Goal: Task Accomplishment & Management: Complete application form

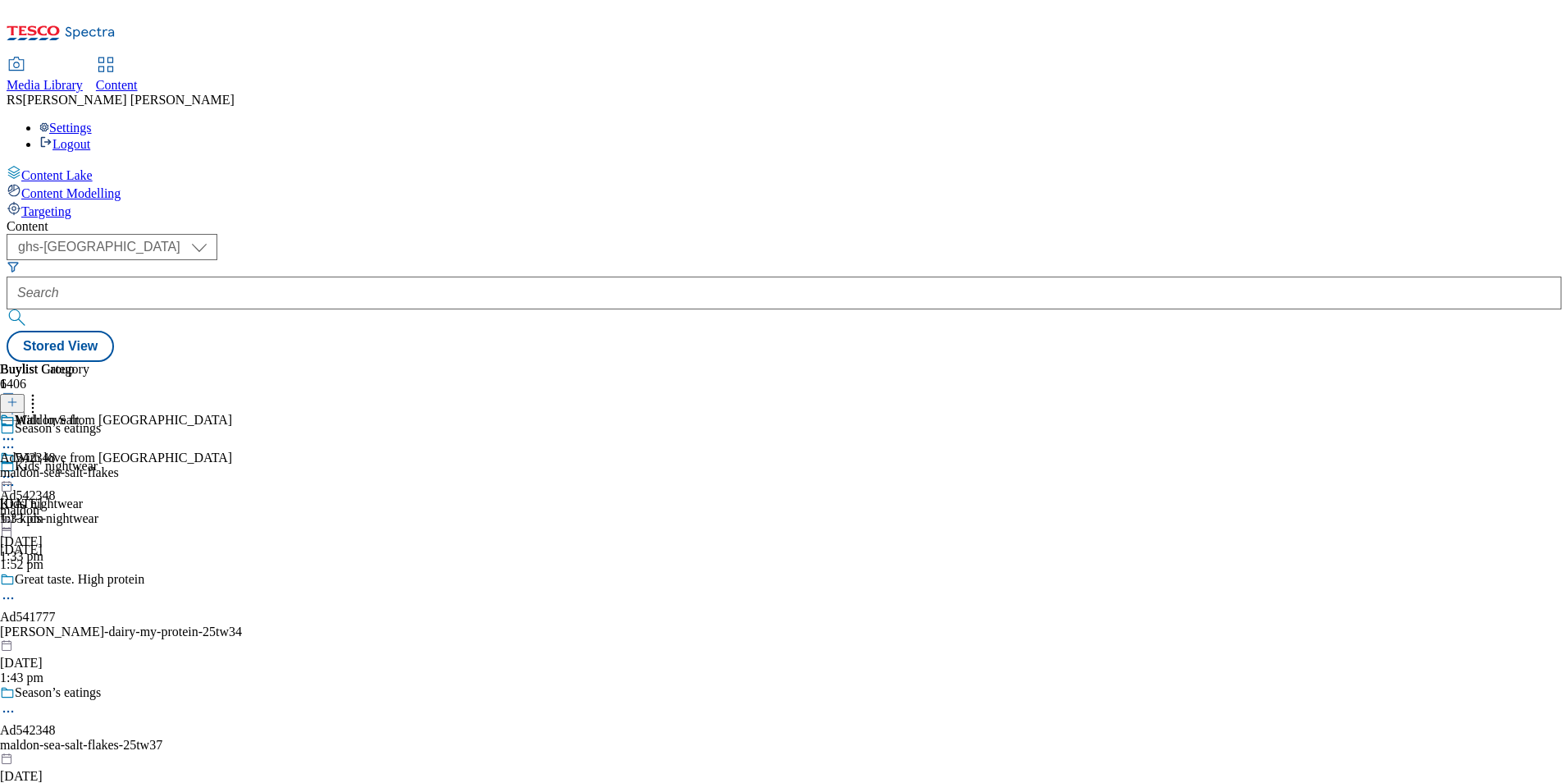
select select "ghs-uk"
click at [1263, 362] on div "Buylist Group 6406 Season’s eatings Kids' nightwear Kids' nightwear fnf-kids-ni…" at bounding box center [784, 362] width 1555 height 0
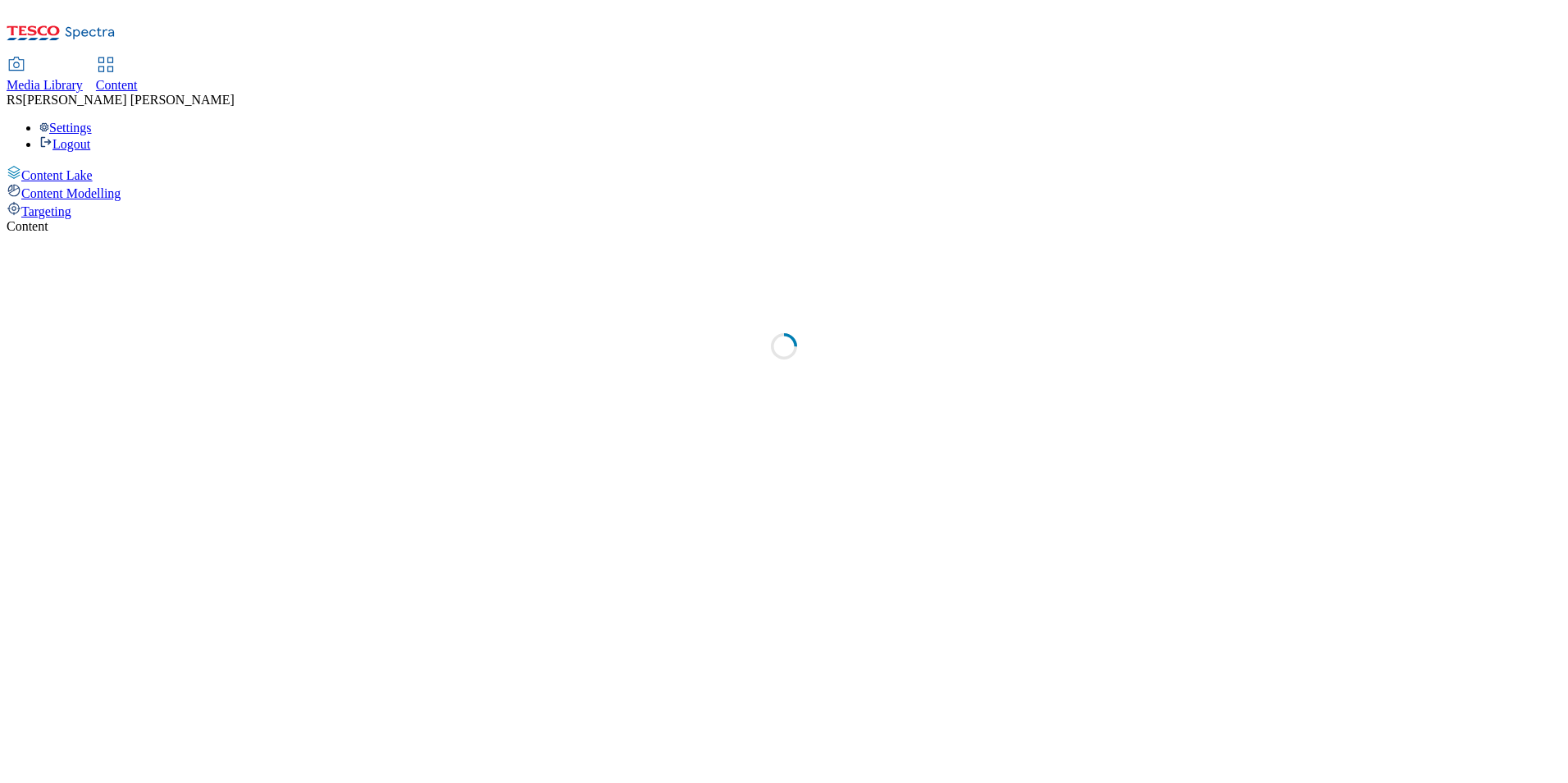
select select "ghs-uk"
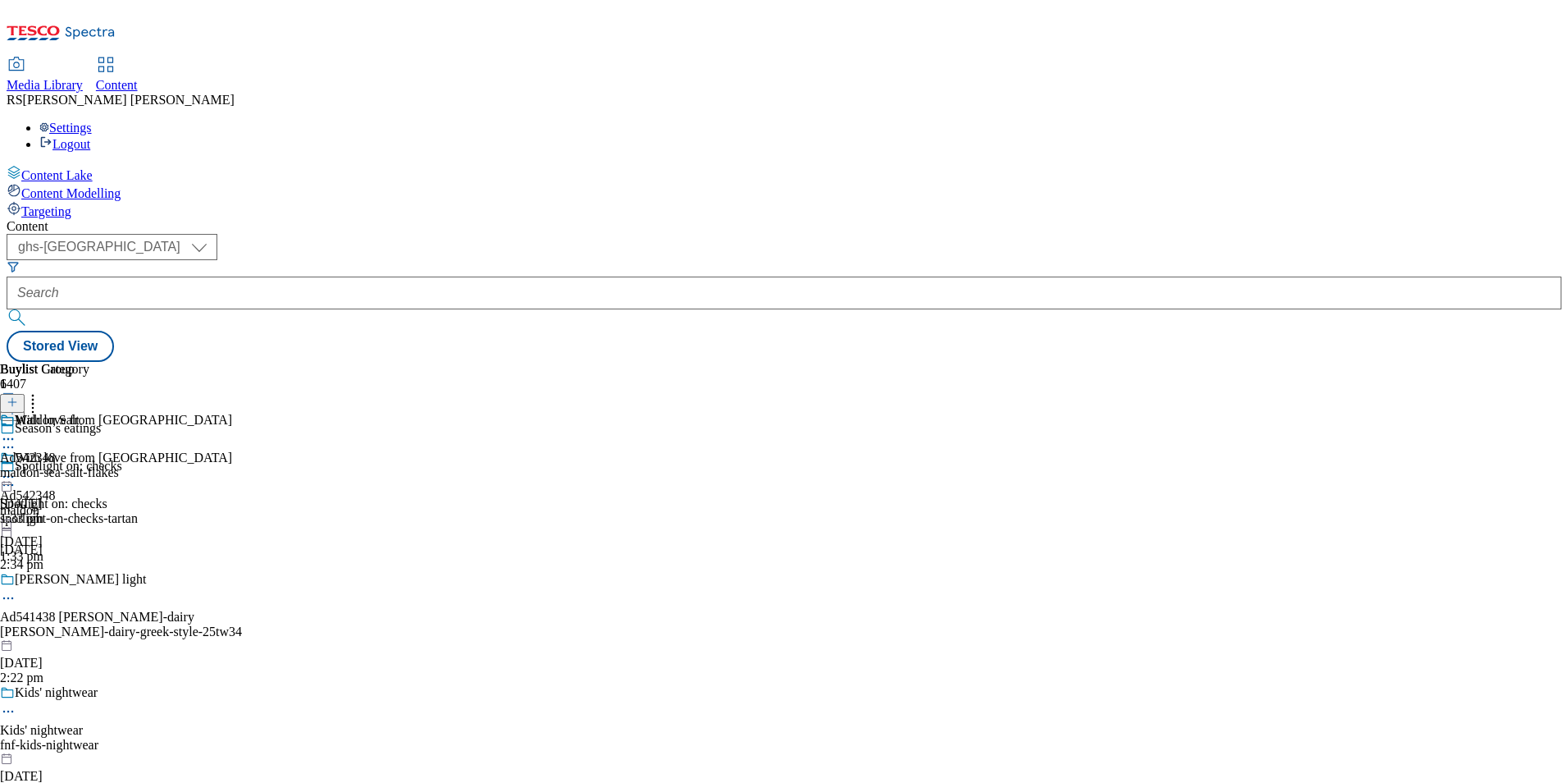
click at [18, 404] on icon at bounding box center [12, 410] width 12 height 12
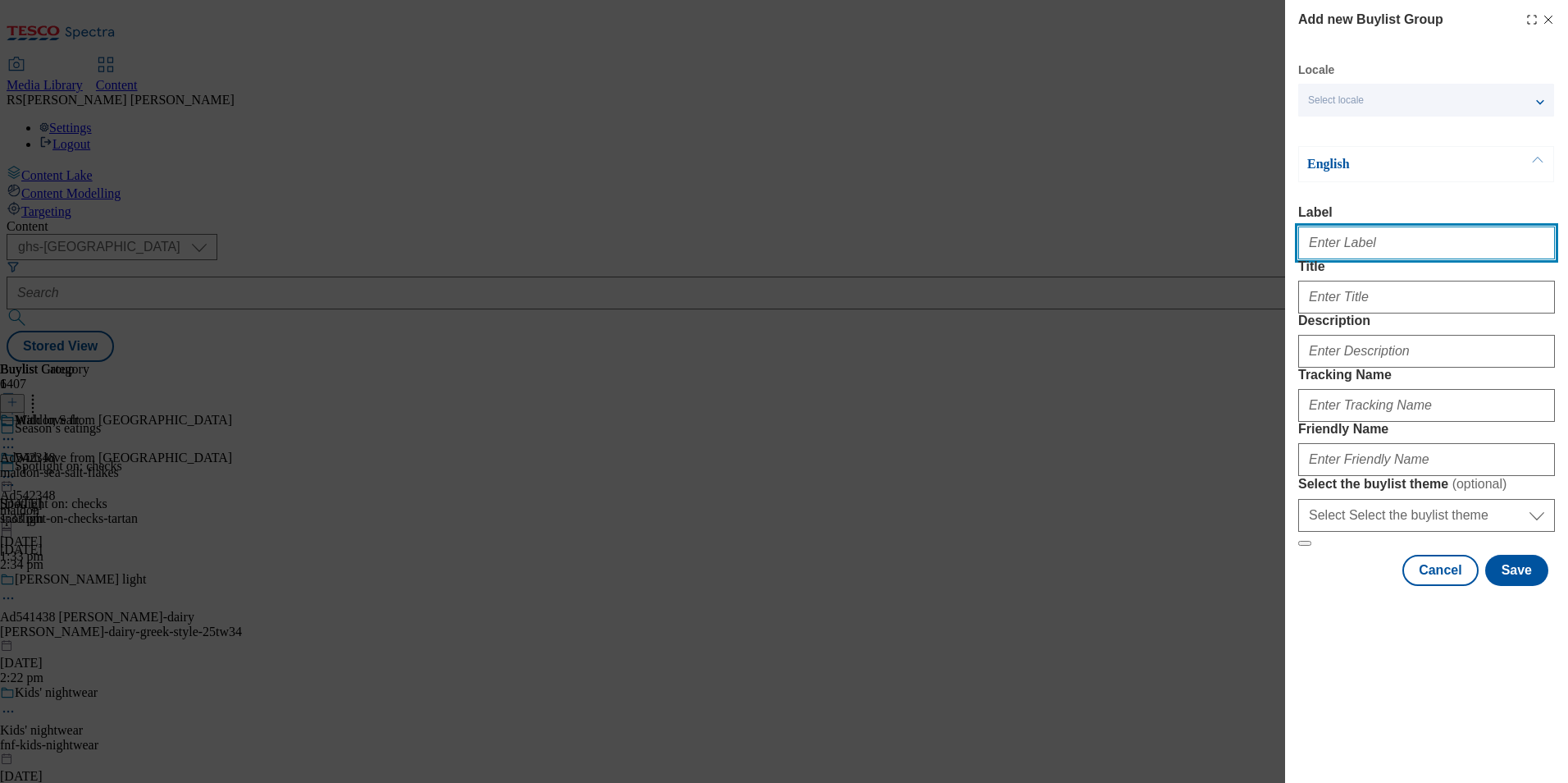
click at [1394, 246] on input "Label" at bounding box center [1426, 243] width 257 height 33
paste input "542429"
type input "Ad542429"
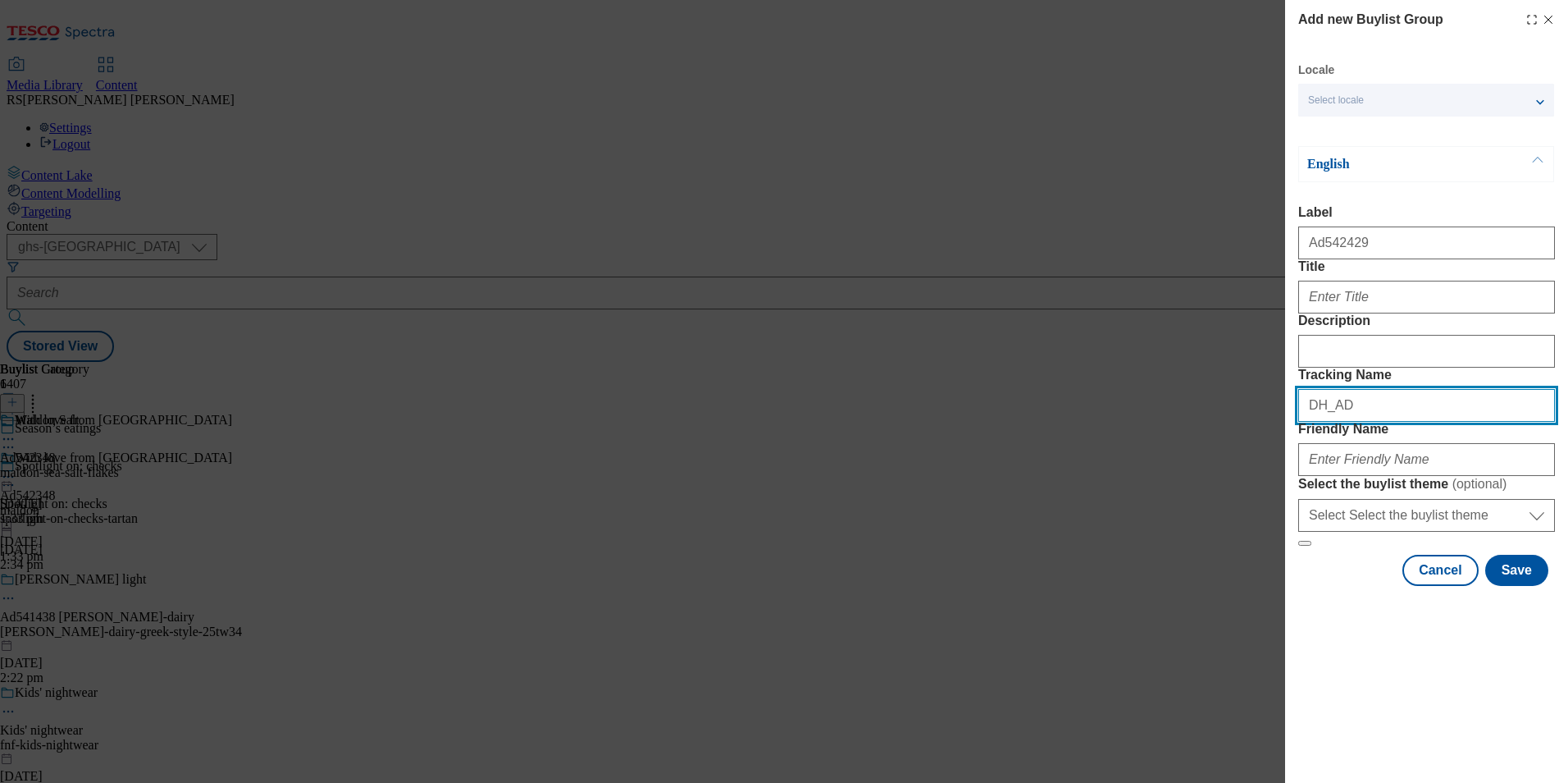
paste input "542429"
type input "DH_AD542429"
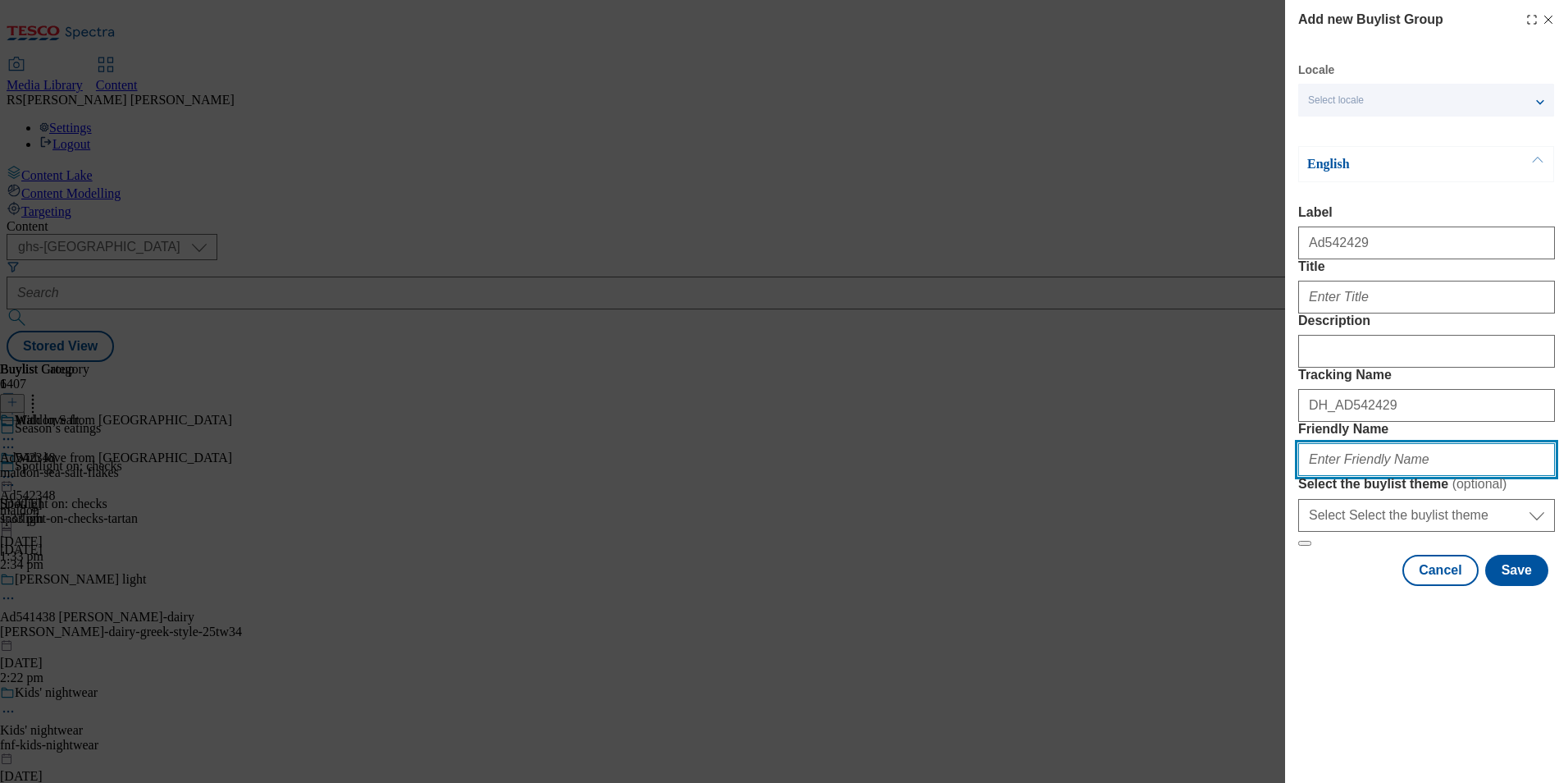
paste input "vinarchy-barossa-25tw33"
type input "vinarchy-barossa-25tw33"
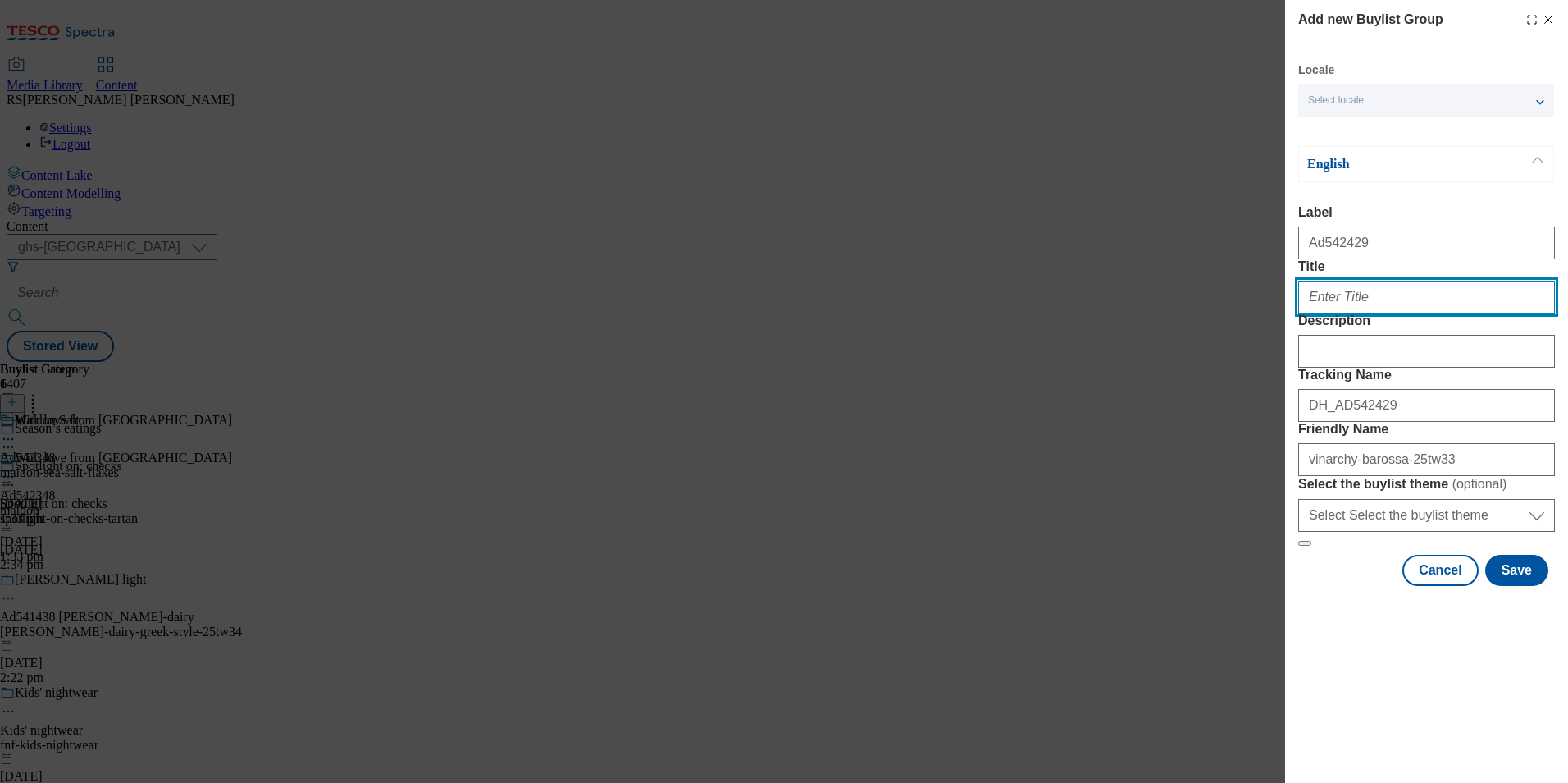
click at [1372, 313] on input "Title" at bounding box center [1426, 297] width 257 height 33
paste input "[DATE] limited edition"
type input "[DATE] limited edition"
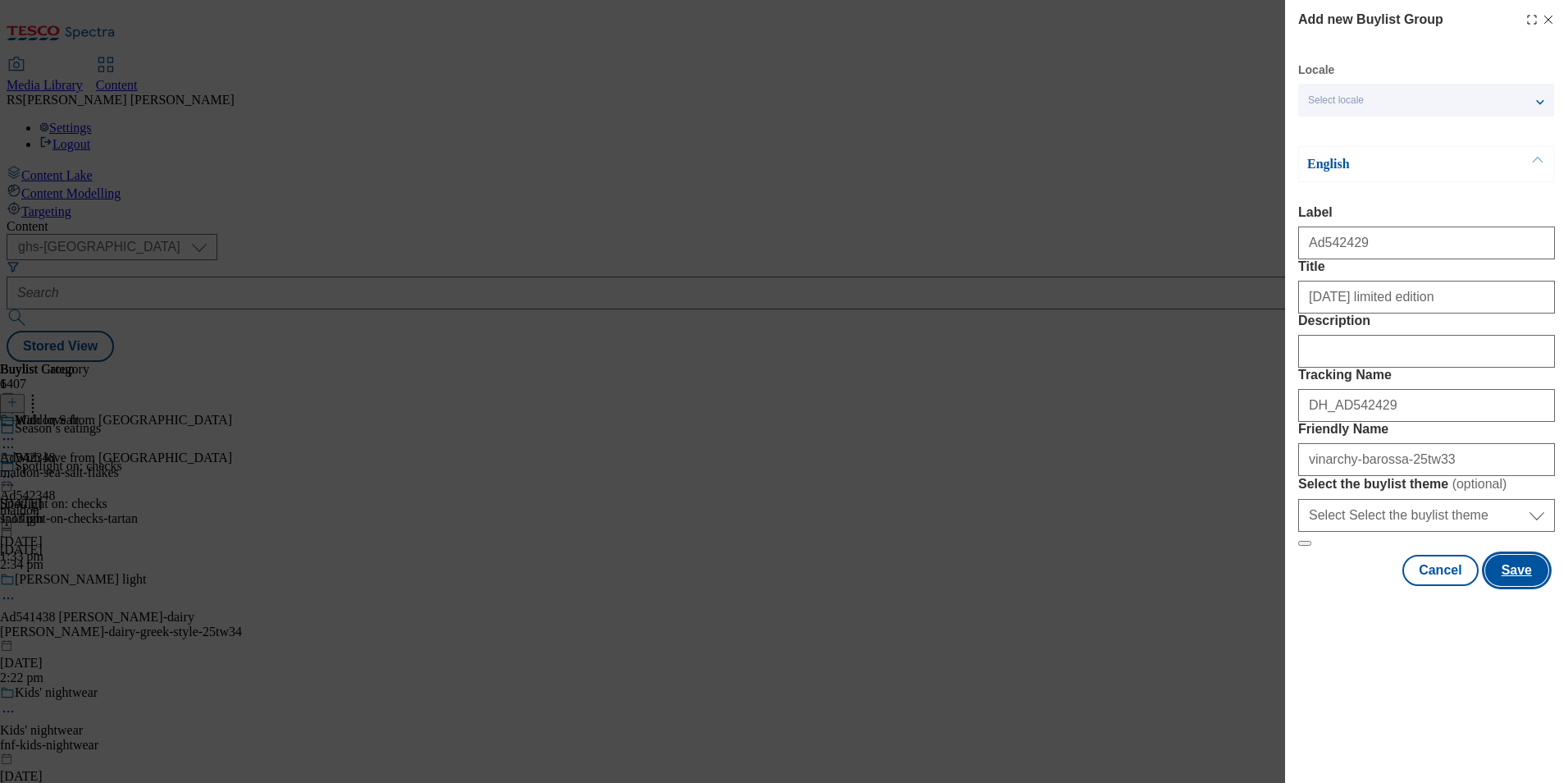
click at [1529, 586] on button "Save" at bounding box center [1516, 570] width 64 height 31
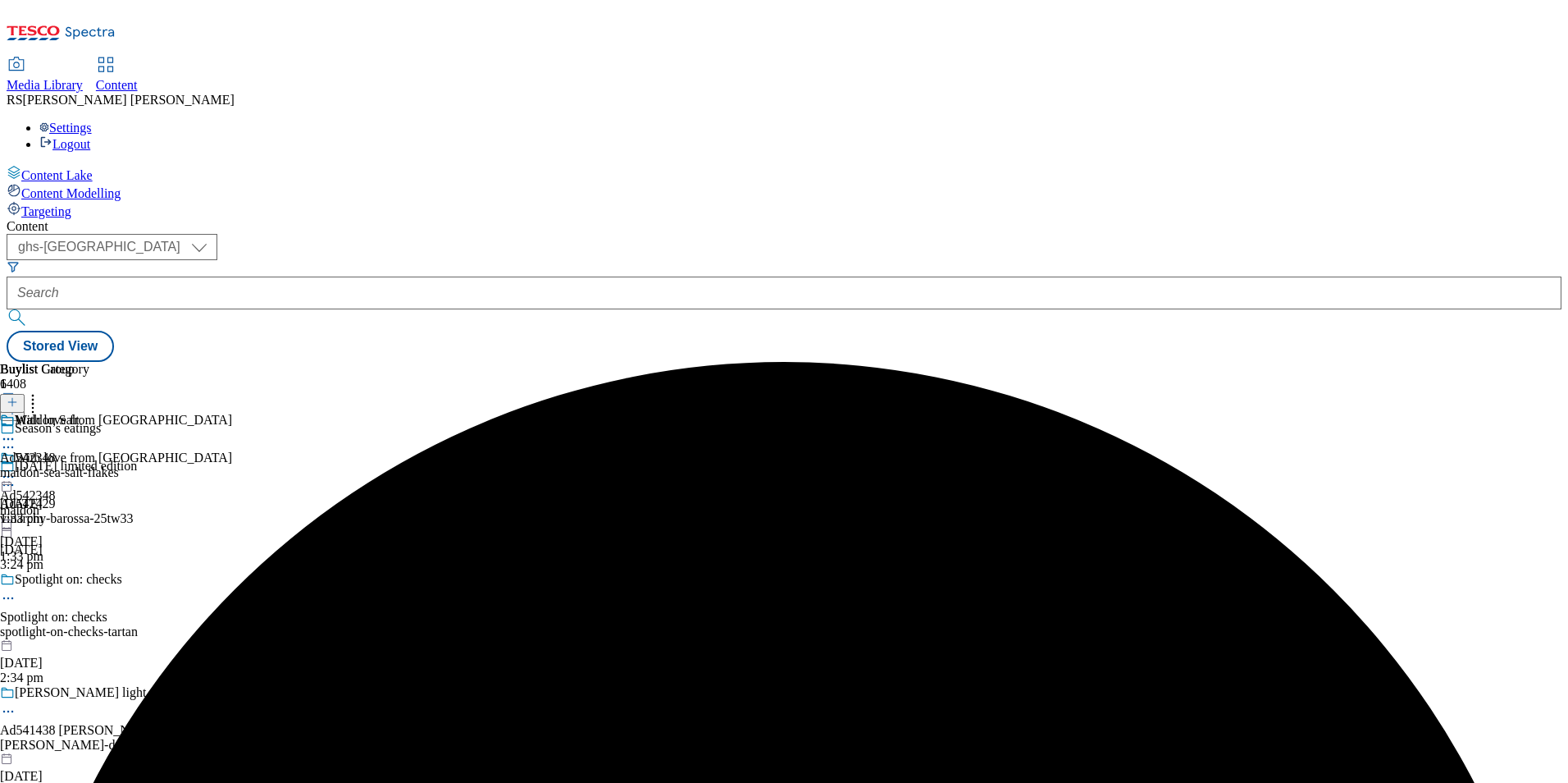
click at [244, 511] on div "vinarchy-barossa-25tw33" at bounding box center [122, 518] width 244 height 15
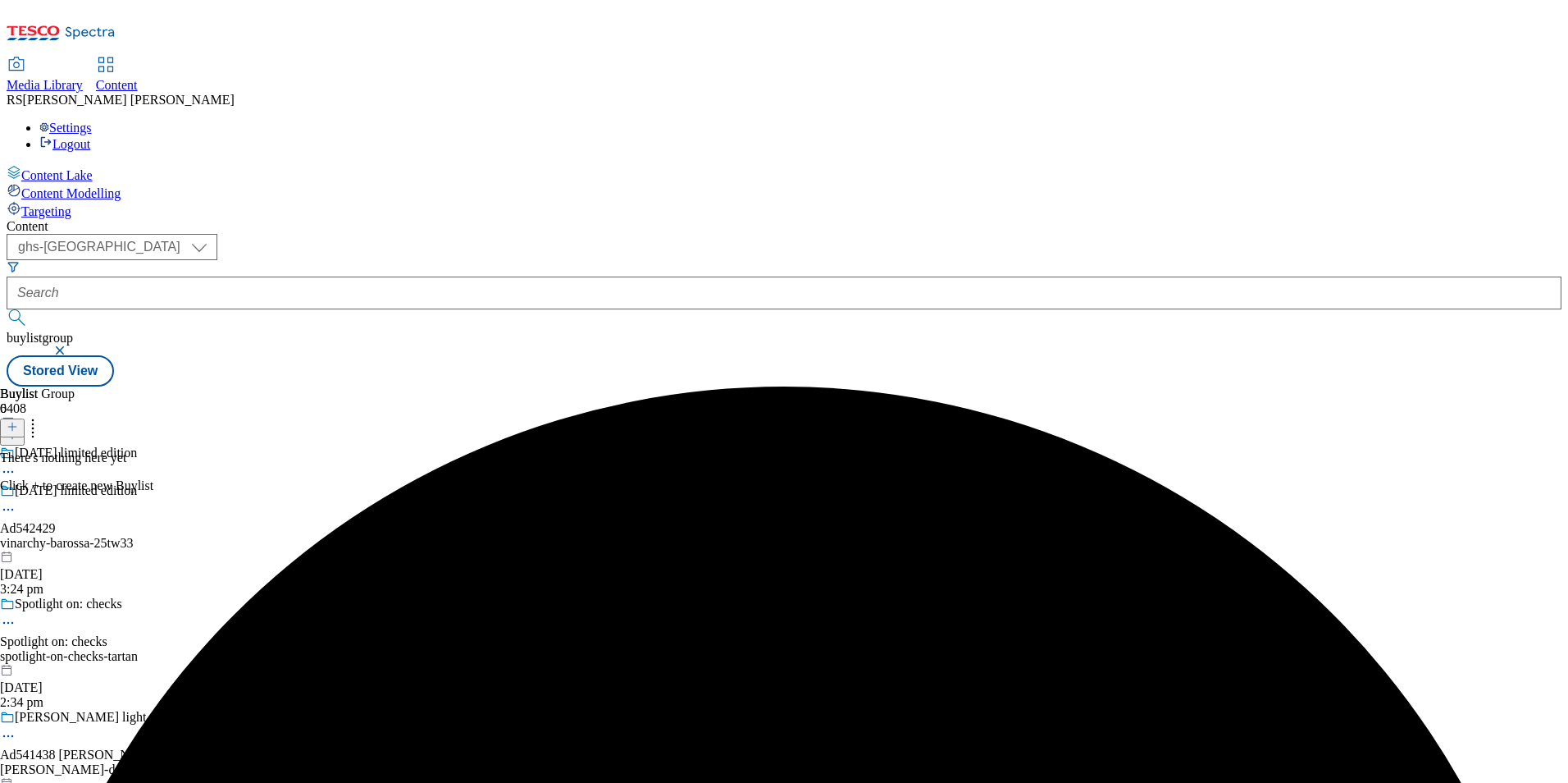
click at [13, 422] on line at bounding box center [13, 426] width 0 height 8
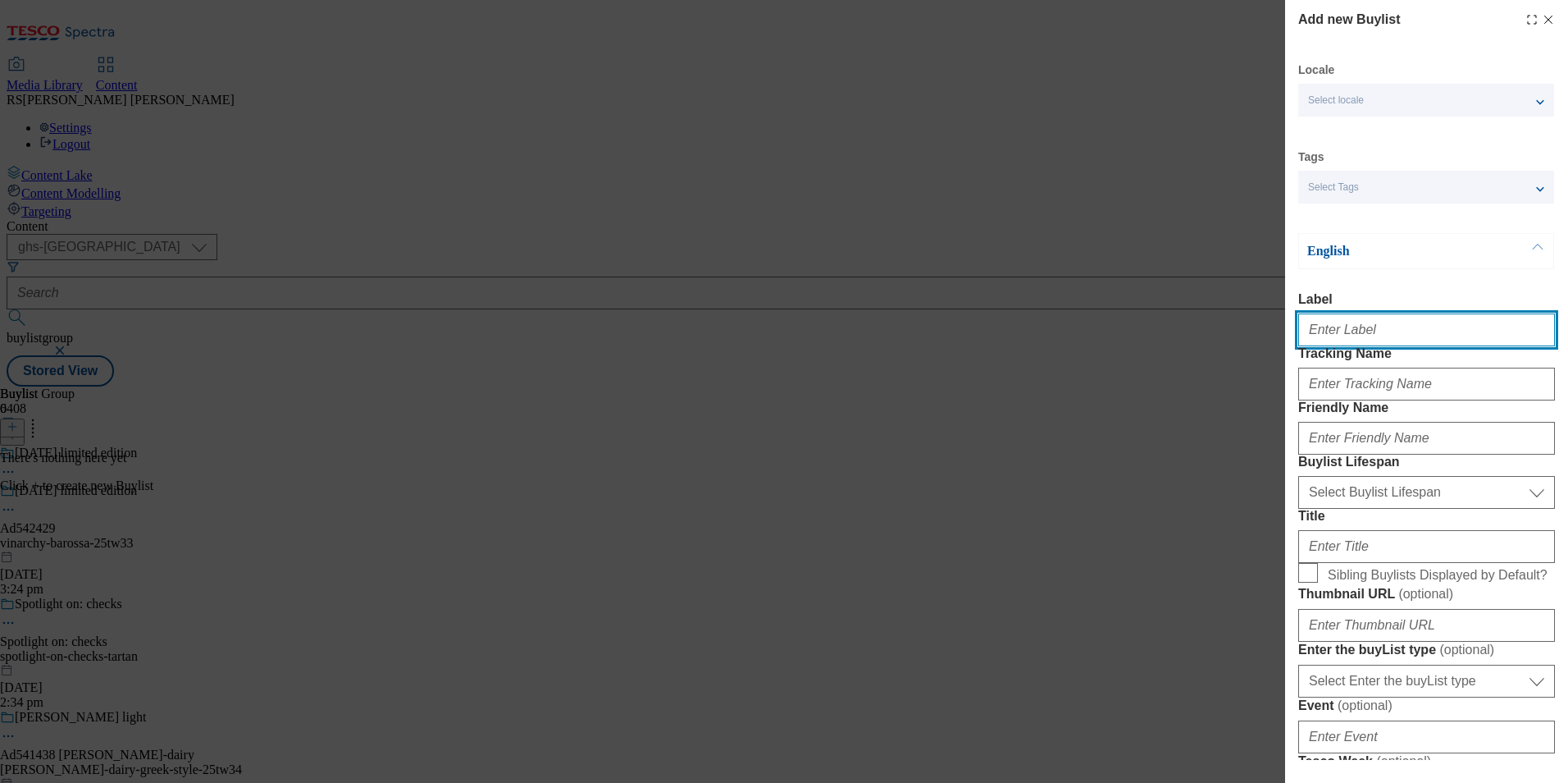
click at [1378, 333] on input "Label" at bounding box center [1426, 329] width 257 height 33
paste input "542429"
type input "Ad542429"
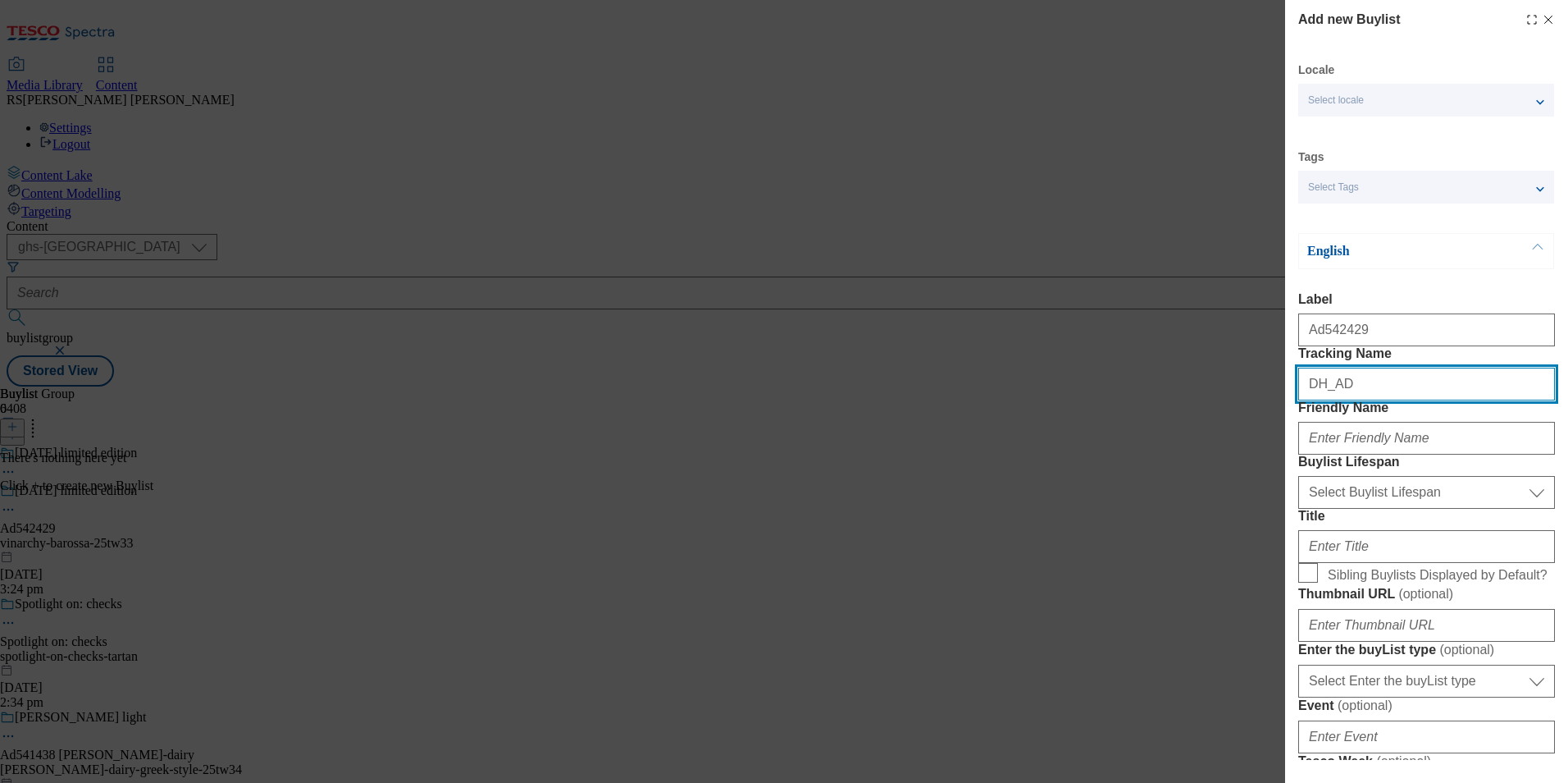
paste input "542429"
type input "DH_AD542429"
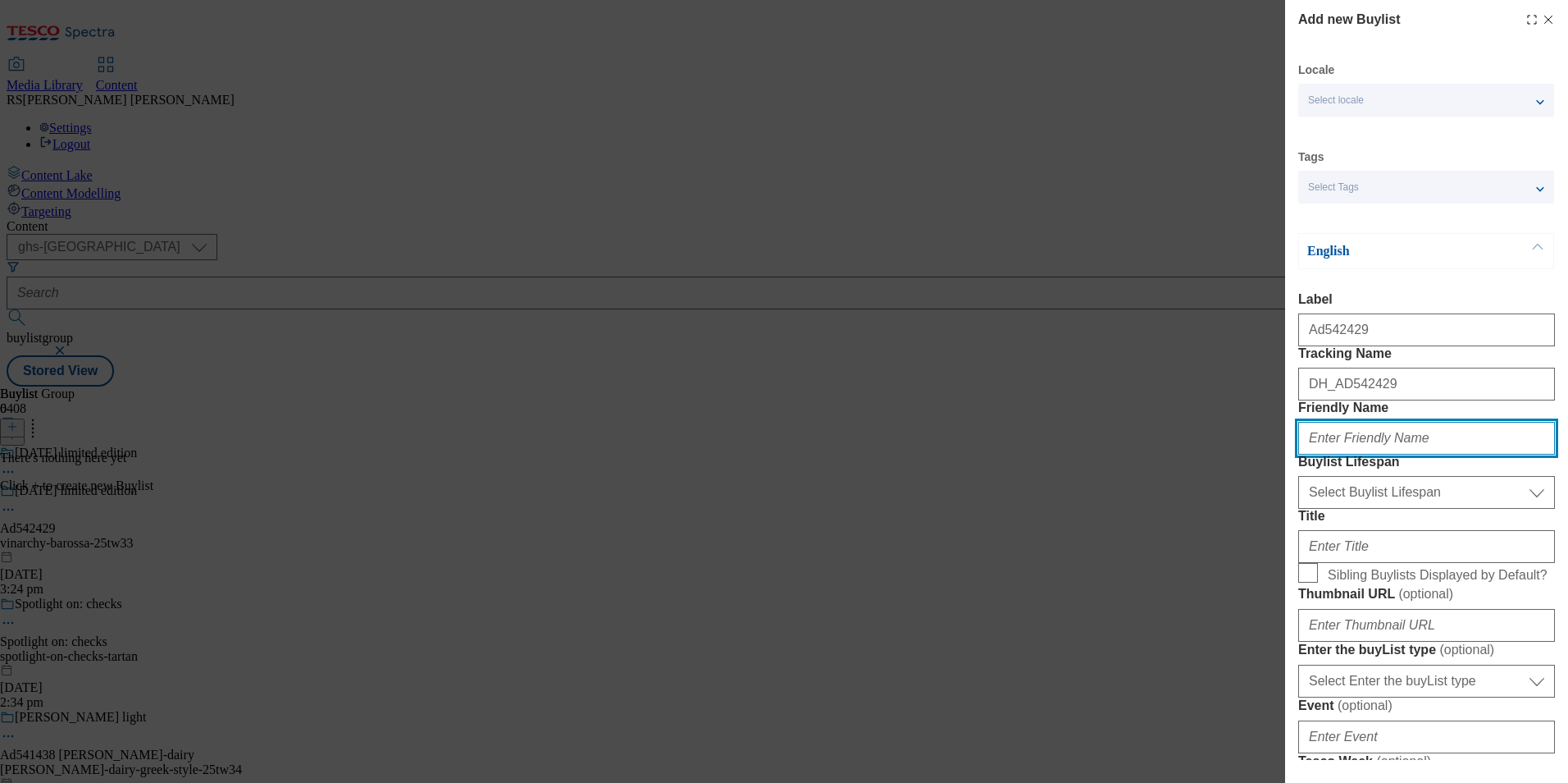
click at [1509, 455] on input "Friendly Name" at bounding box center [1426, 438] width 257 height 33
paste input "[DEMOGRAPHIC_DATA]"
type input "[DEMOGRAPHIC_DATA]"
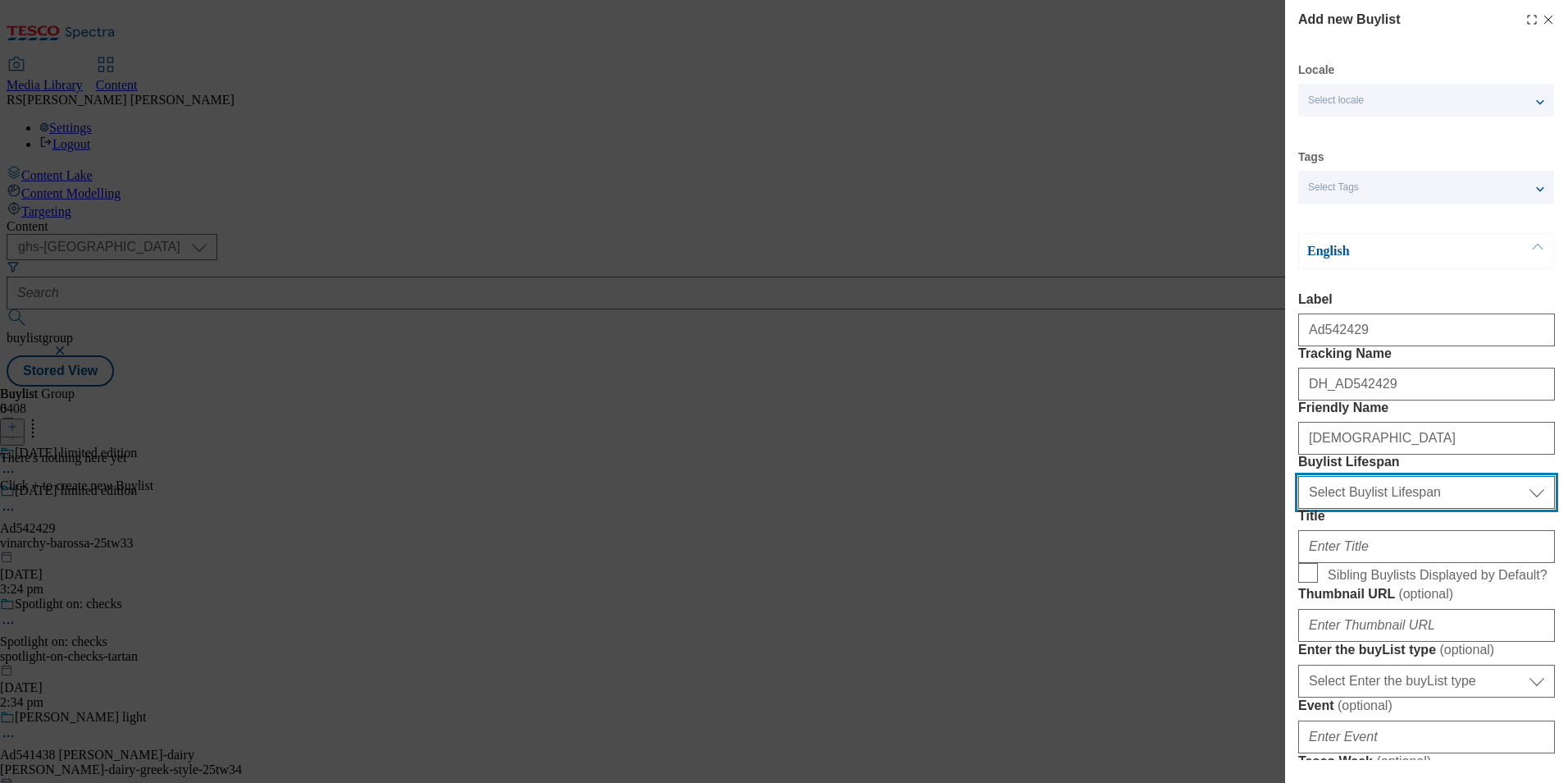
click at [1443, 508] on select "Select Buylist Lifespan evergreen seasonal tactical" at bounding box center [1426, 492] width 257 height 33
select select "tactical"
click at [1298, 508] on select "Select Buylist Lifespan evergreen seasonal tactical" at bounding box center [1426, 492] width 257 height 33
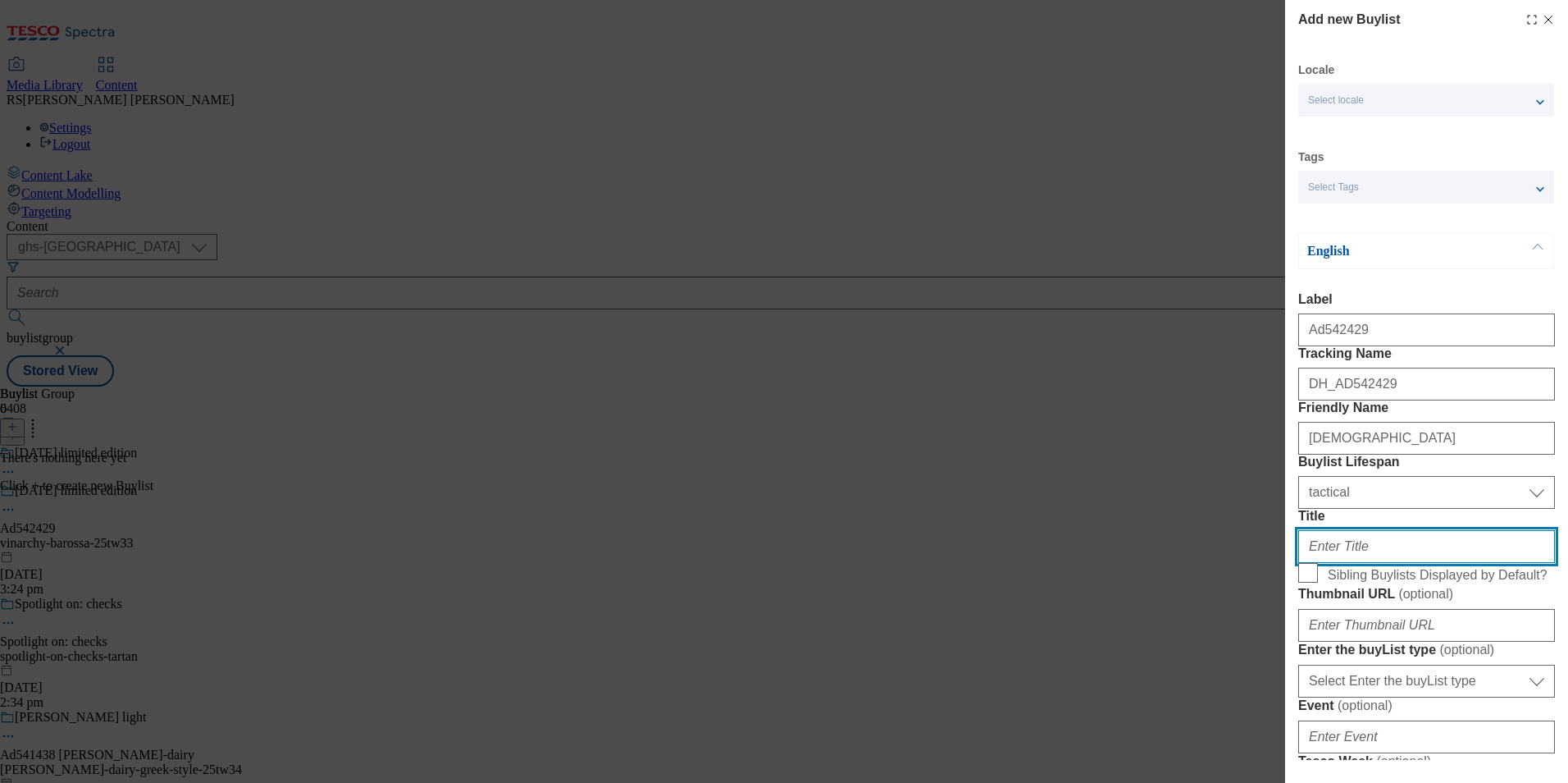
click at [1374, 563] on input "Title" at bounding box center [1426, 546] width 257 height 33
click at [1493, 563] on div "Modal" at bounding box center [1426, 543] width 257 height 39
click at [1492, 563] on input "Title" at bounding box center [1426, 546] width 257 height 33
paste input "A shiraz so wickedly rich and deep it's almost blood"
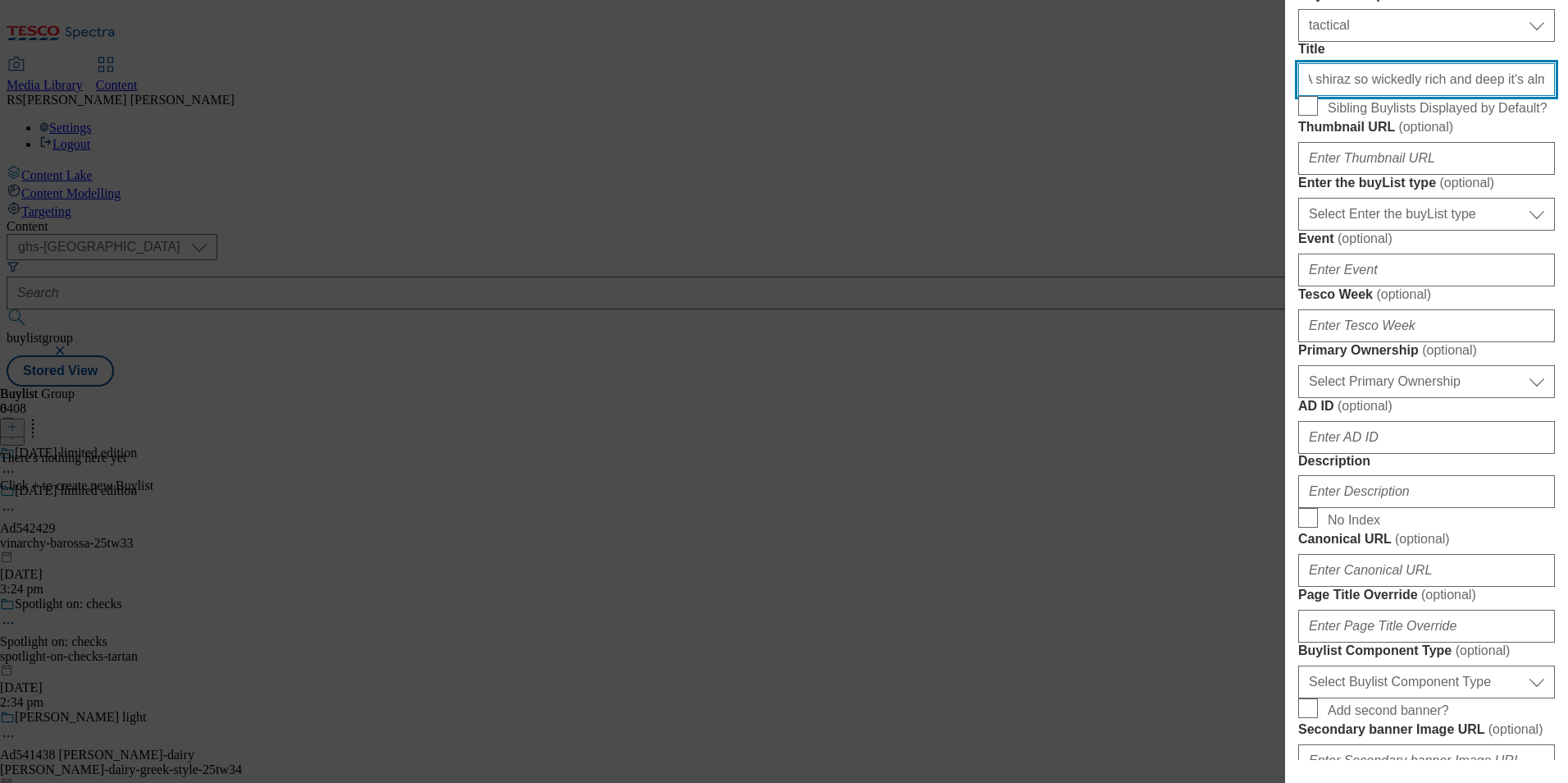
scroll to position [492, 0]
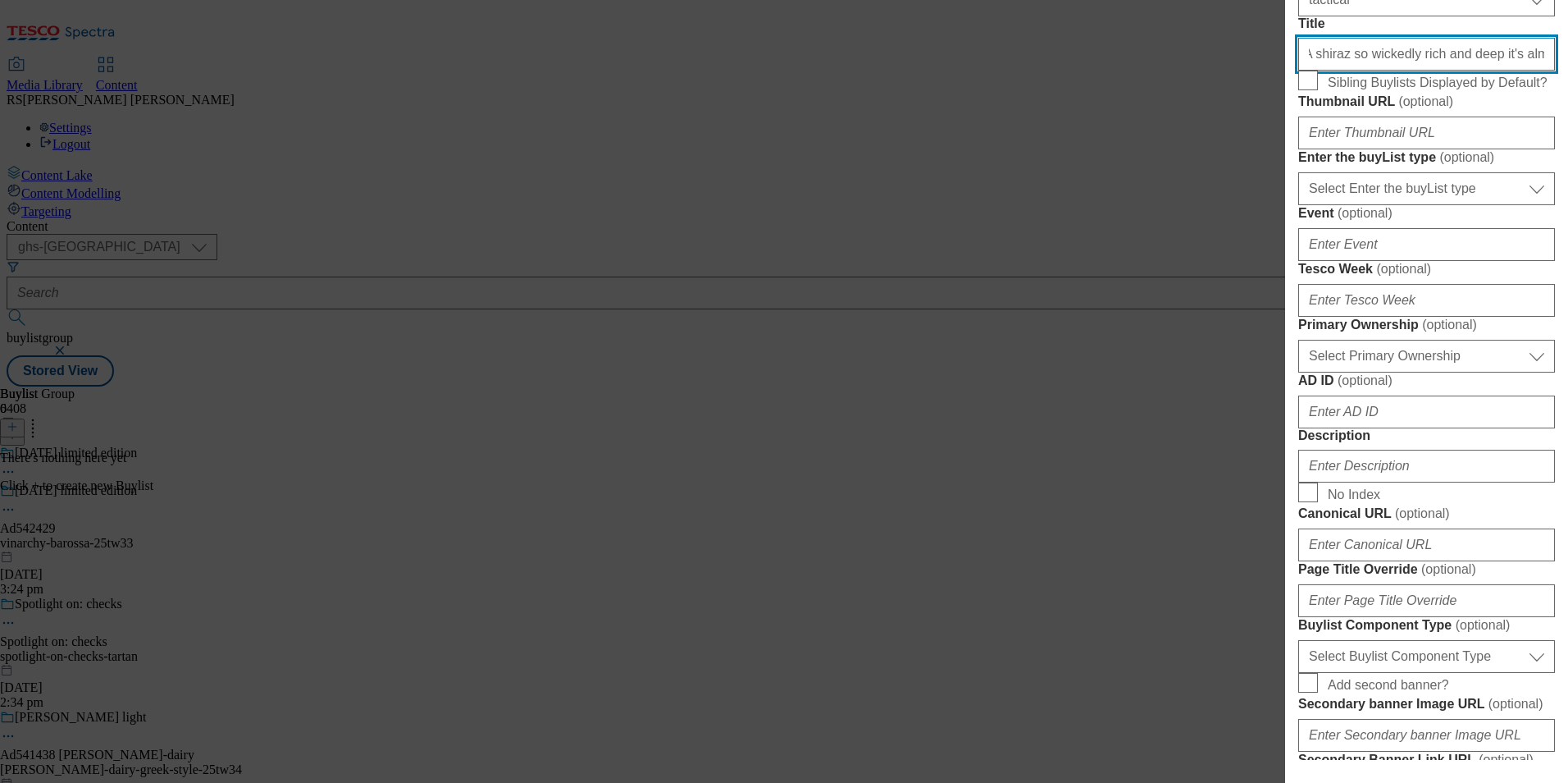
type input "A shiraz so wickedly rich and deep it's almost blood"
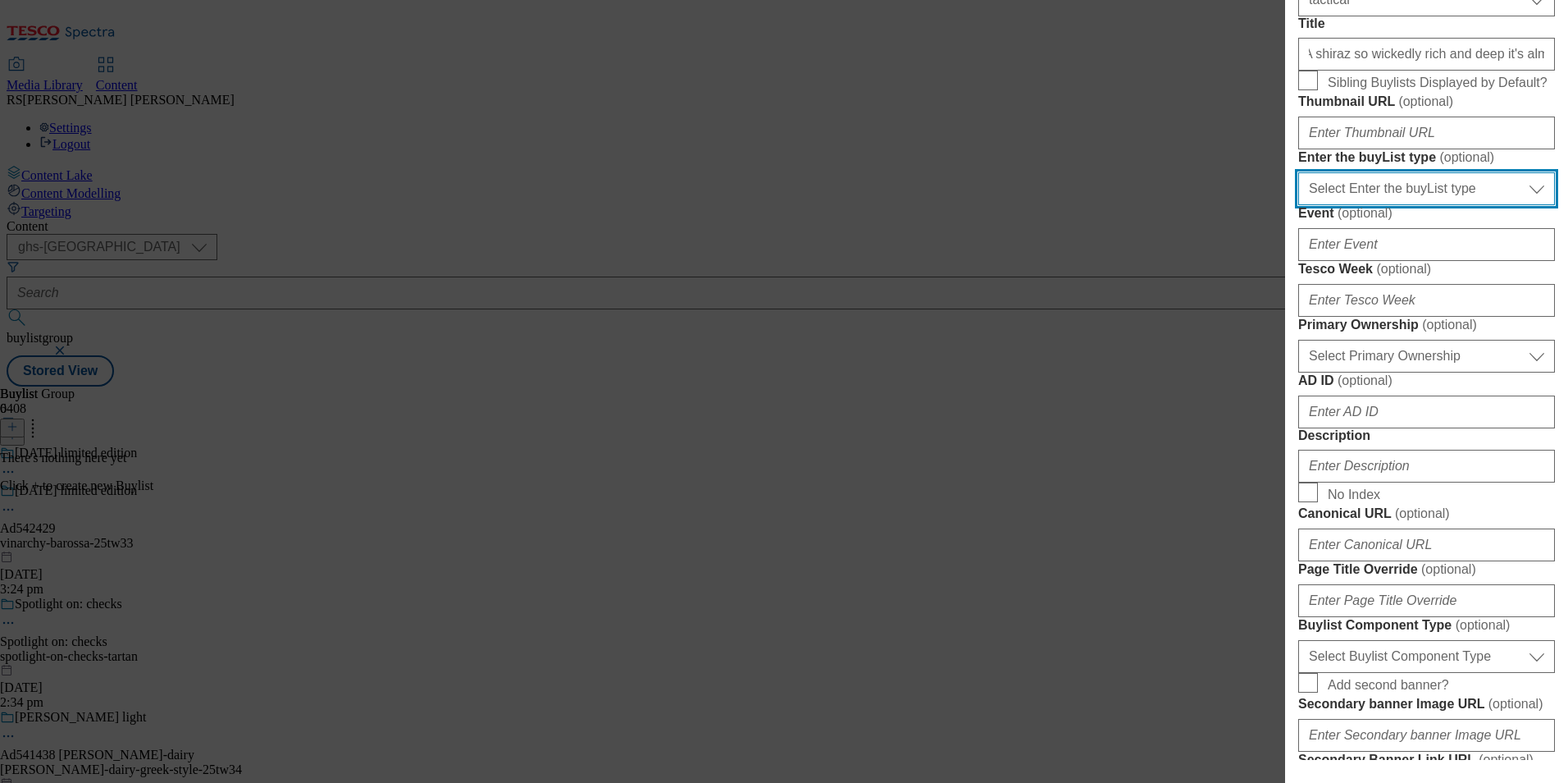
click at [1403, 205] on select "Select Enter the buyList type event supplier funded long term >4 weeks supplier…" at bounding box center [1426, 189] width 257 height 33
select select "supplier funded short term 1-3 weeks"
click at [1298, 205] on select "Select Enter the buyList type event supplier funded long term >4 weeks supplier…" at bounding box center [1426, 189] width 257 height 33
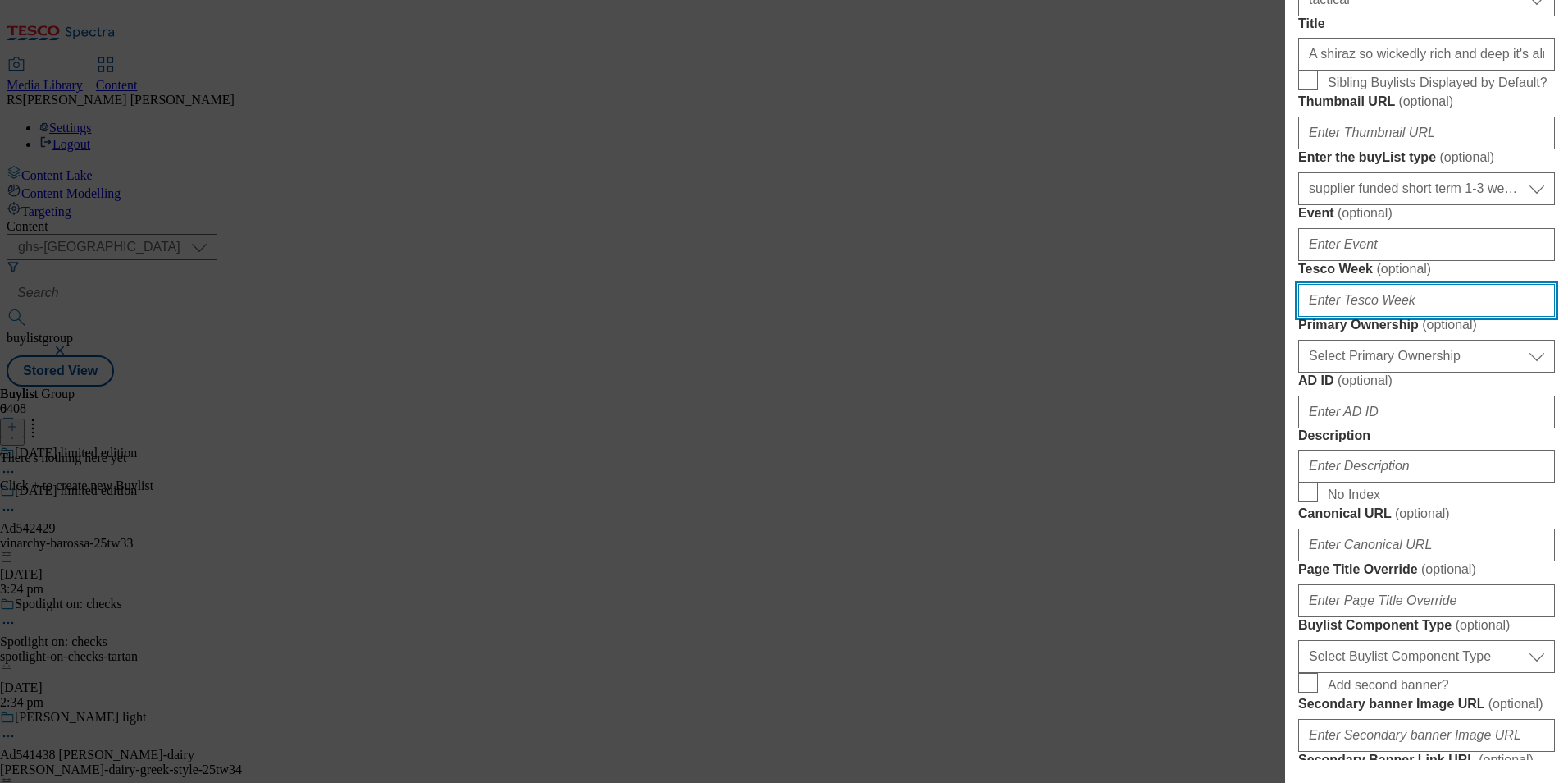
click at [1404, 317] on input "Tesco Week ( optional )" at bounding box center [1426, 300] width 257 height 33
type input "33"
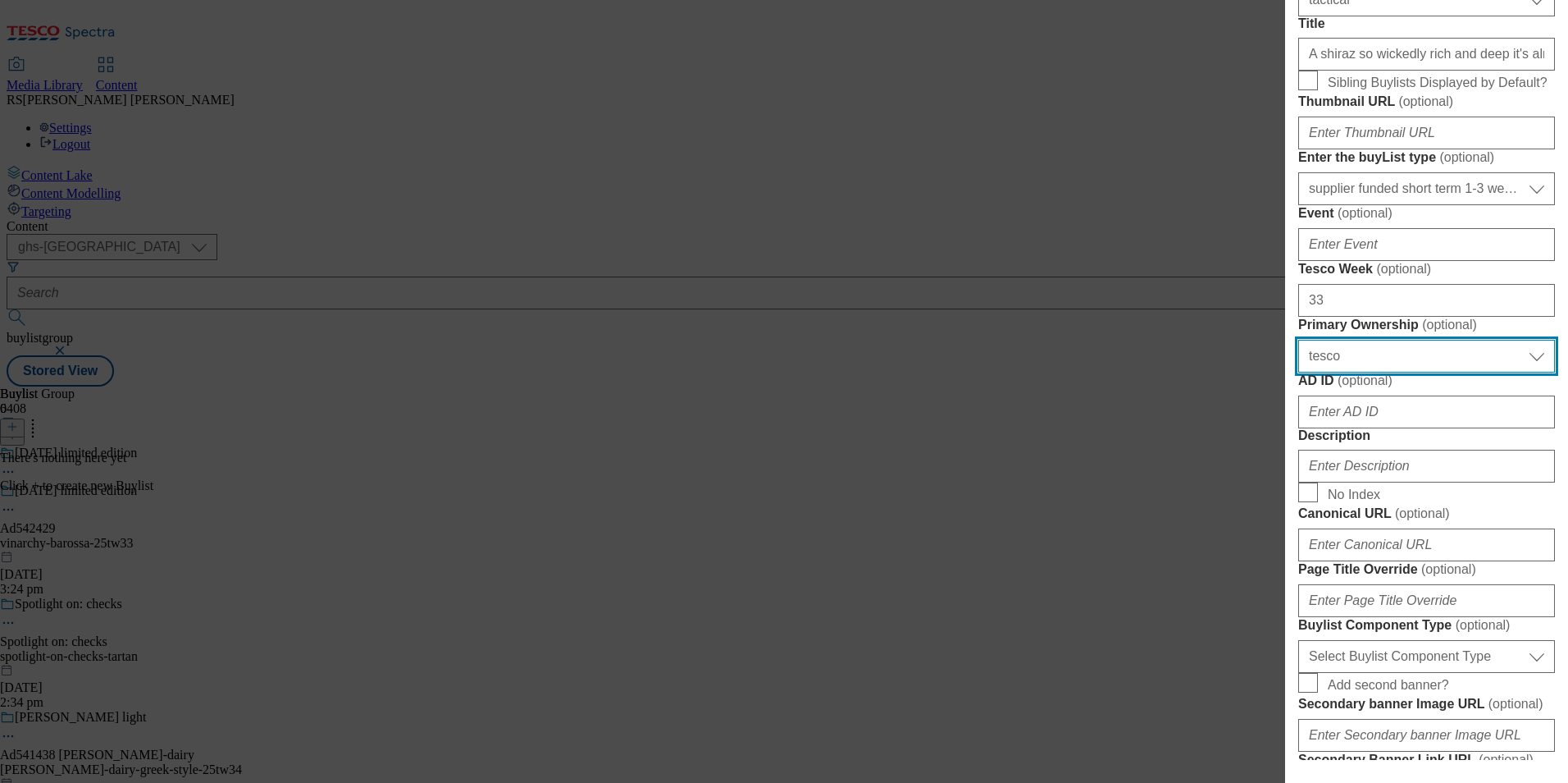
select select "dunnhumby"
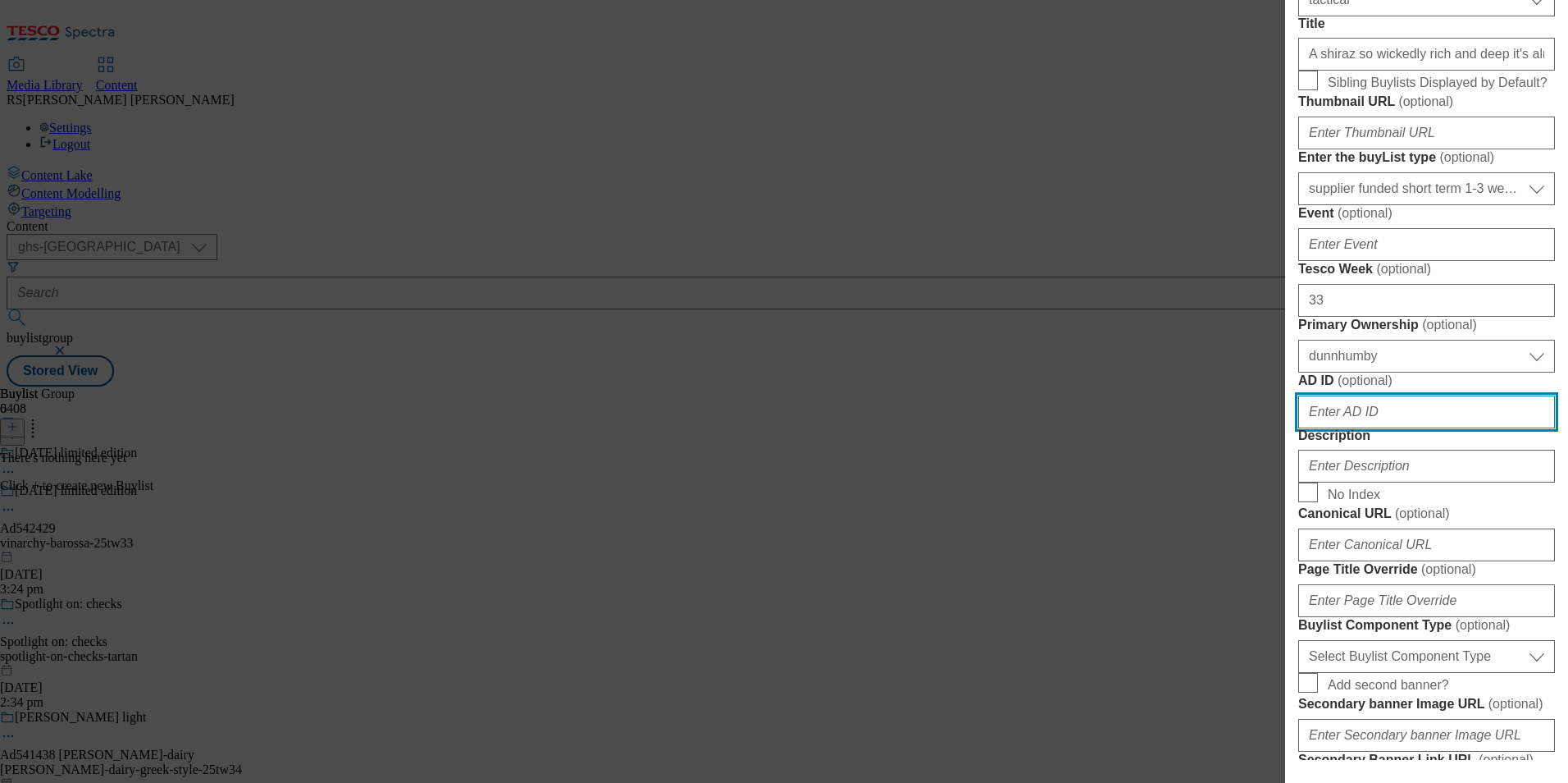
paste input "542429"
type input "542429"
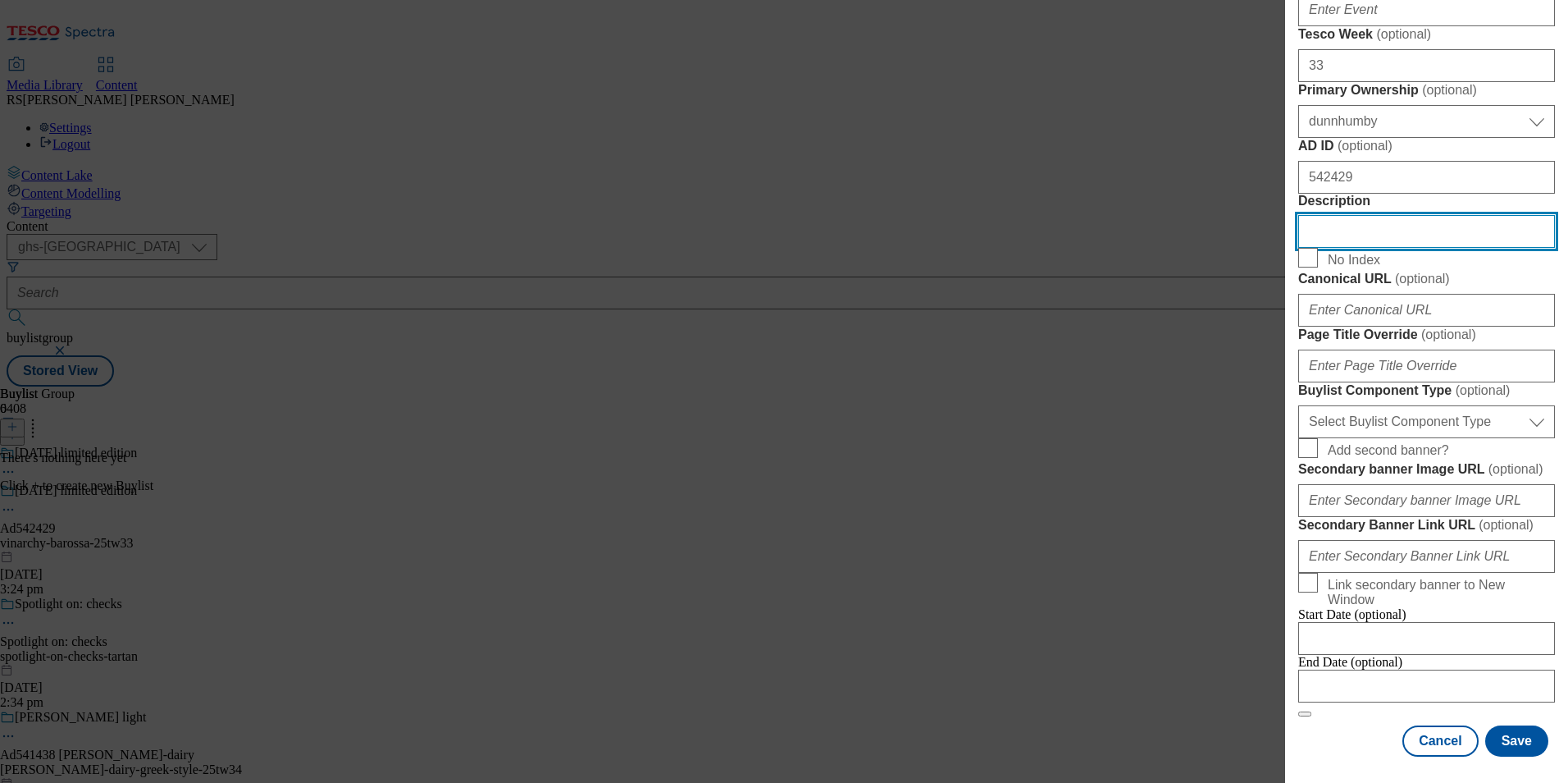
scroll to position [1149, 0]
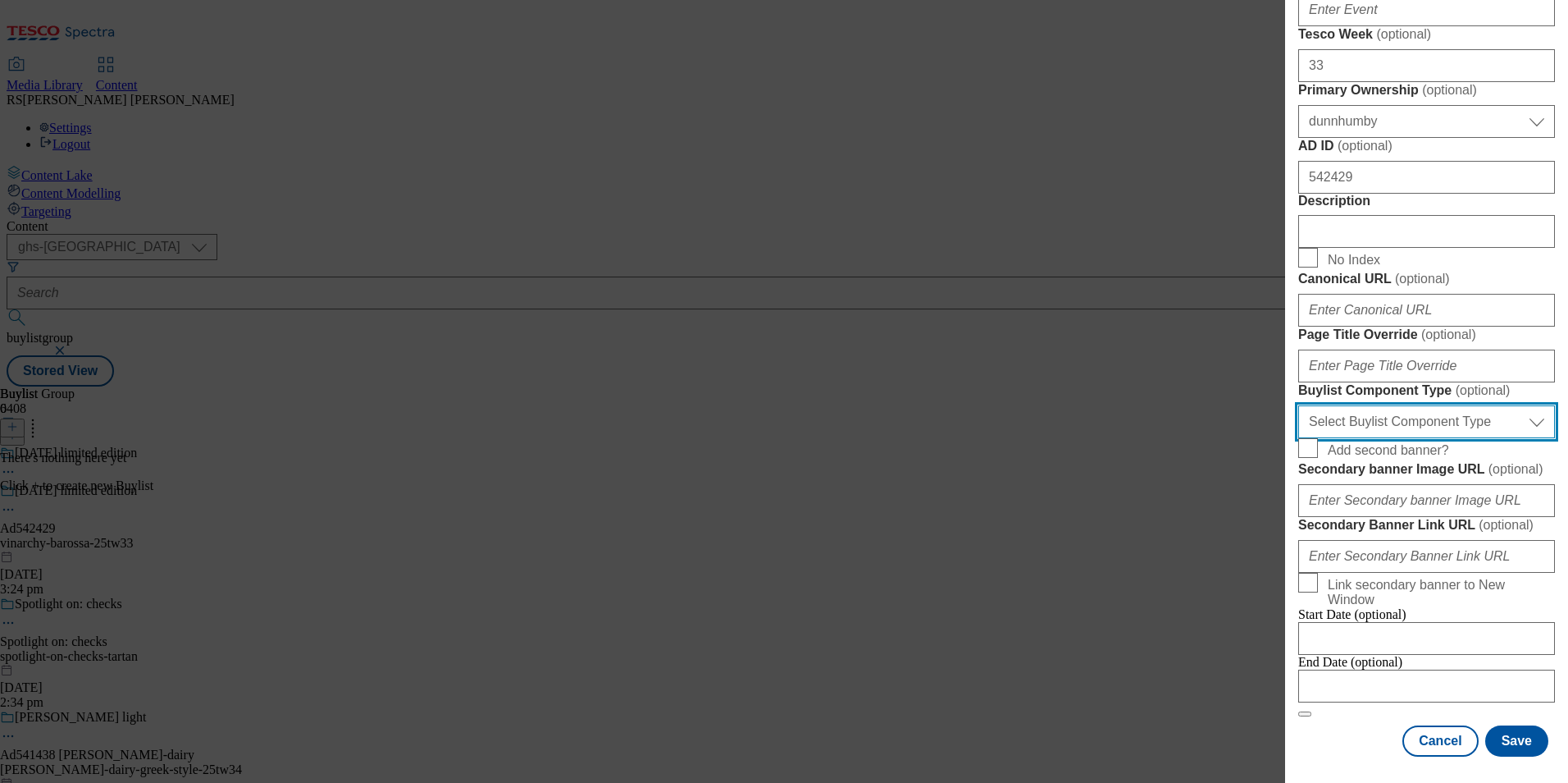
drag, startPoint x: 1436, startPoint y: 430, endPoint x: 1442, endPoint y: 447, distance: 18.0
click at [1436, 430] on select "Select Buylist Component Type Banner Competition Header Meal" at bounding box center [1426, 421] width 257 height 33
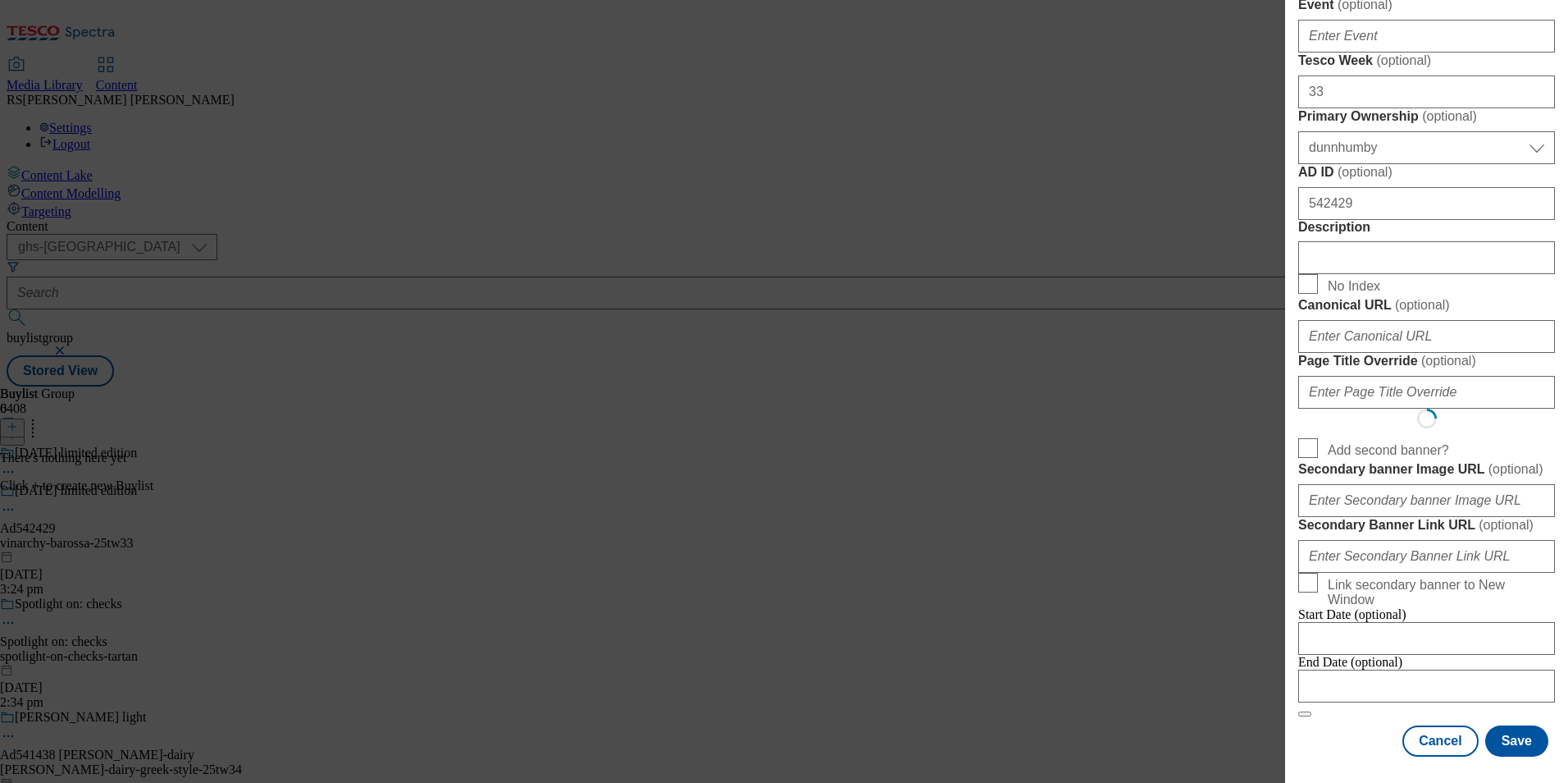
select select "Banner"
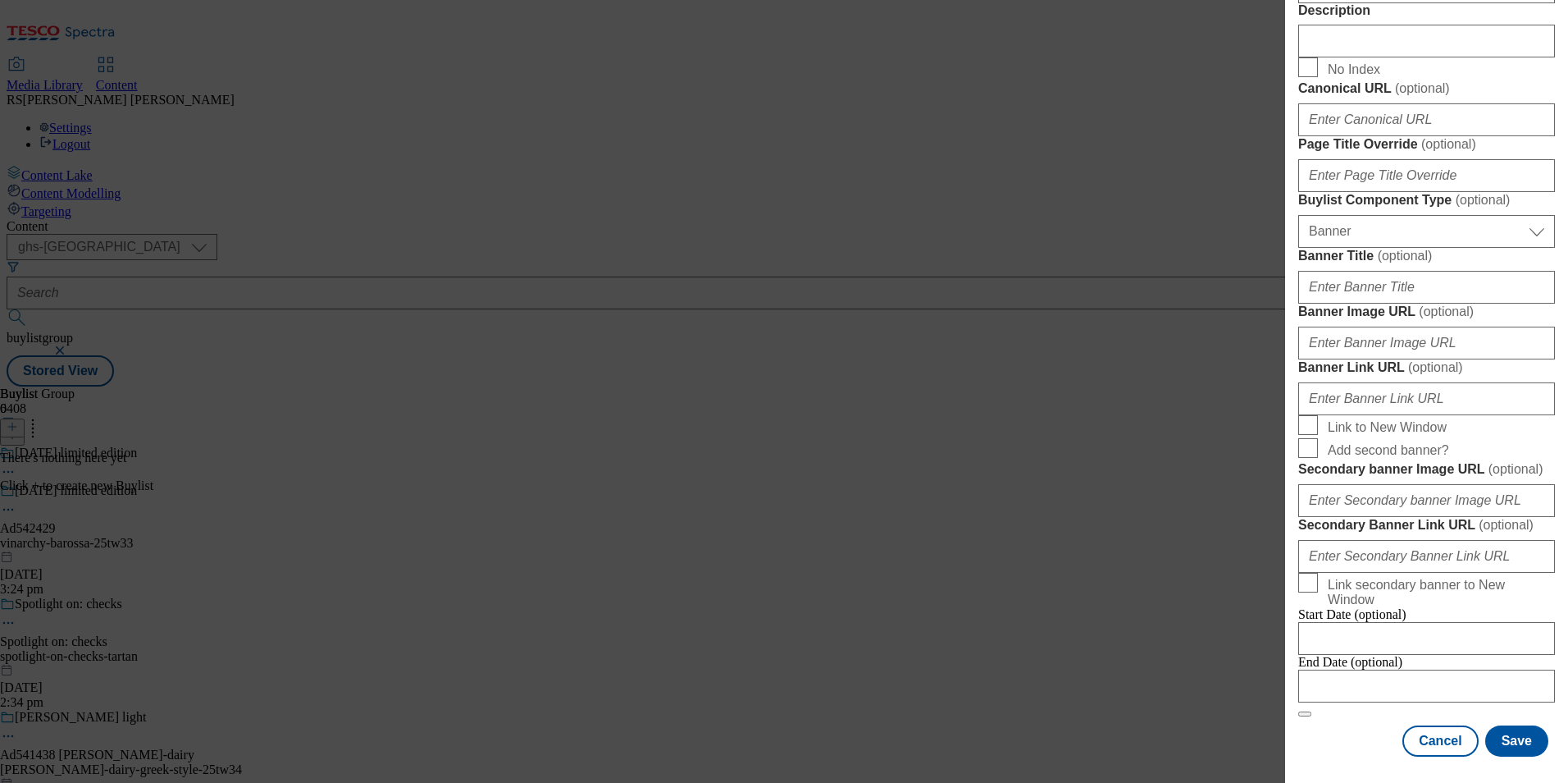
scroll to position [1619, 0]
click at [1415, 669] on input "Modal" at bounding box center [1426, 685] width 257 height 33
select select "2025"
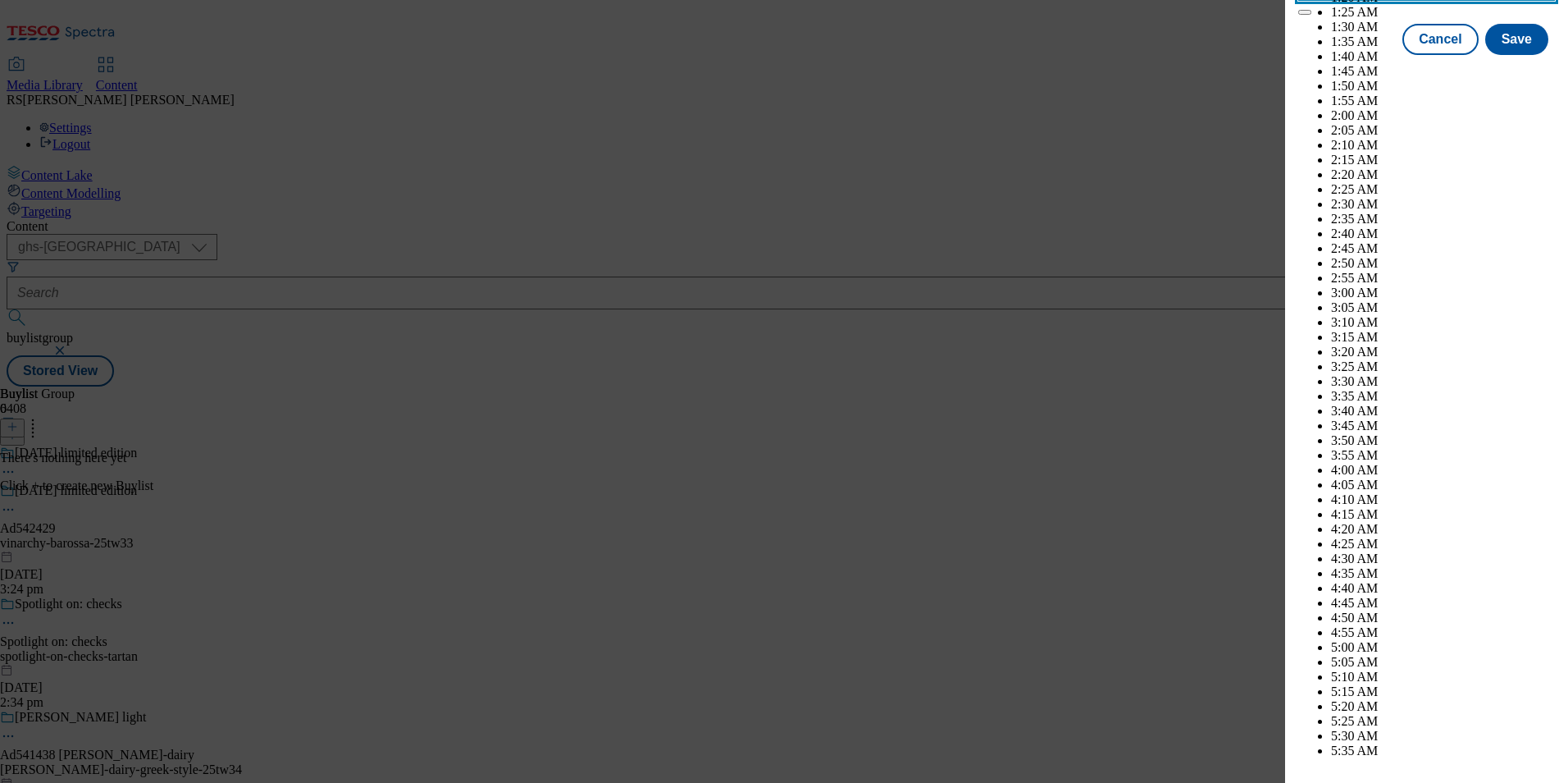
scroll to position [5603, 0]
select select "December"
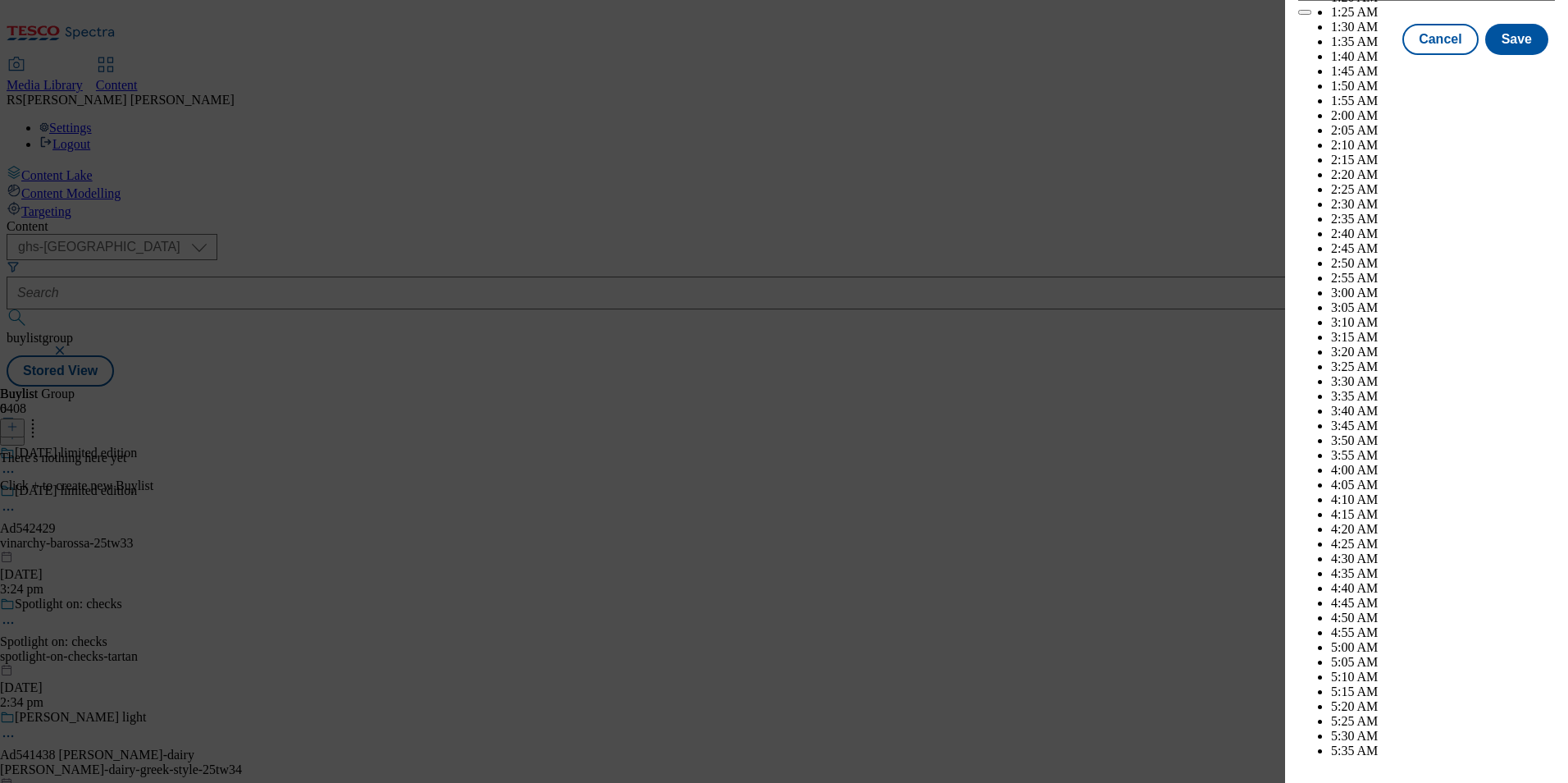
select select "2026"
select select "January"
click at [1510, 70] on button "Save" at bounding box center [1516, 54] width 64 height 31
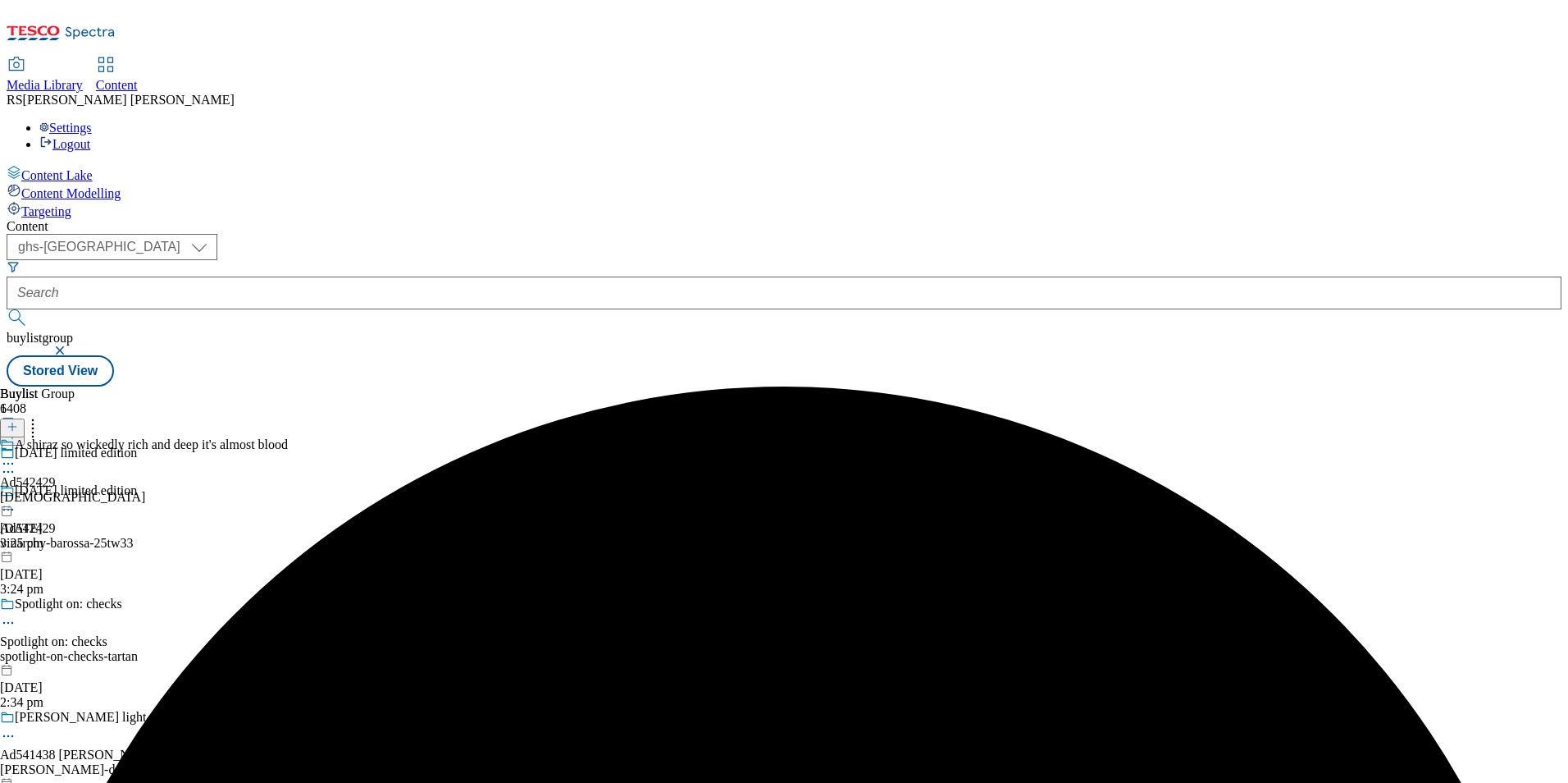
click at [288, 438] on div "A shiraz so wickedly rich and deep it's almost blood Ad542429 vinarchy 1 Oct 20…" at bounding box center [144, 494] width 288 height 114
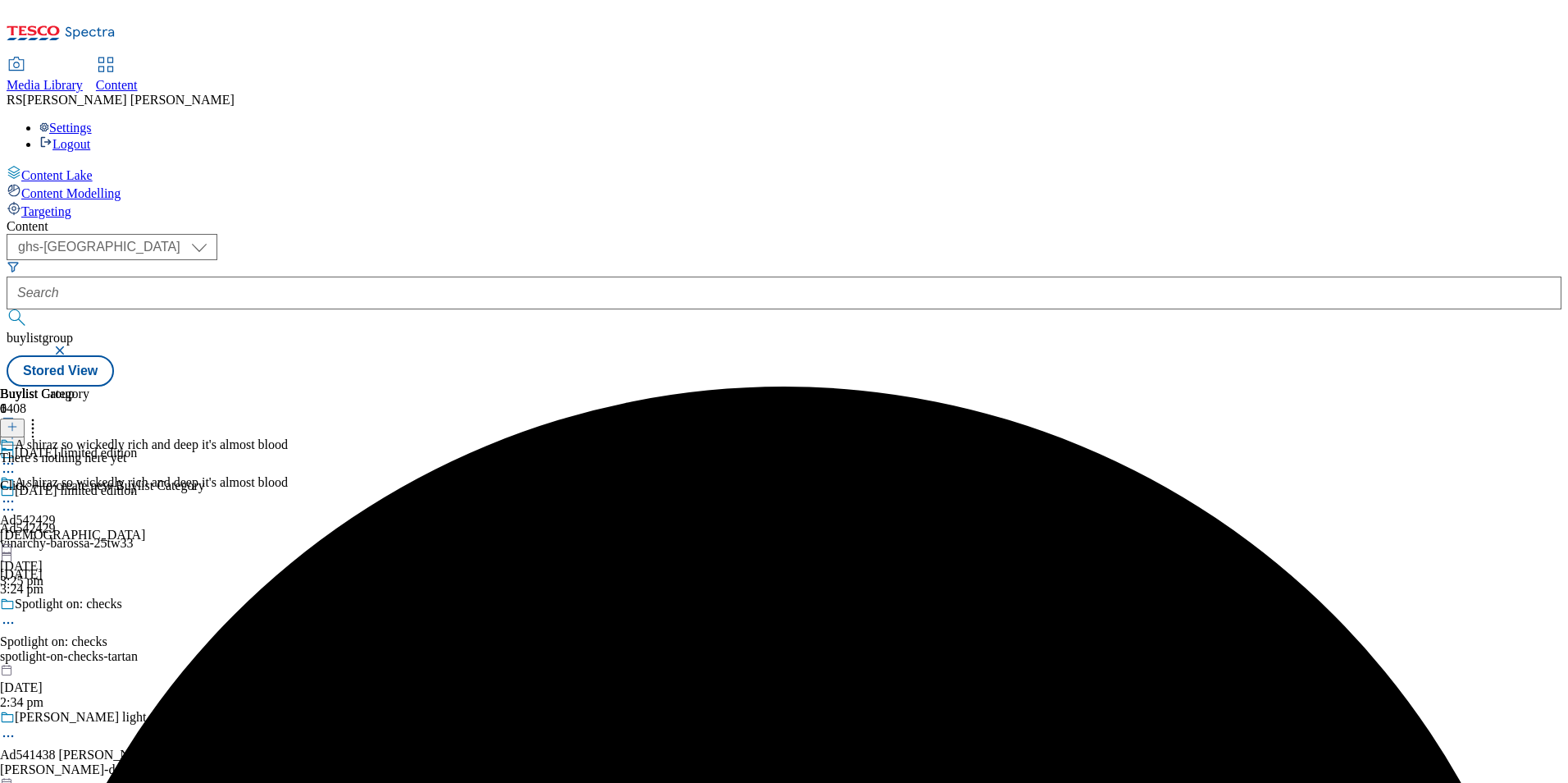
click at [18, 421] on icon at bounding box center [12, 426] width 12 height 12
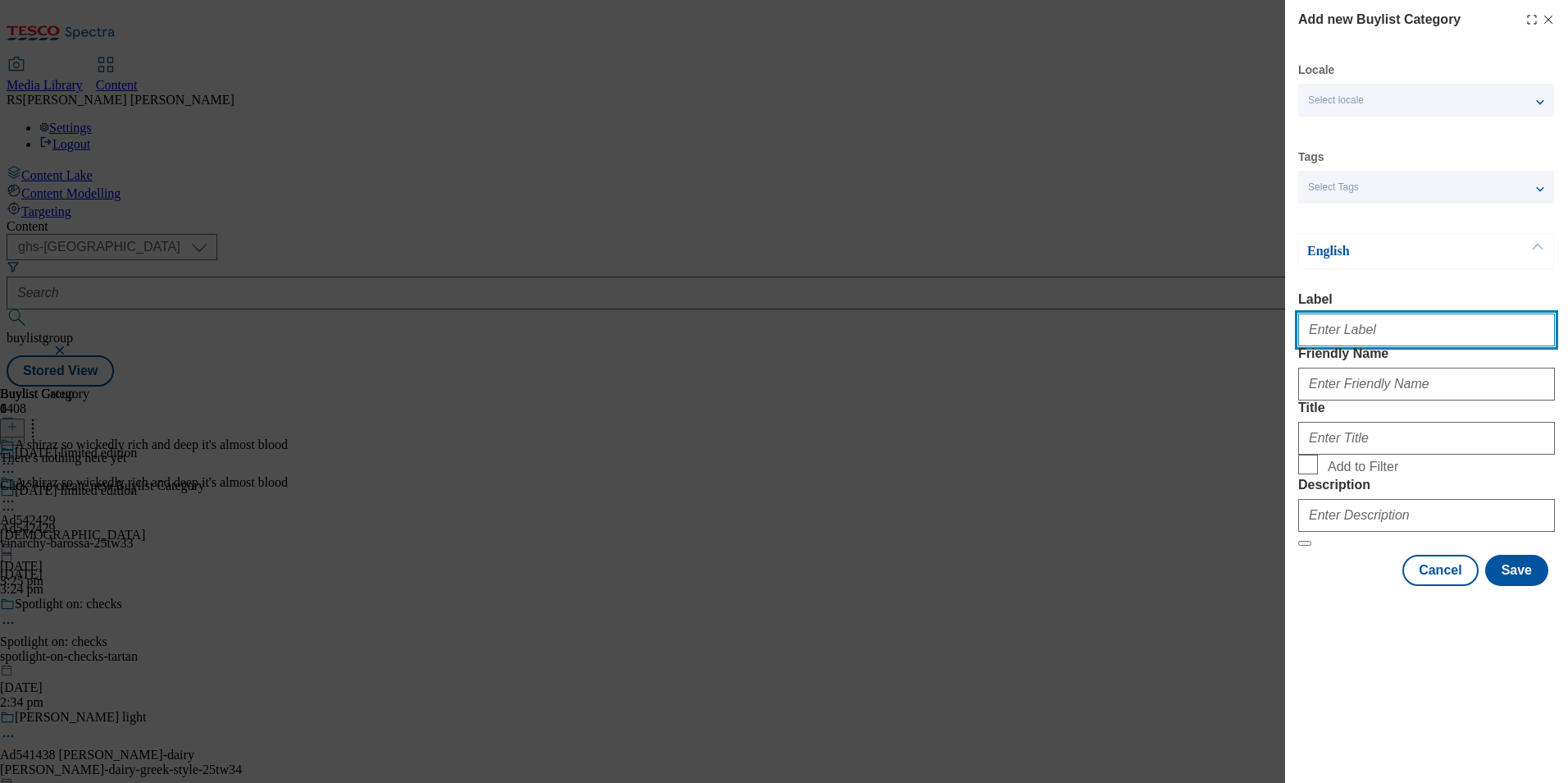
click at [1374, 338] on input "Label" at bounding box center [1426, 329] width 257 height 33
paste input "542429"
type input "Ad542429"
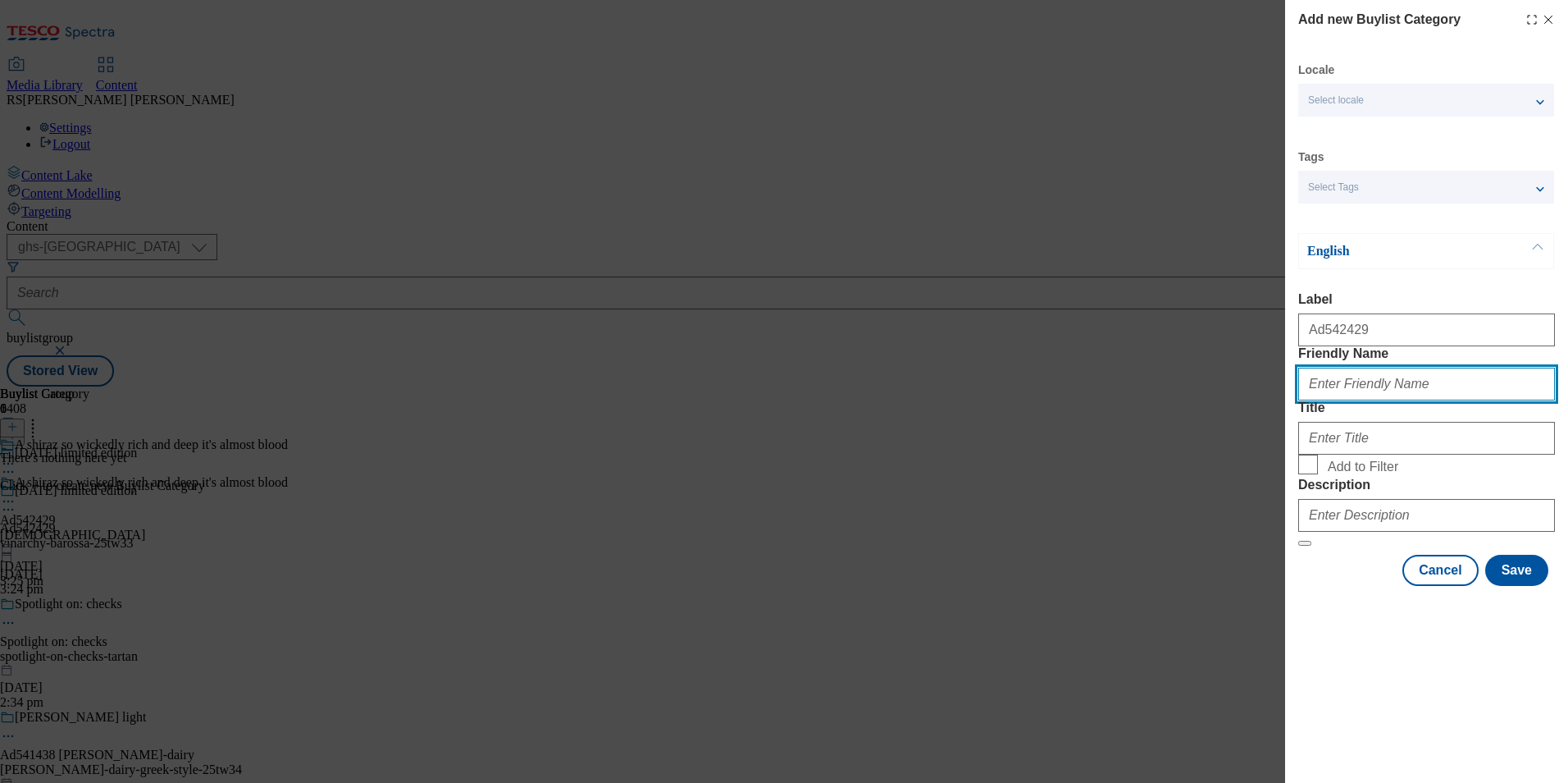
click at [1487, 400] on input "Friendly Name" at bounding box center [1426, 384] width 257 height 33
paste input "vinarchy-barossa"
type input "vinarchy-barossa"
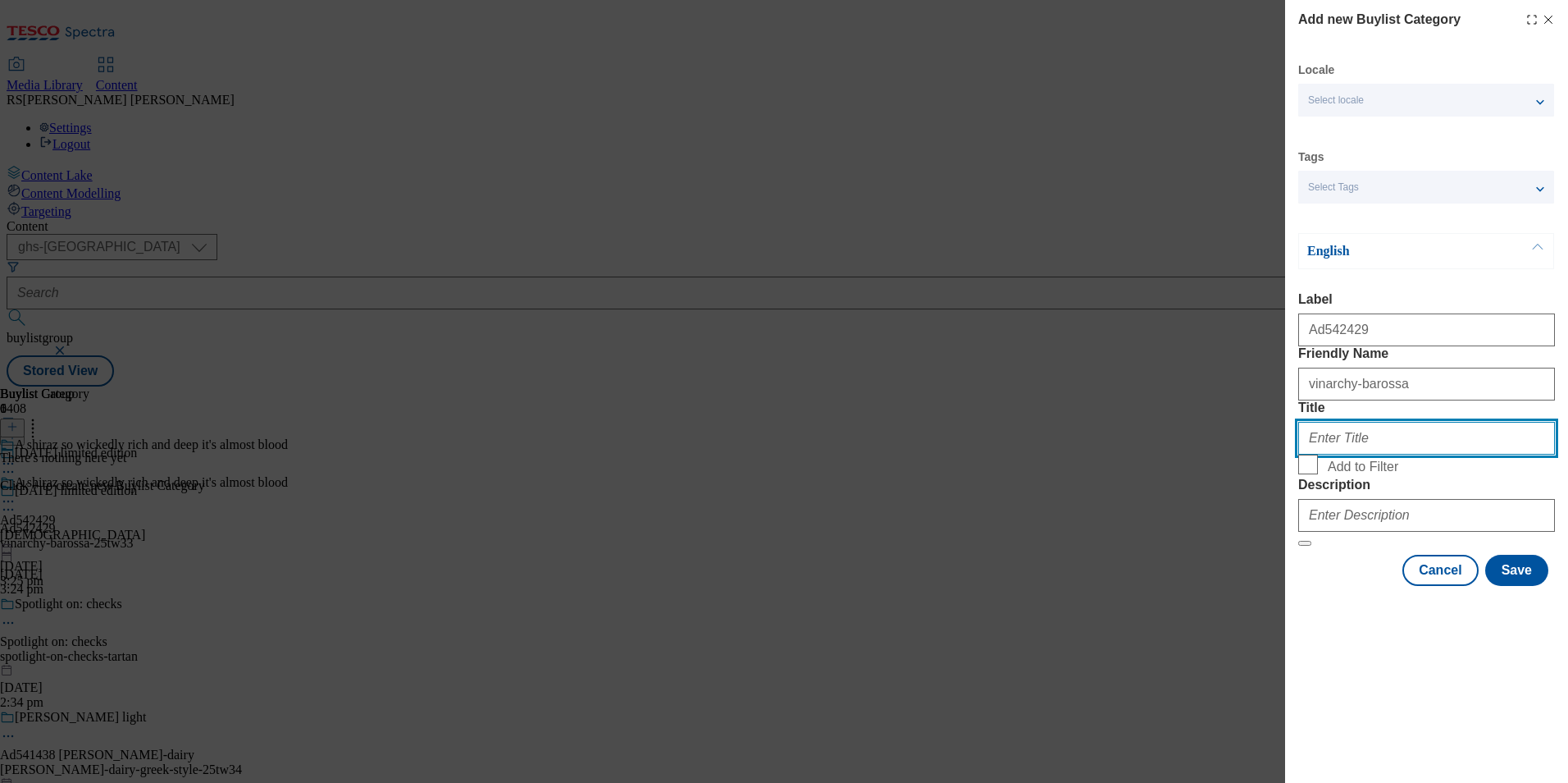
paste input "Vinarchy UK Limited"
type input "Vinarchy UK Limited"
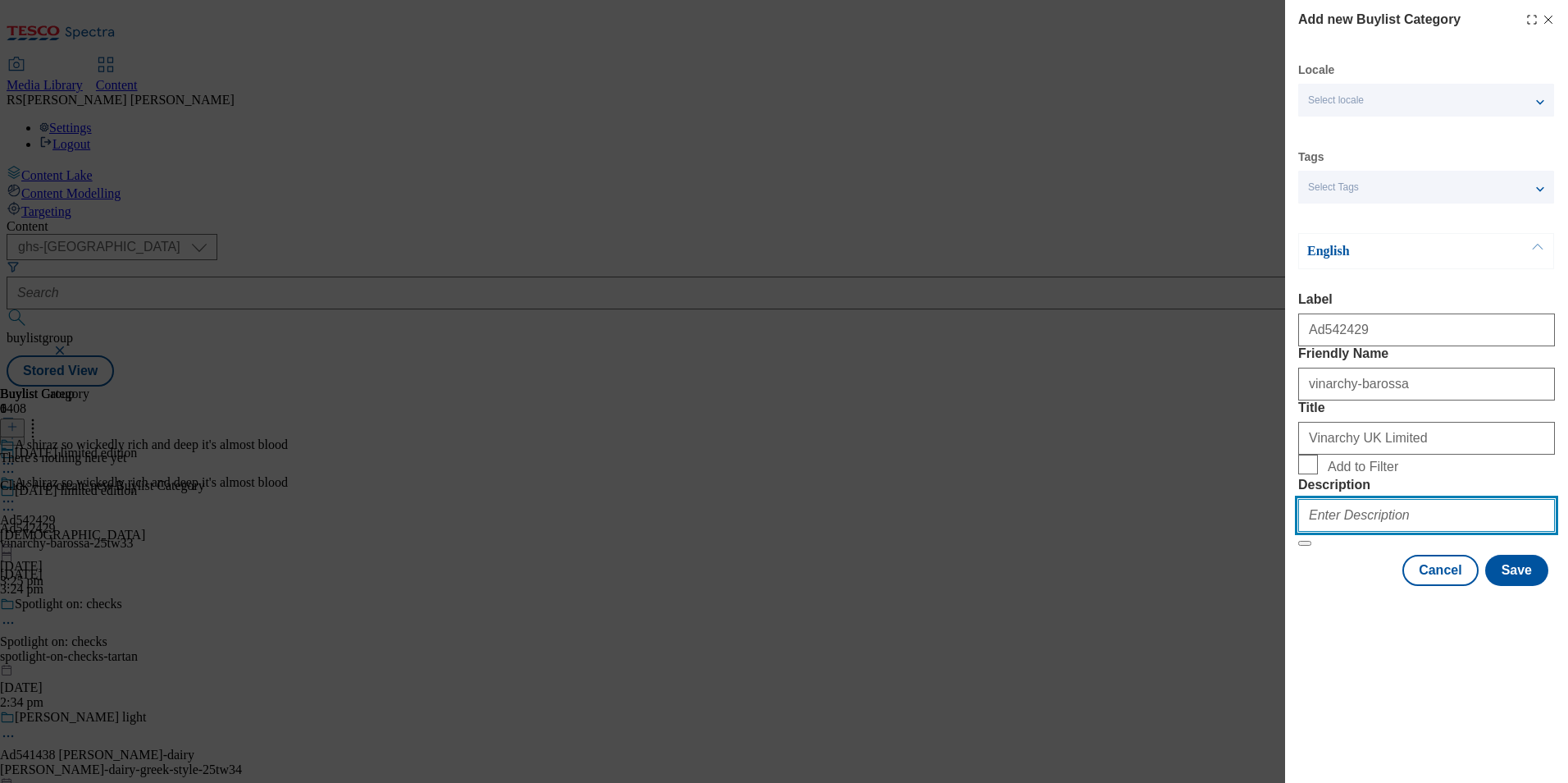
click at [1447, 532] on input "Description" at bounding box center [1426, 515] width 257 height 33
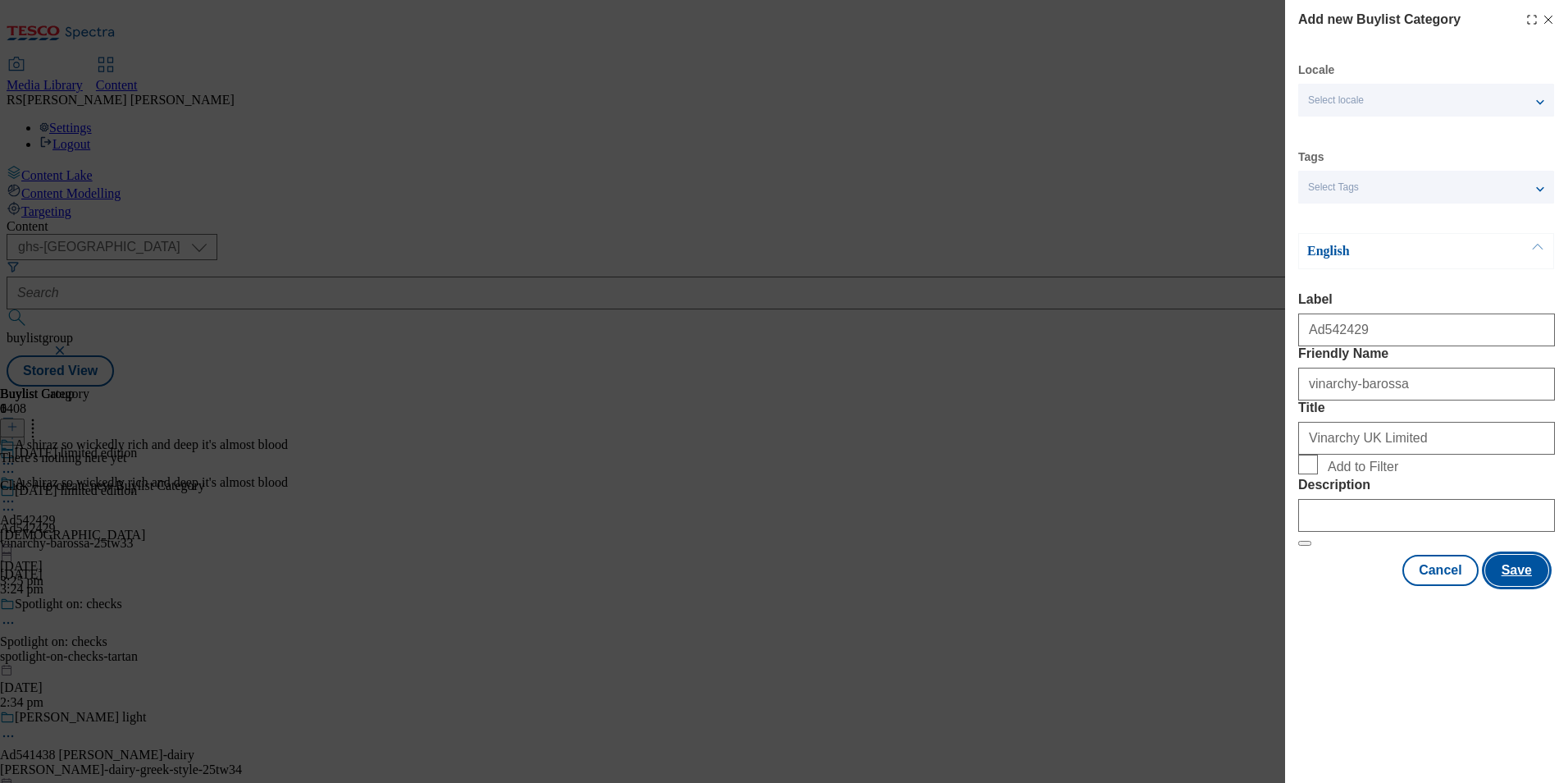
click at [1534, 586] on button "Save" at bounding box center [1516, 570] width 64 height 31
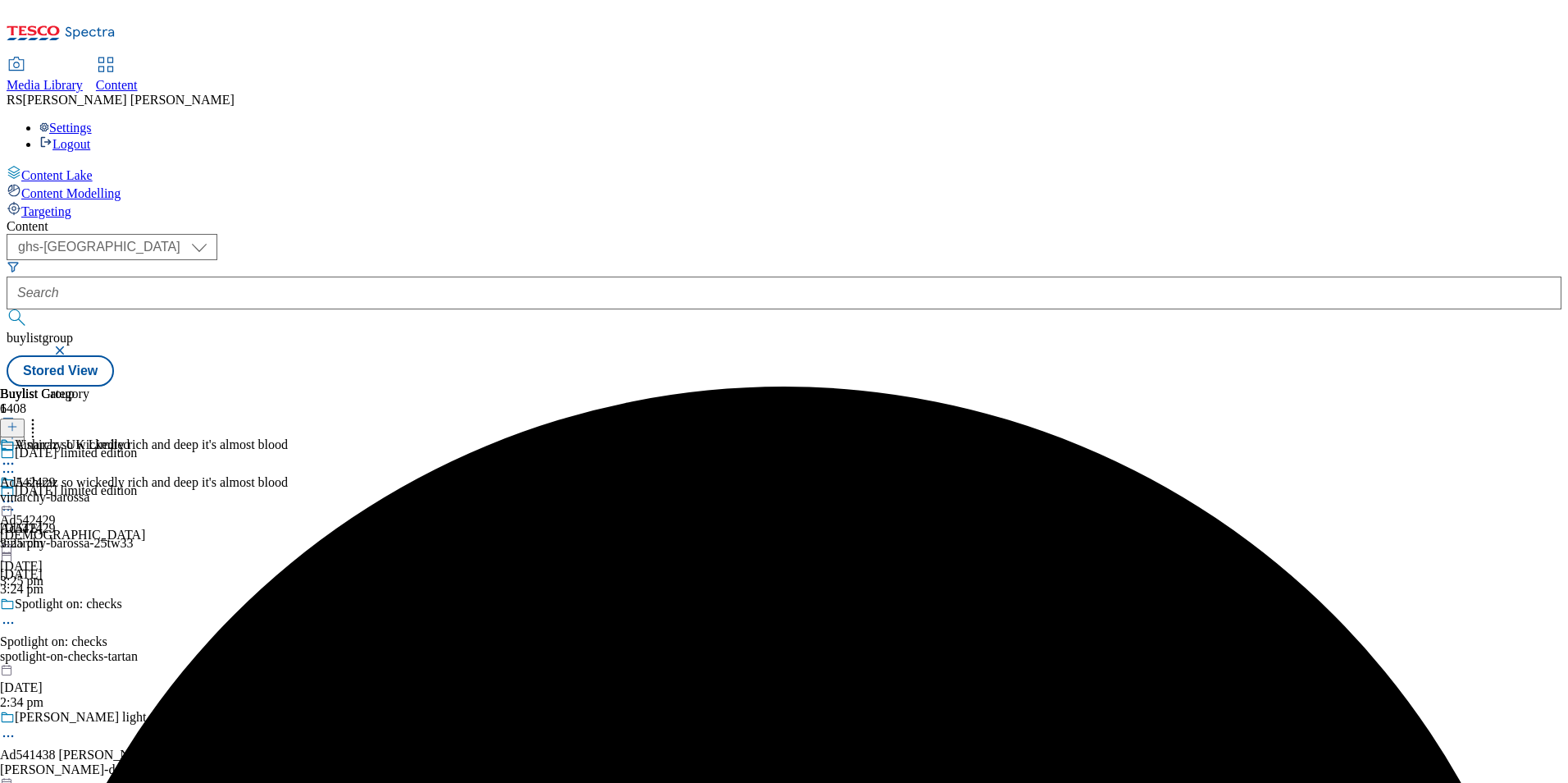
click at [130, 489] on div "vinarchy-barossa" at bounding box center [64, 497] width 130 height 15
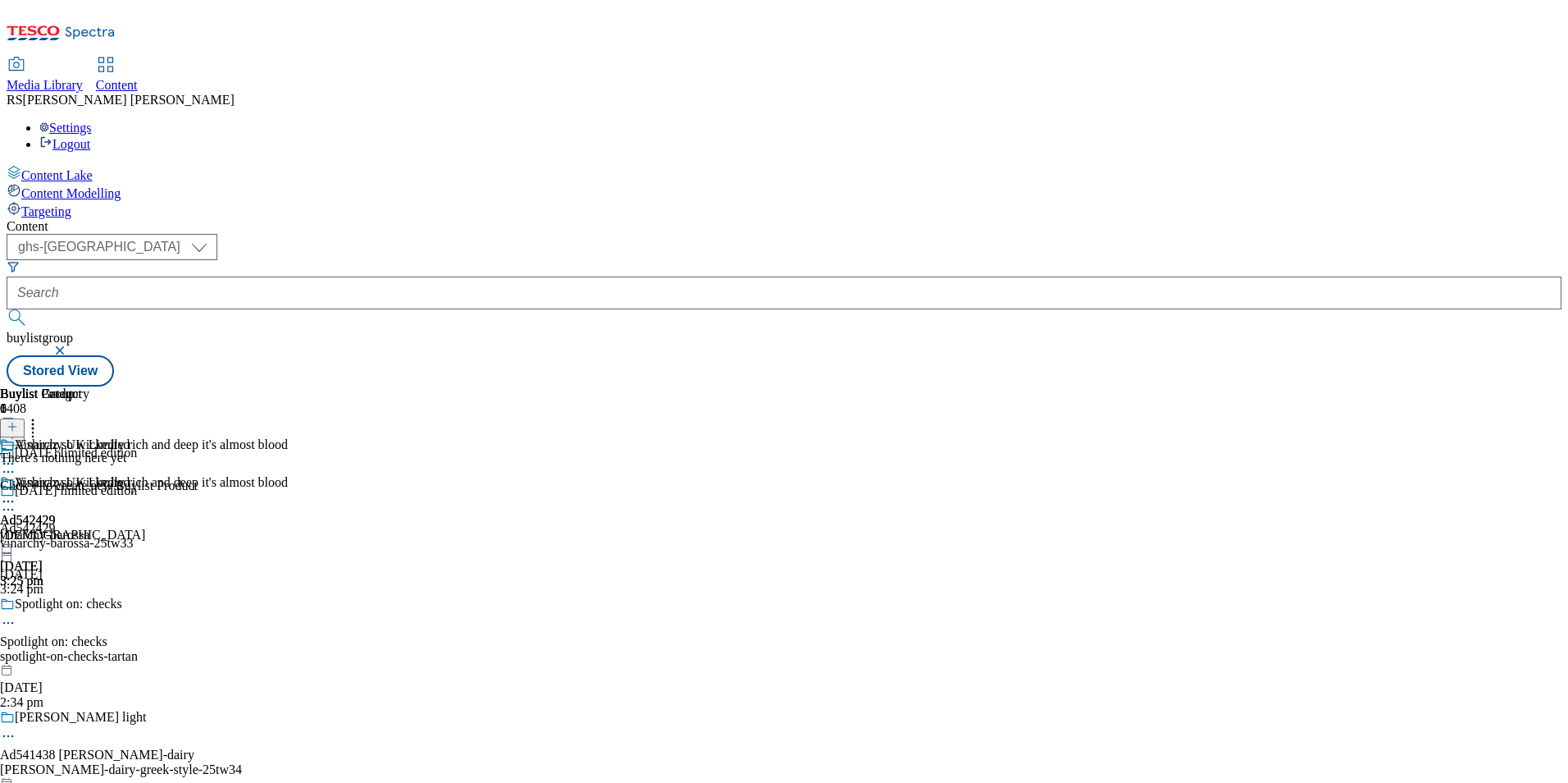
click at [13, 422] on line at bounding box center [13, 426] width 0 height 8
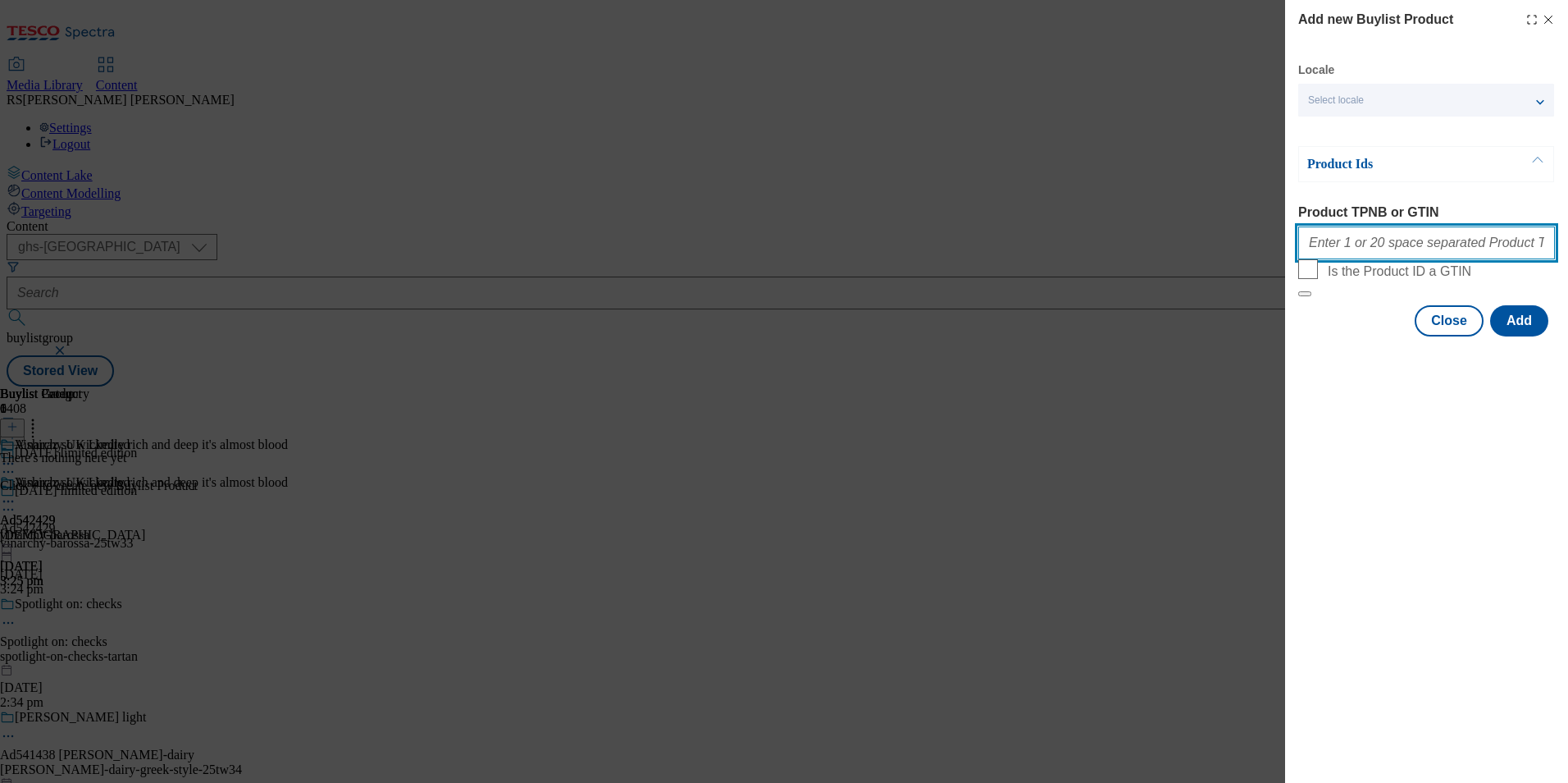
click at [1423, 251] on input "Product TPNB or GTIN" at bounding box center [1426, 243] width 257 height 33
paste input "82556634"
type input "82556634"
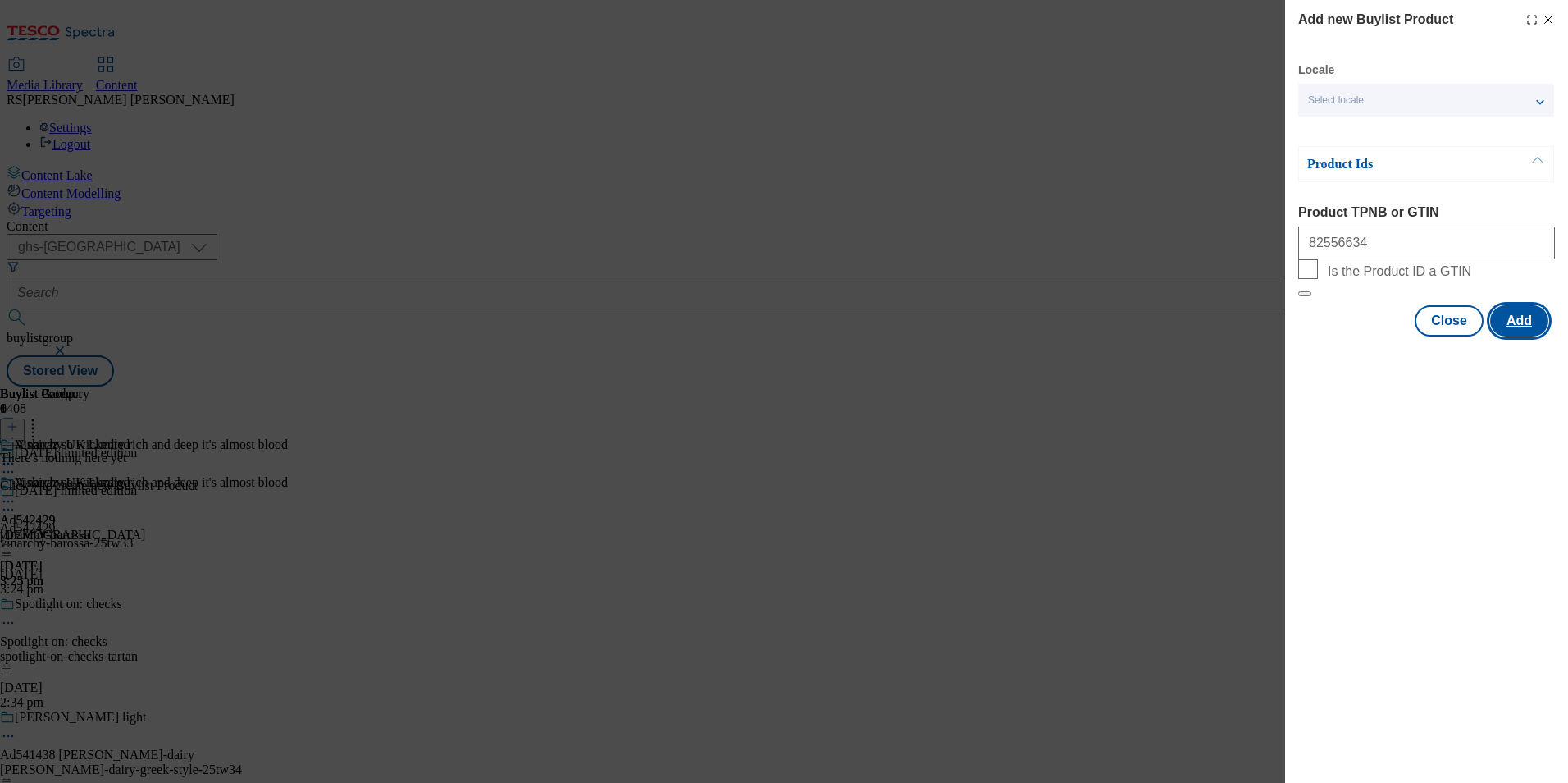
click at [1535, 336] on button "Add" at bounding box center [1519, 320] width 58 height 31
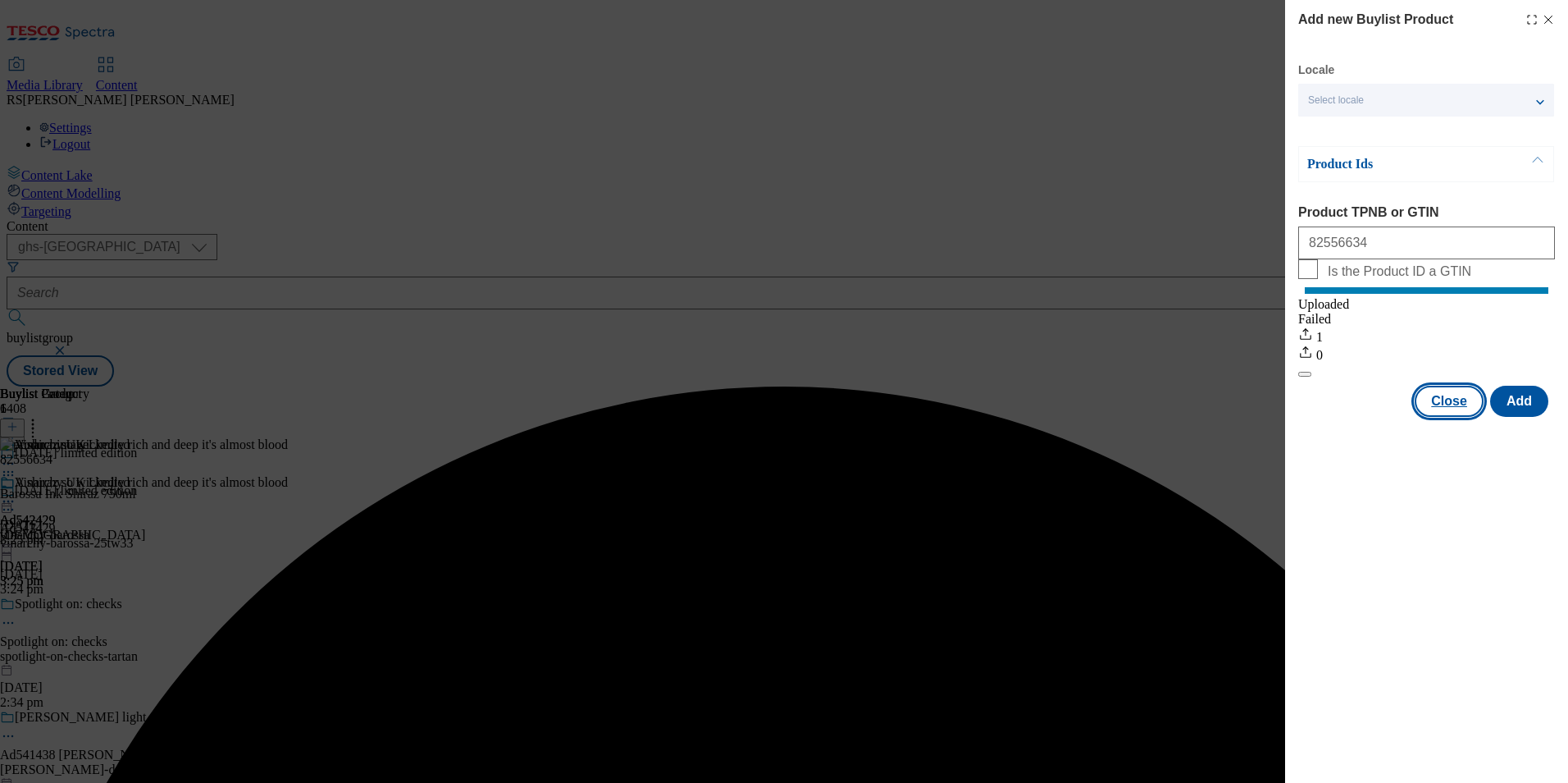
click at [1453, 417] on button "Close" at bounding box center [1448, 401] width 69 height 31
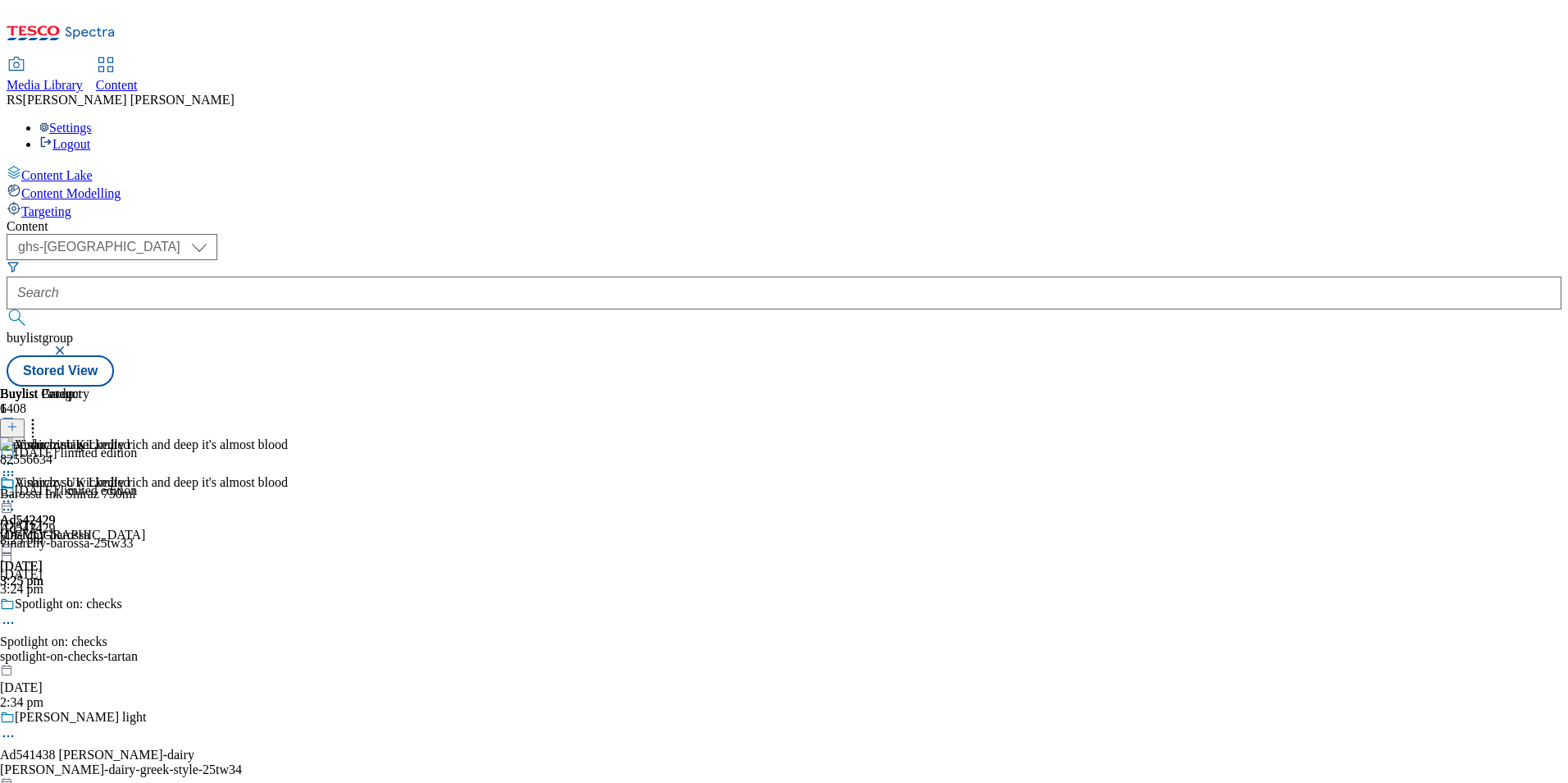
click at [16, 501] on icon at bounding box center [8, 509] width 16 height 16
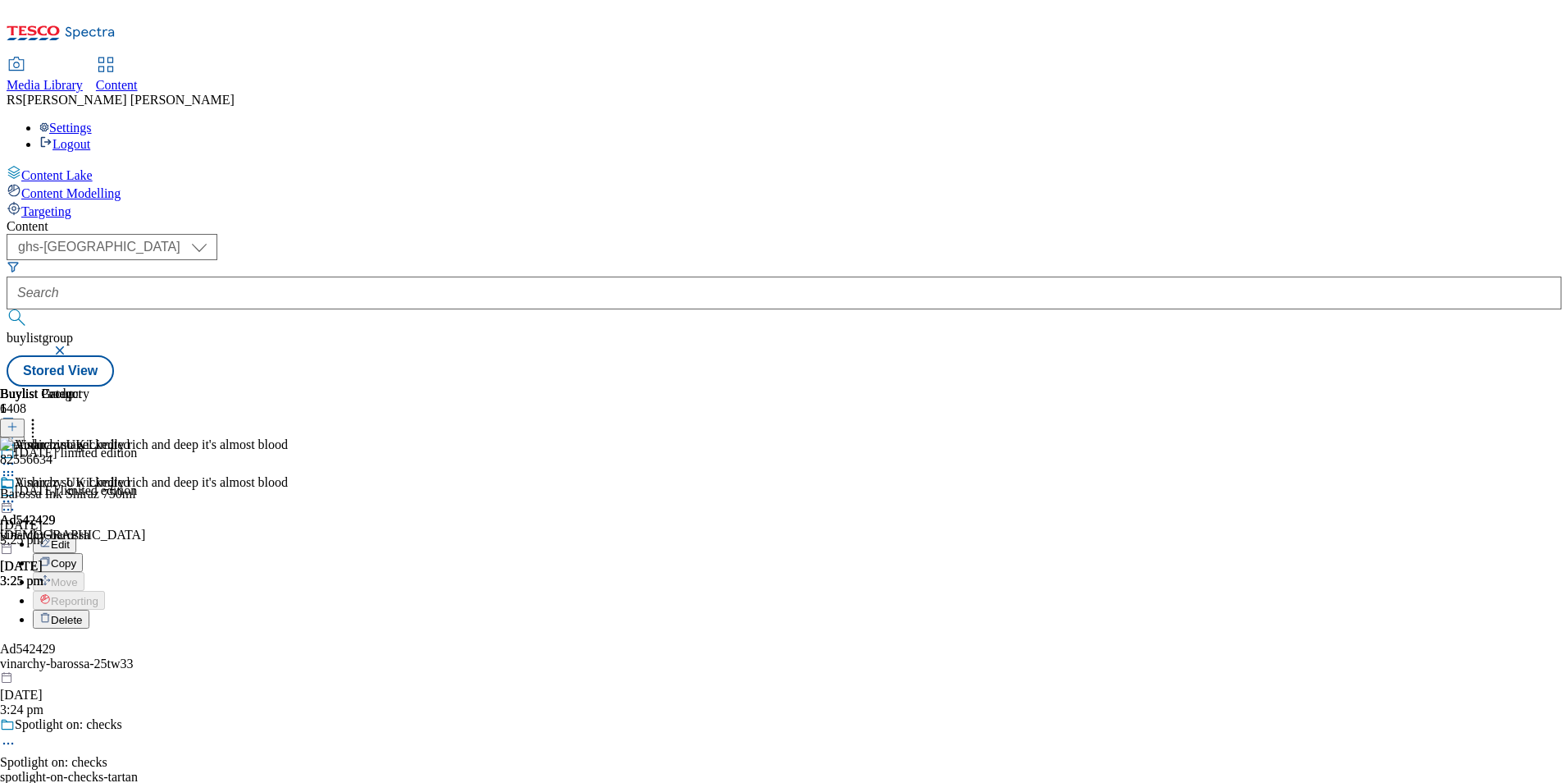
click at [70, 538] on span "Edit" at bounding box center [60, 544] width 19 height 13
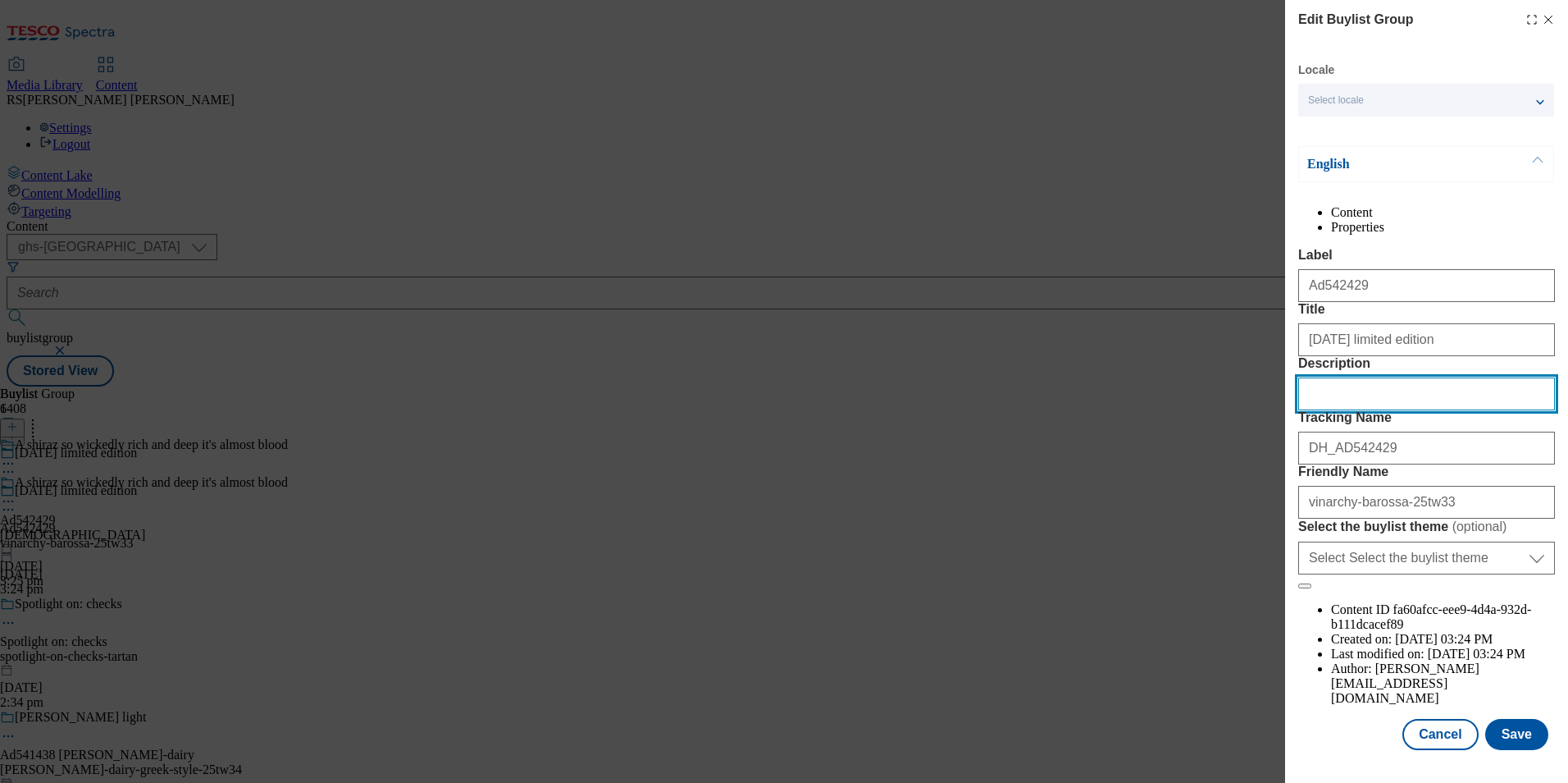
click at [1402, 410] on input "Description" at bounding box center [1426, 394] width 257 height 33
paste input "Barossa Ink Shiraz 750ml"
type input "Barossa Ink Shiraz 750ml"
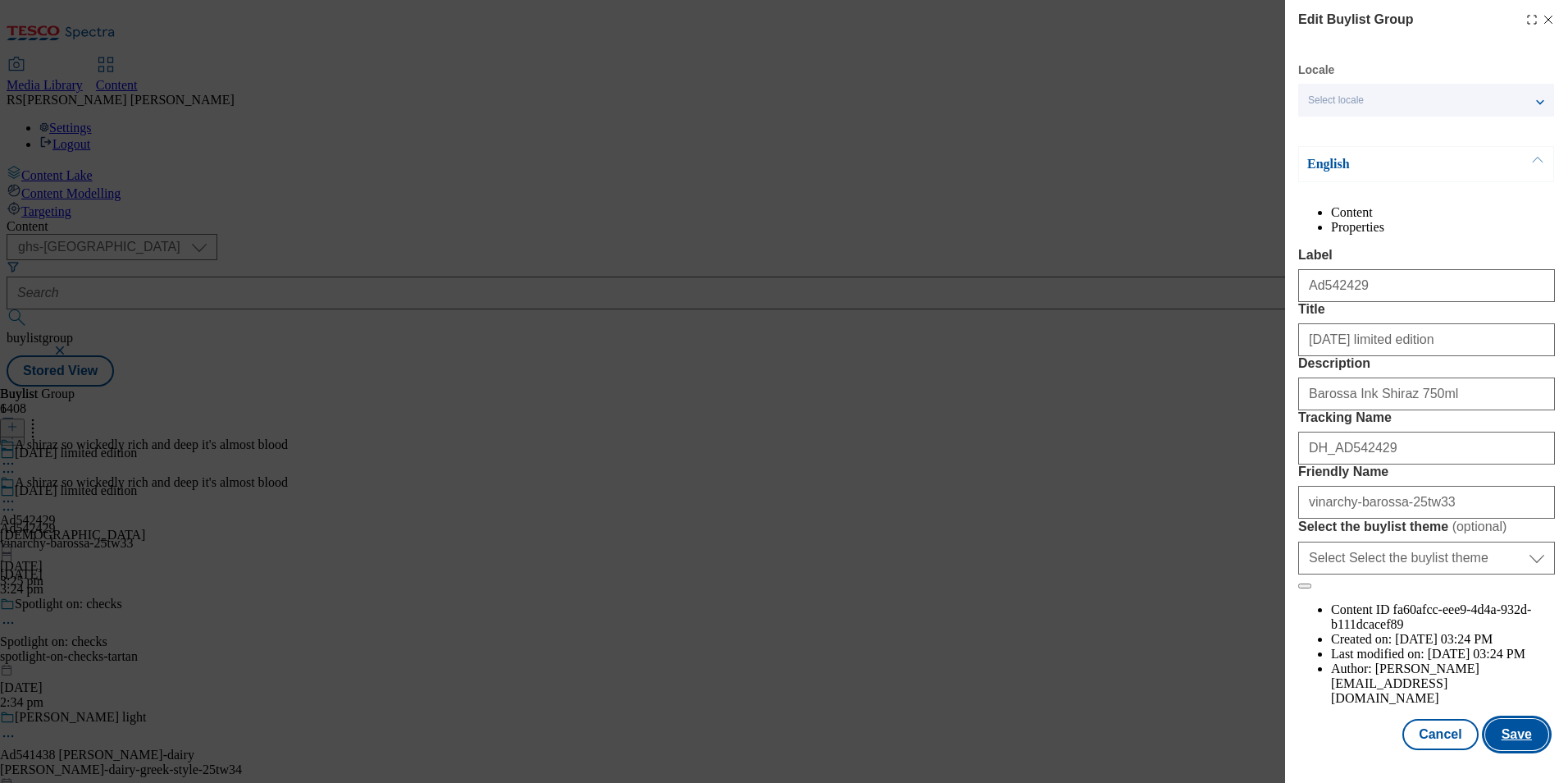
click at [1492, 739] on button "Save" at bounding box center [1516, 734] width 64 height 31
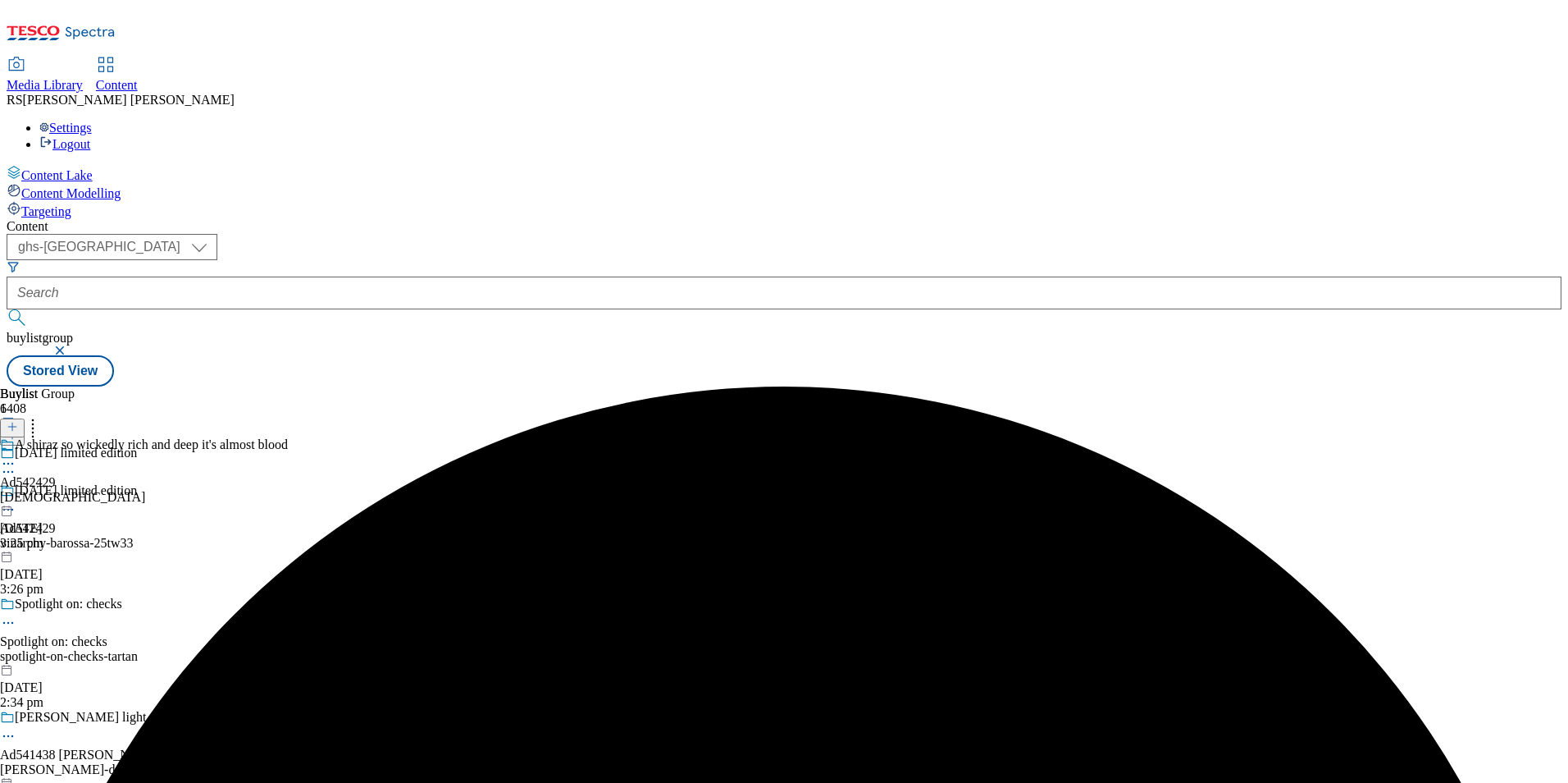
click at [16, 455] on icon at bounding box center [8, 464] width 16 height 16
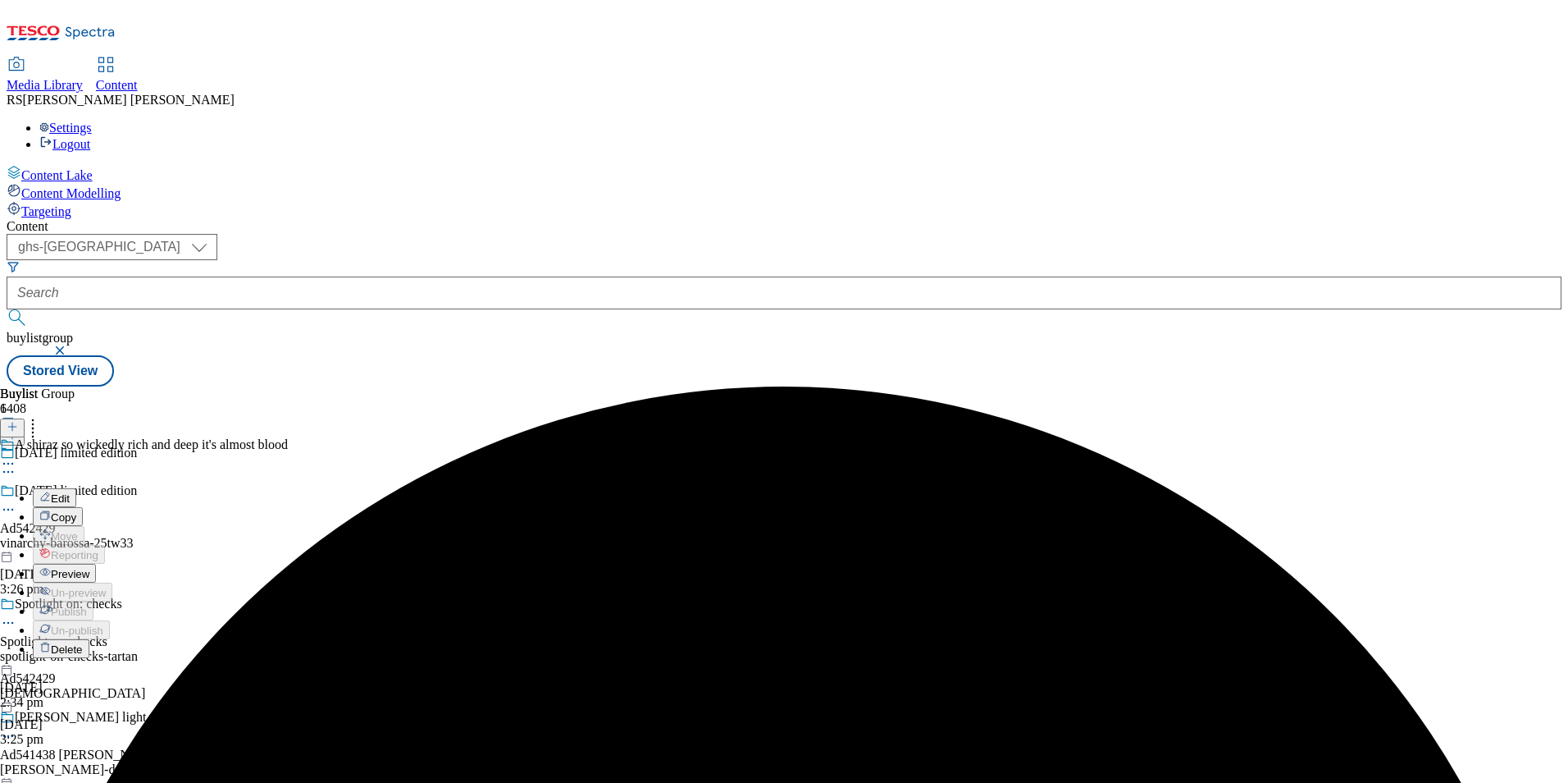
click at [70, 492] on span "Edit" at bounding box center [60, 498] width 19 height 13
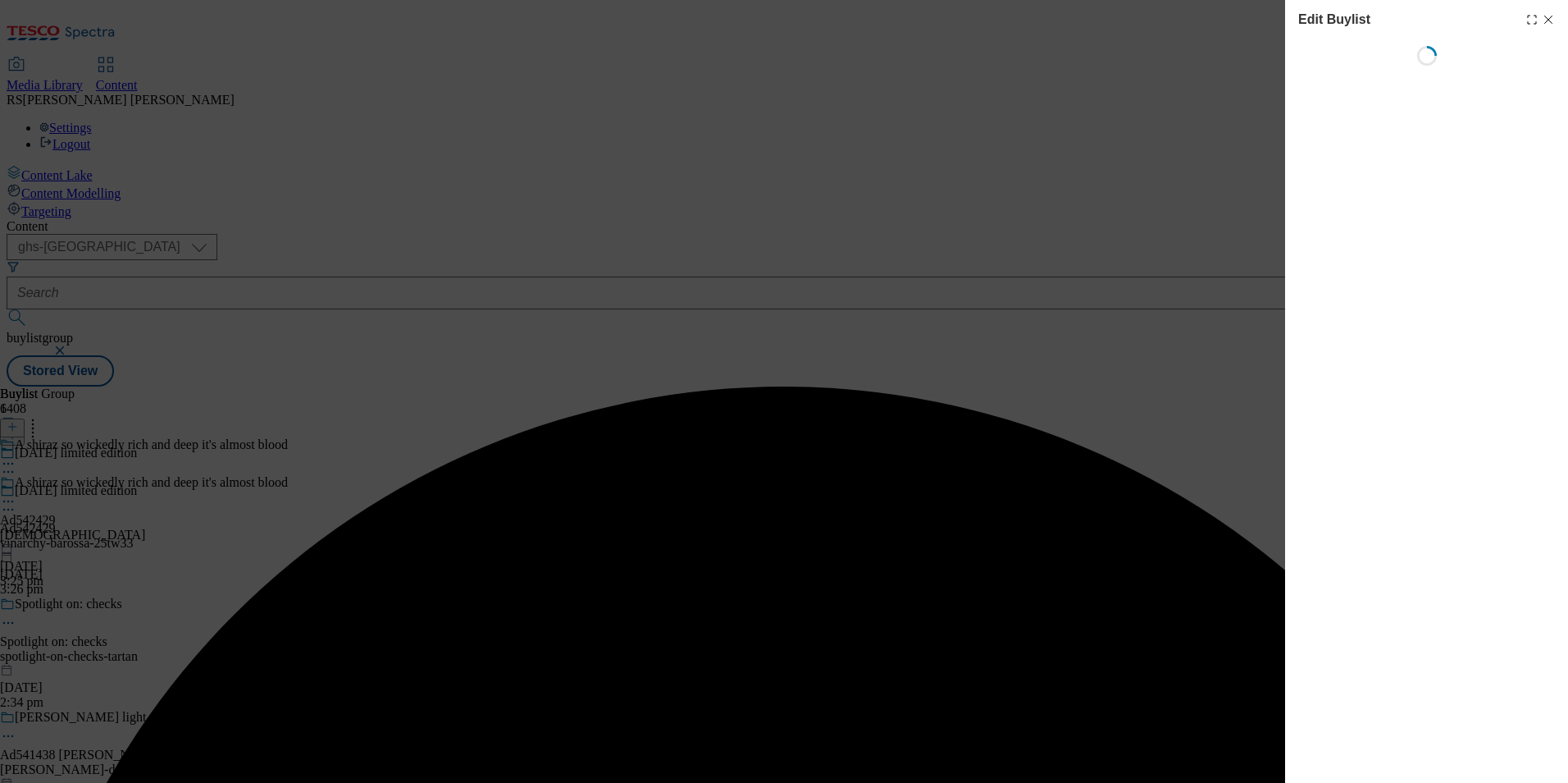
select select "tactical"
select select "supplier funded short term 1-3 weeks"
select select "dunnhumby"
select select "Banner"
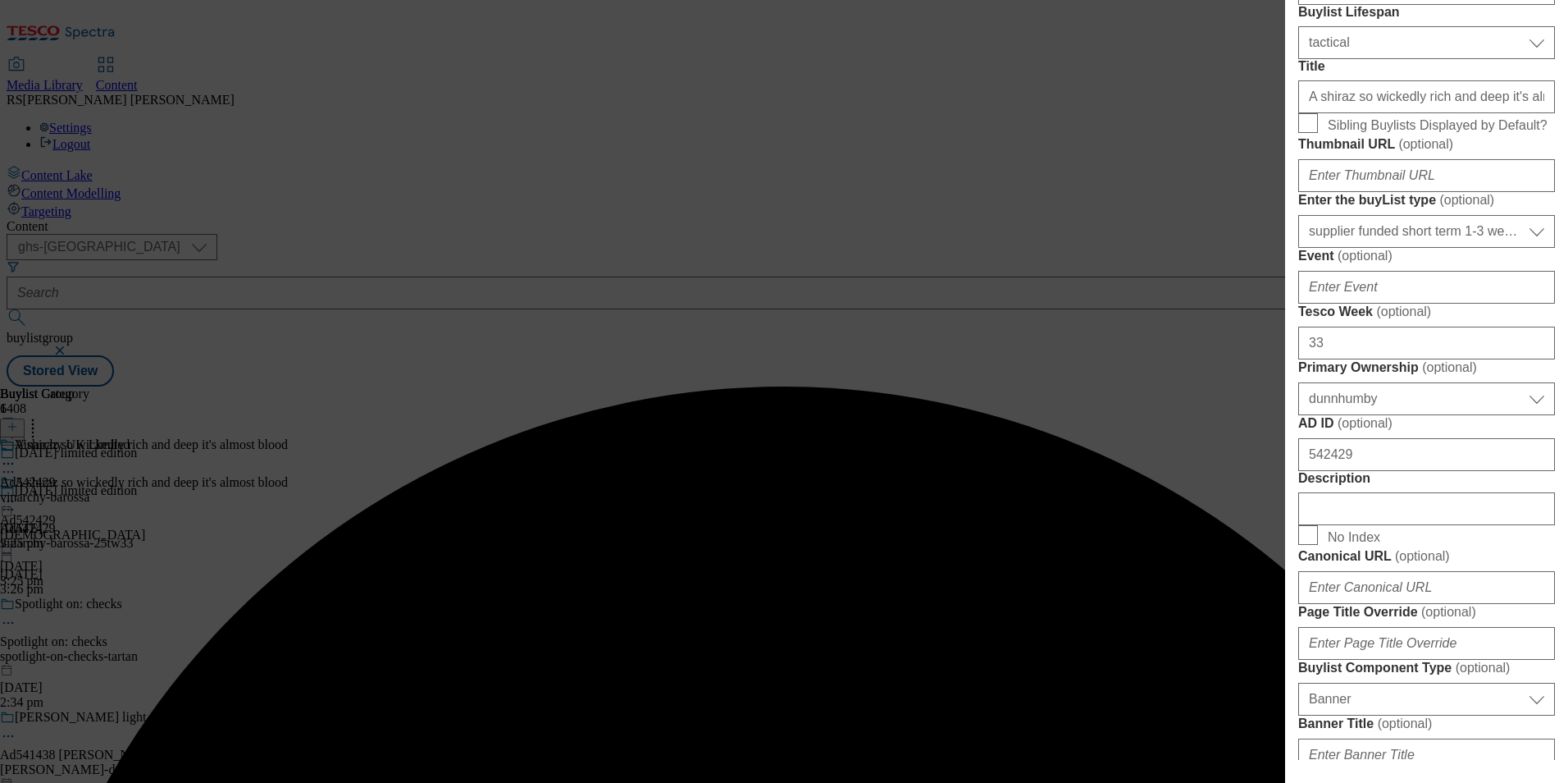
scroll to position [821, 0]
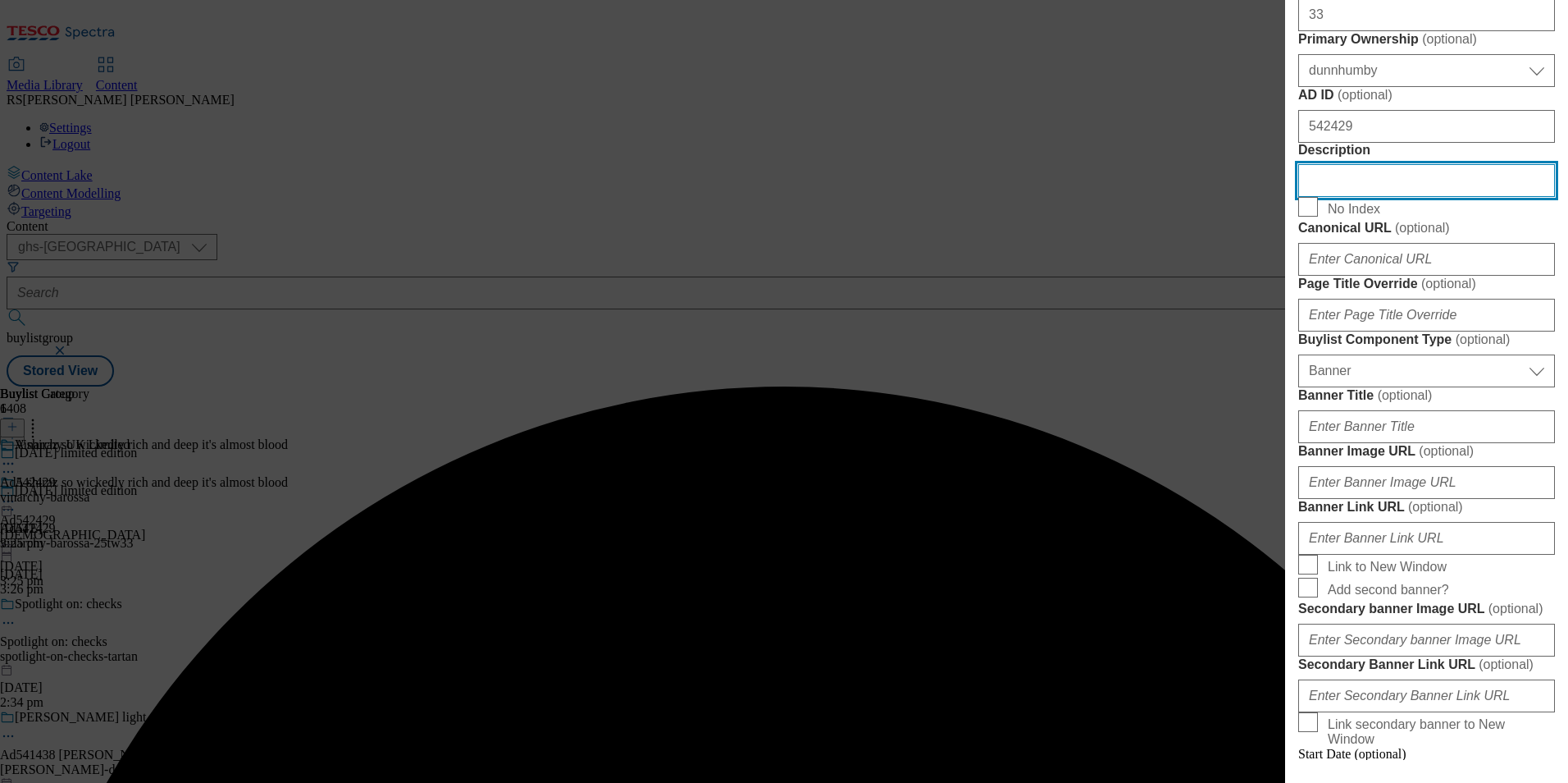
click at [1379, 197] on input "Description" at bounding box center [1426, 180] width 257 height 33
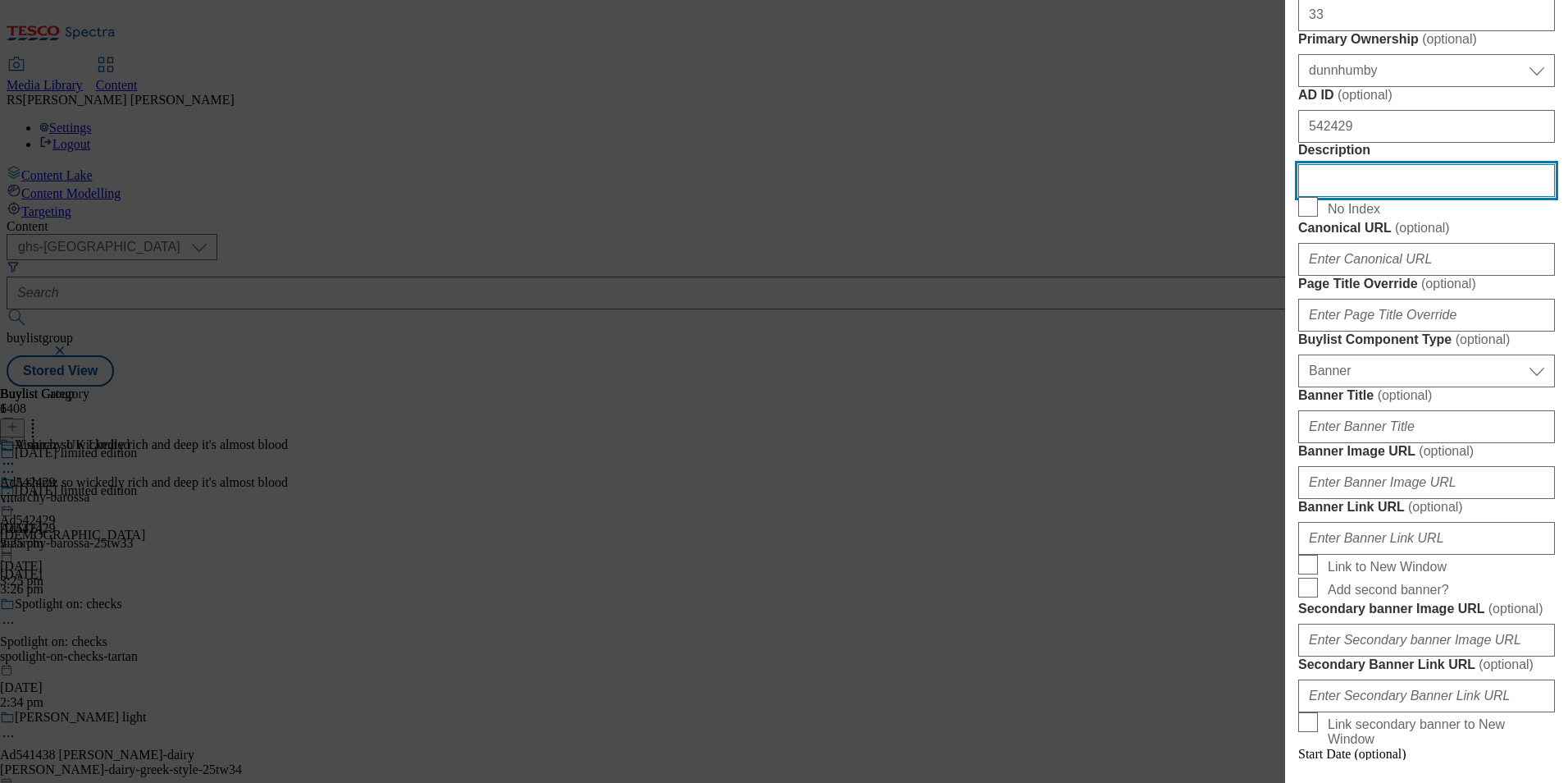
paste input "Barossa Ink Shiraz 750ml"
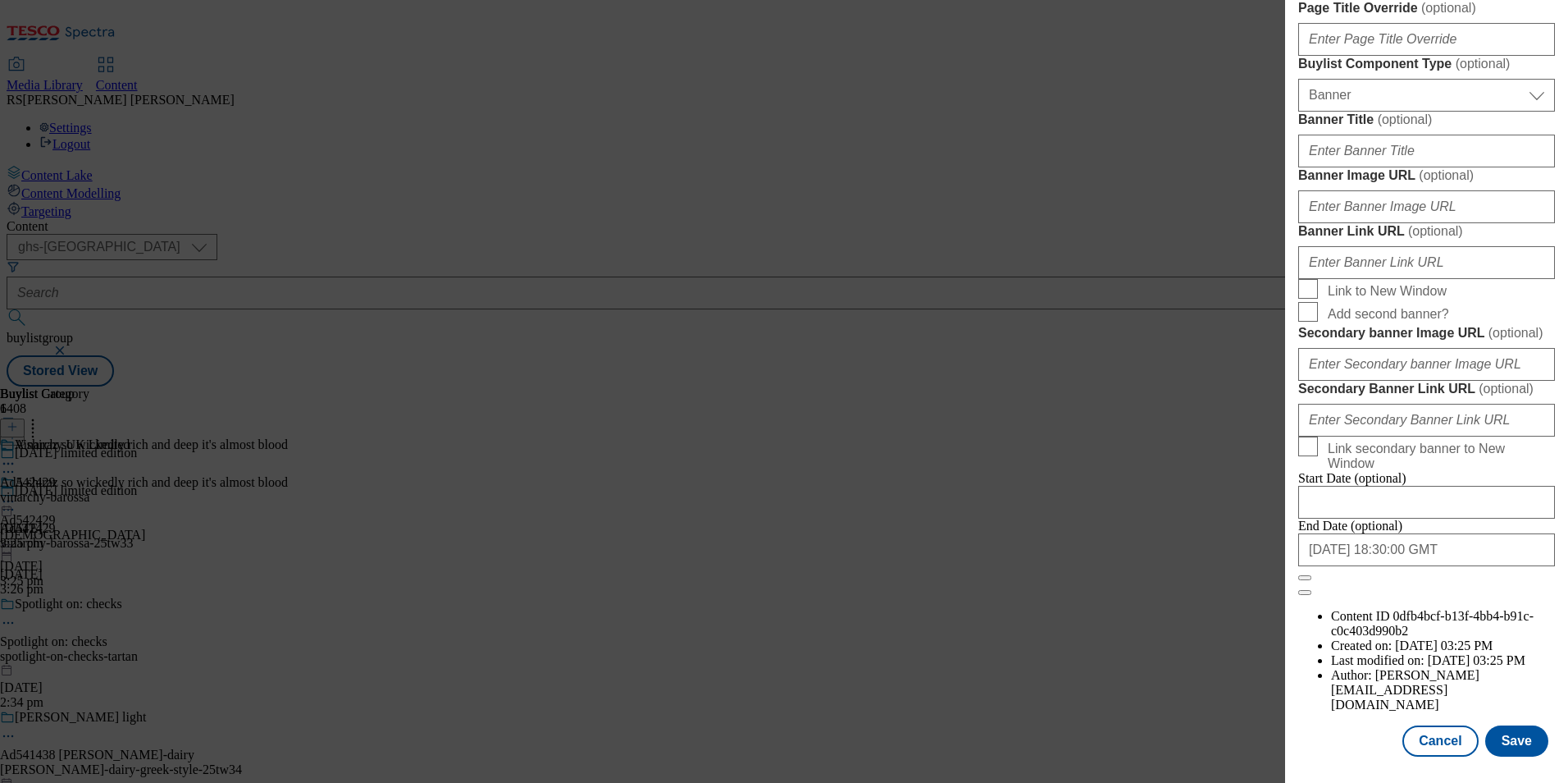
scroll to position [1690, 0]
type input "Barossa Ink Shiraz 750ml"
click at [1503, 740] on button "Save" at bounding box center [1516, 740] width 64 height 31
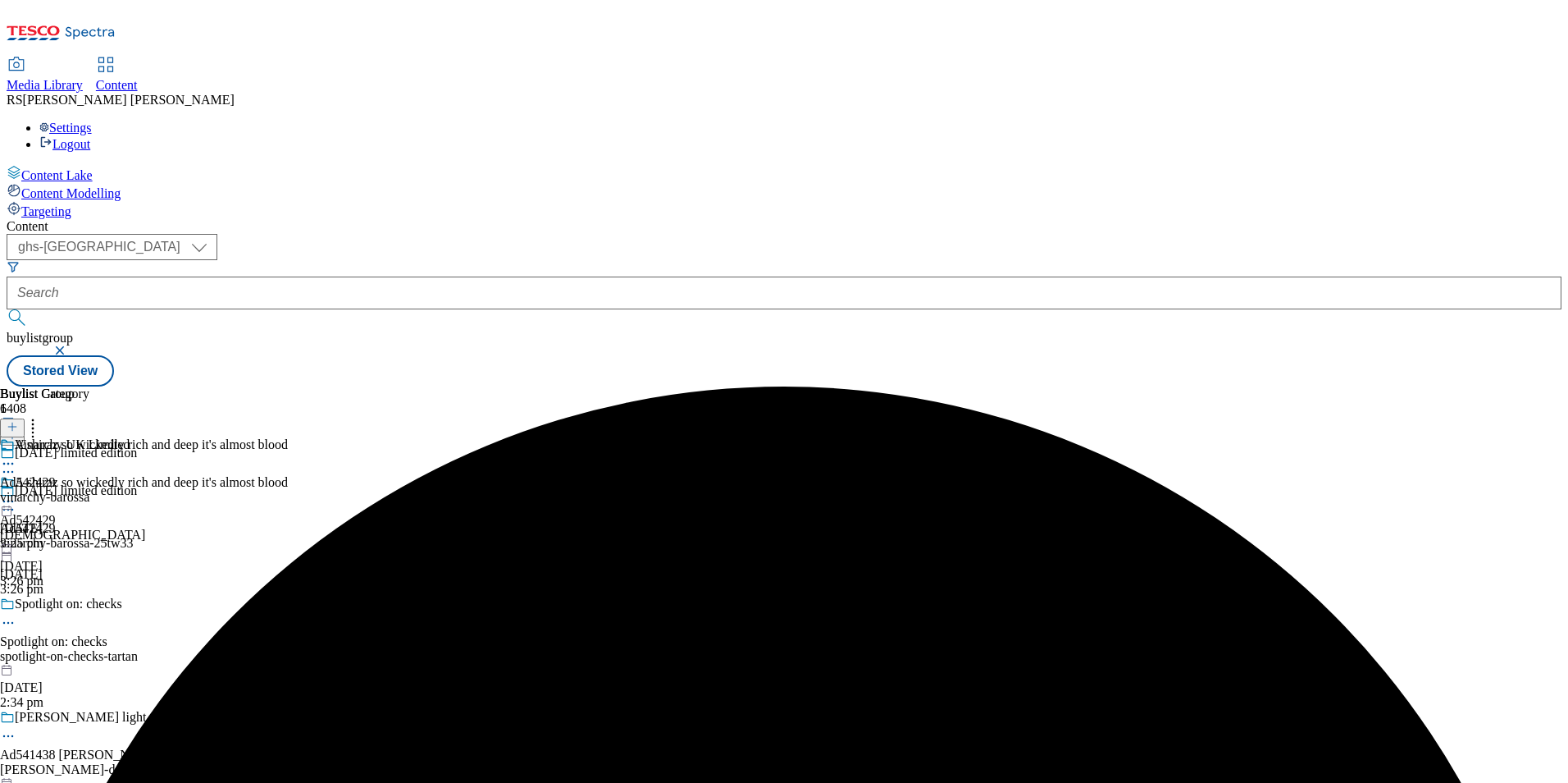
click at [16, 455] on icon at bounding box center [8, 464] width 16 height 16
click at [70, 492] on span "Edit" at bounding box center [60, 498] width 19 height 13
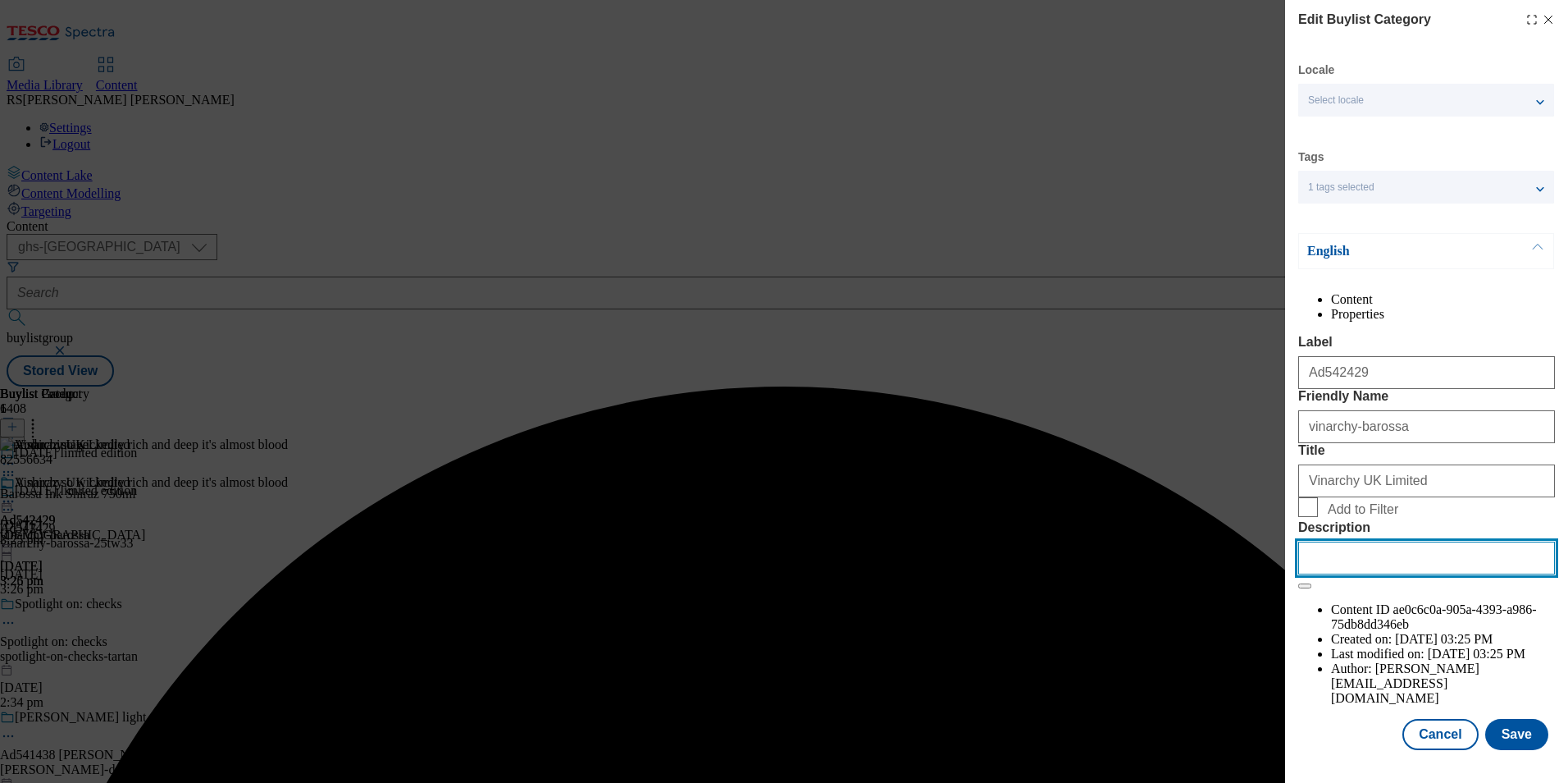
click at [1394, 574] on input "Description" at bounding box center [1426, 557] width 257 height 33
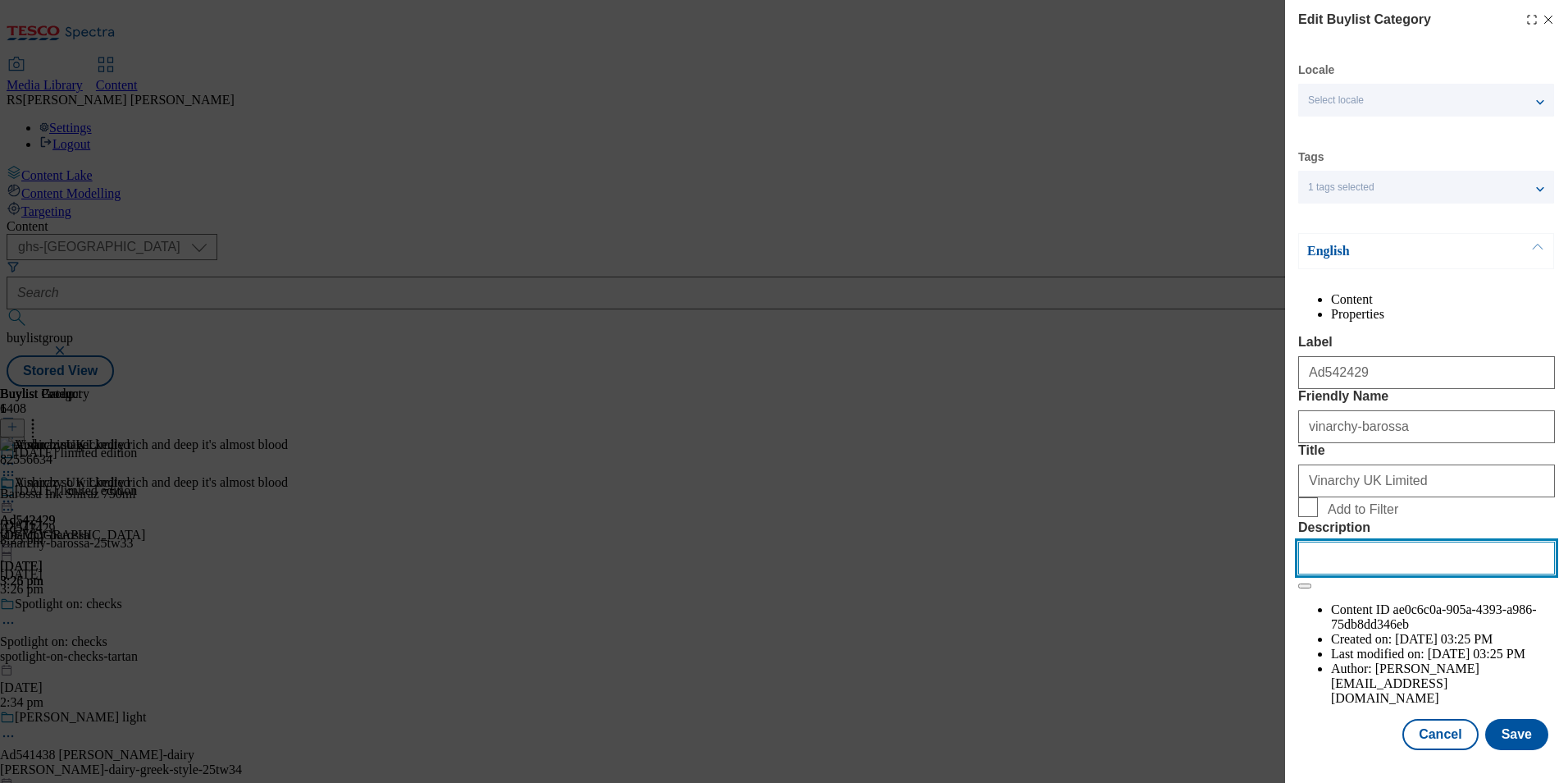
paste input "Barossa Ink Shiraz 750ml"
type input "Barossa Ink Shiraz 750ml"
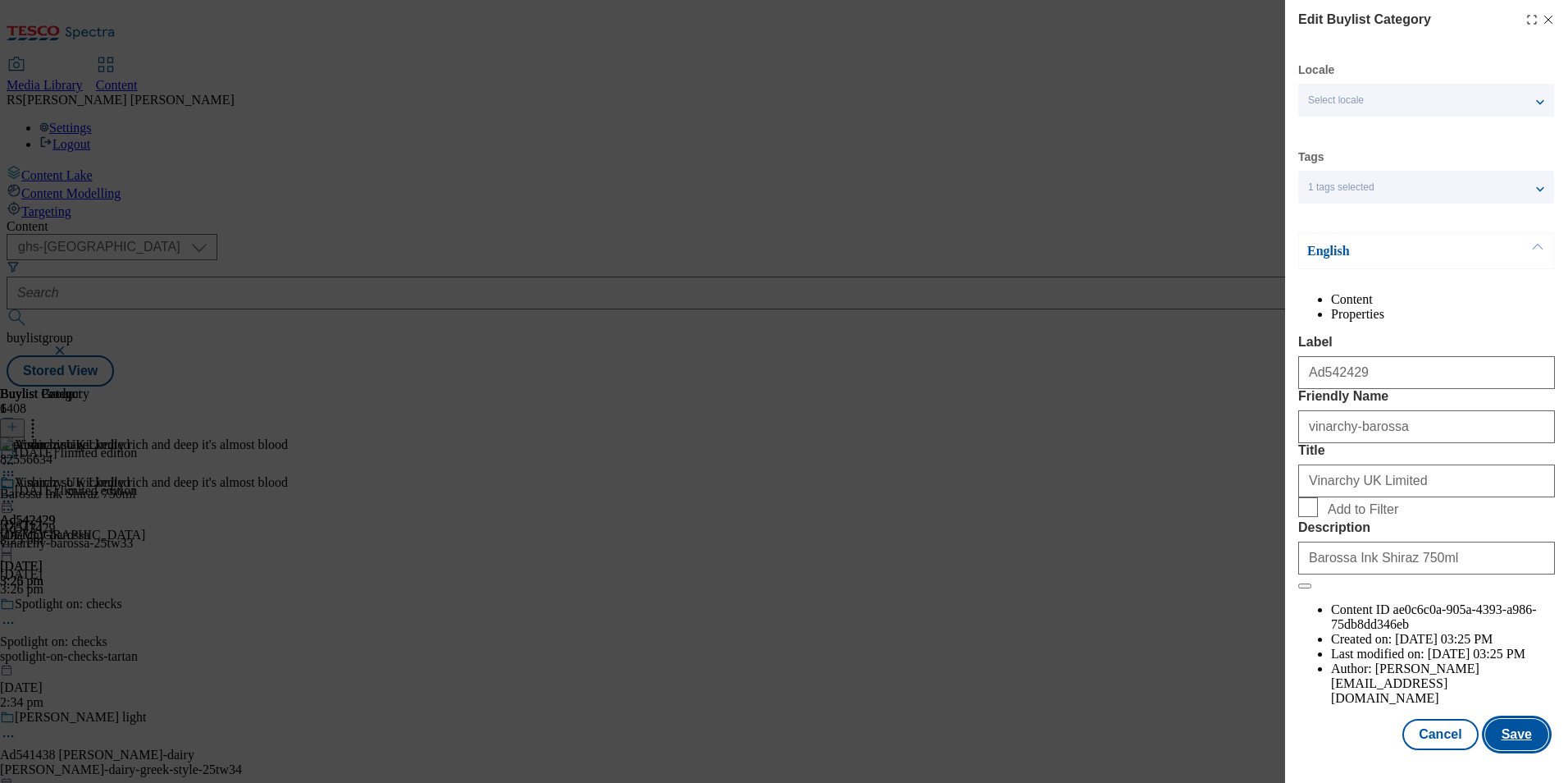
click at [1513, 746] on button "Save" at bounding box center [1516, 734] width 64 height 31
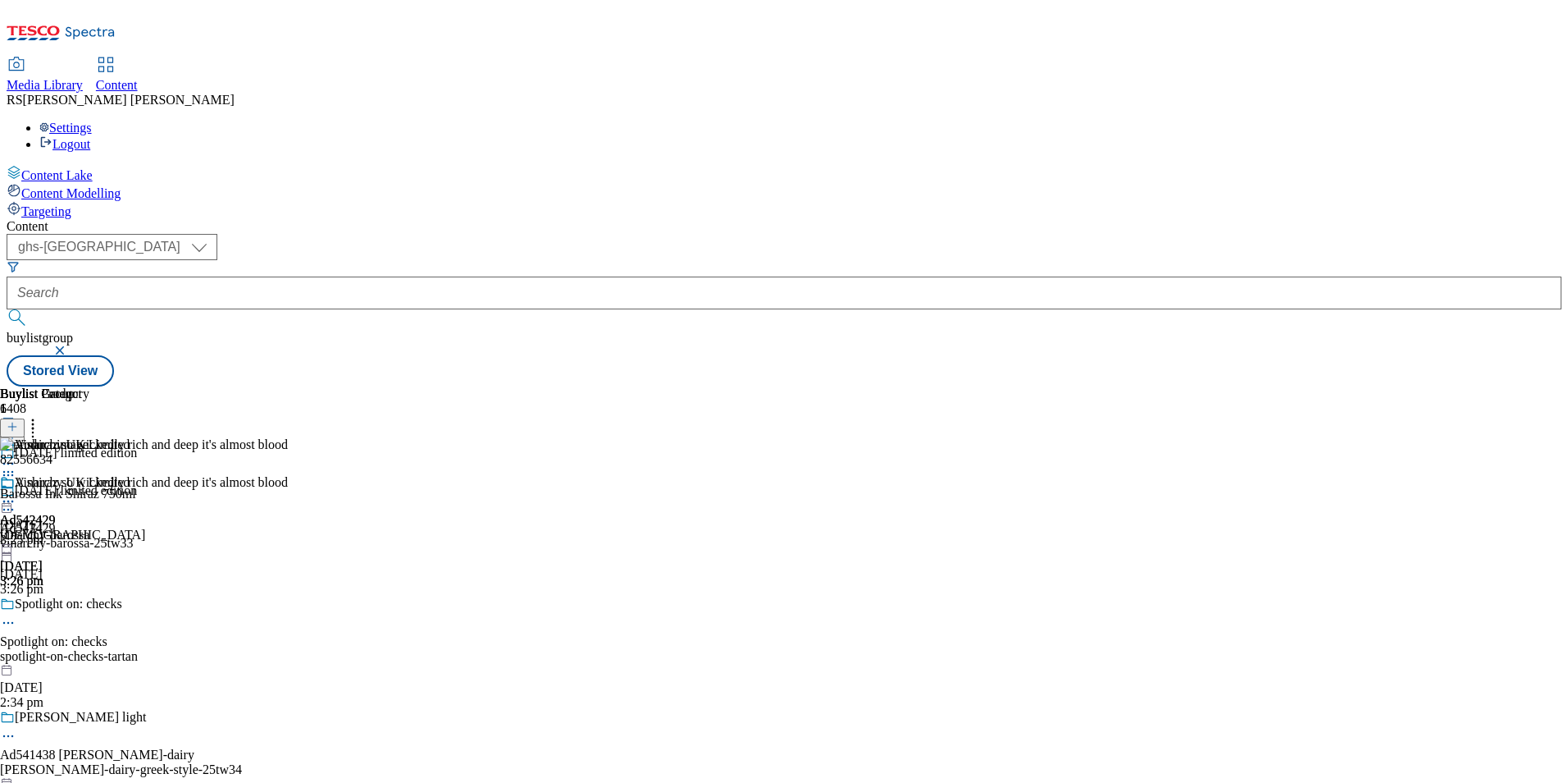
click at [16, 493] on icon at bounding box center [8, 501] width 16 height 16
click at [70, 530] on span "Edit" at bounding box center [60, 536] width 19 height 13
click at [10, 500] on circle at bounding box center [8, 501] width 3 height 3
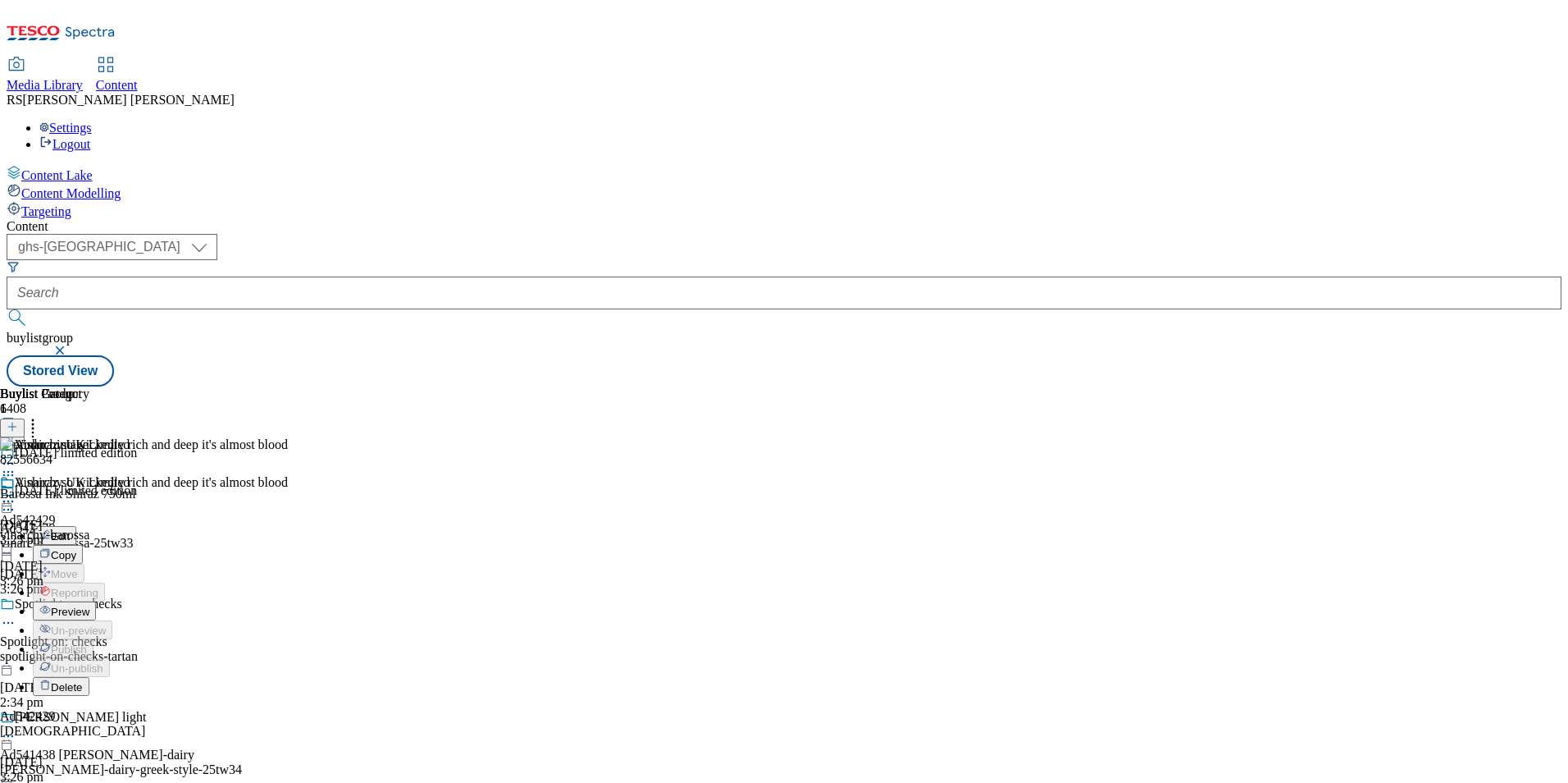
click at [89, 606] on span "Preview" at bounding box center [70, 612] width 38 height 13
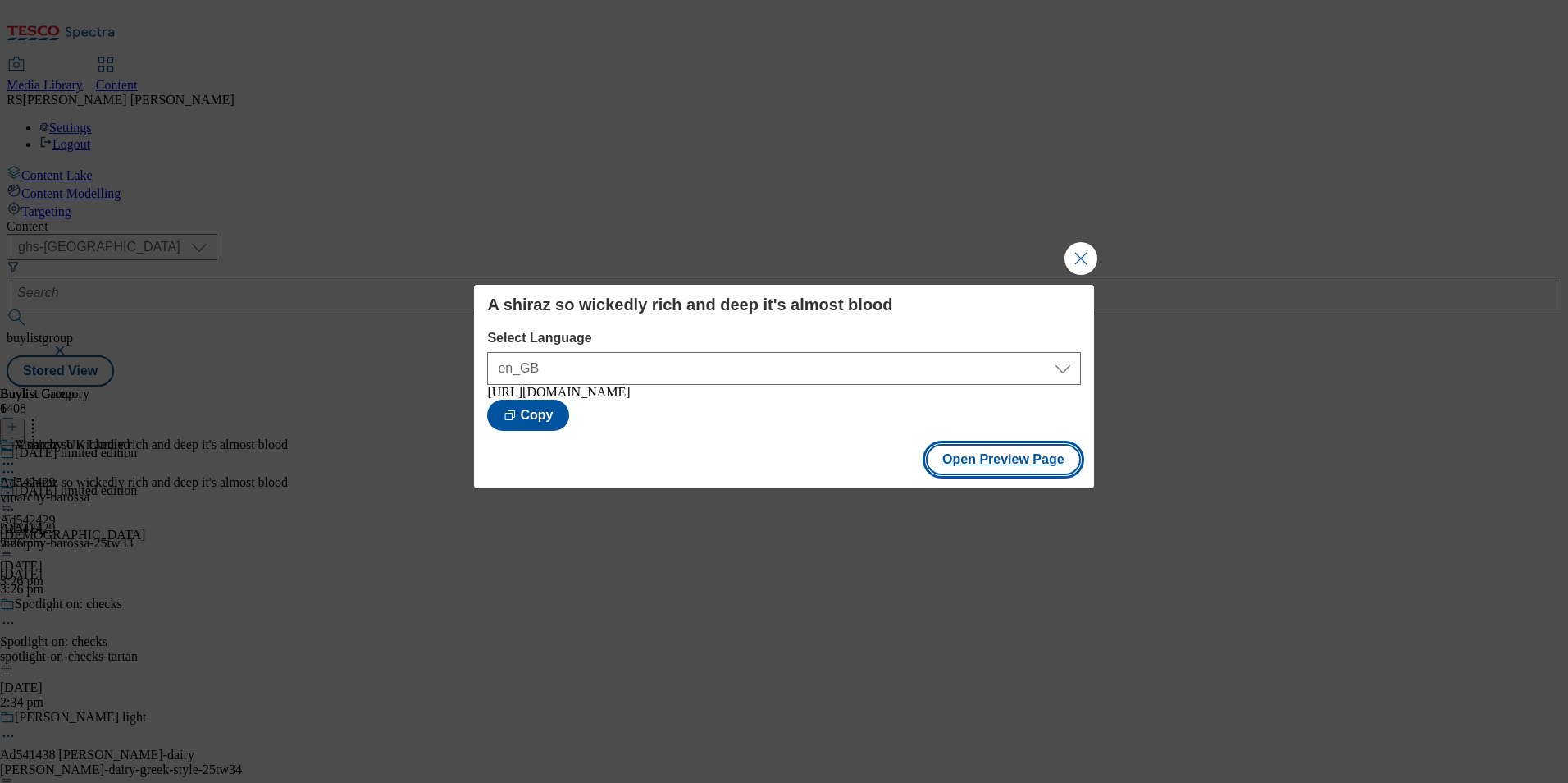
click at [1010, 466] on button "Open Preview Page" at bounding box center [1003, 459] width 155 height 31
click at [1081, 251] on button "Close Modal" at bounding box center [1081, 258] width 33 height 33
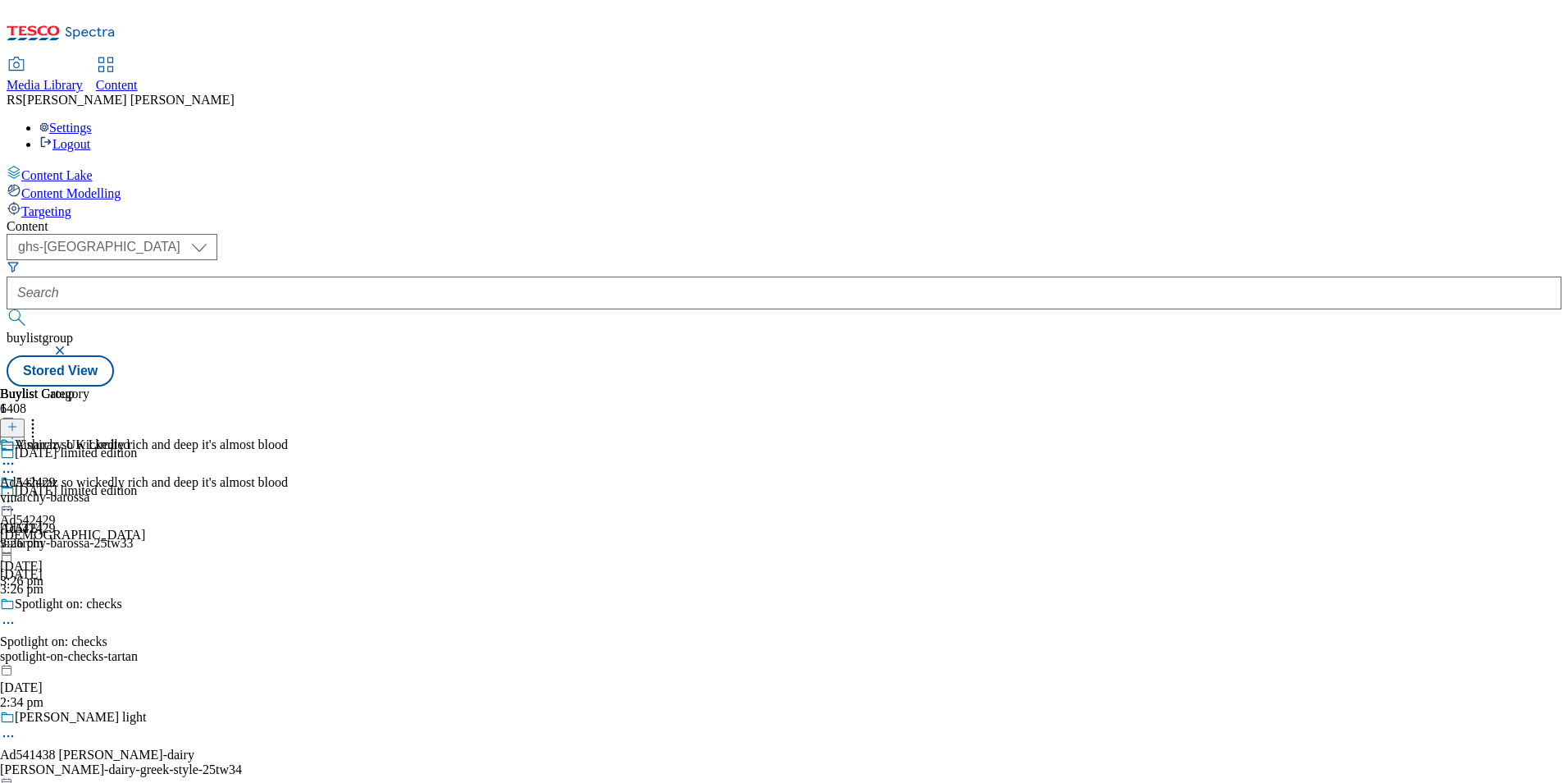
click at [16, 493] on icon at bounding box center [8, 501] width 16 height 16
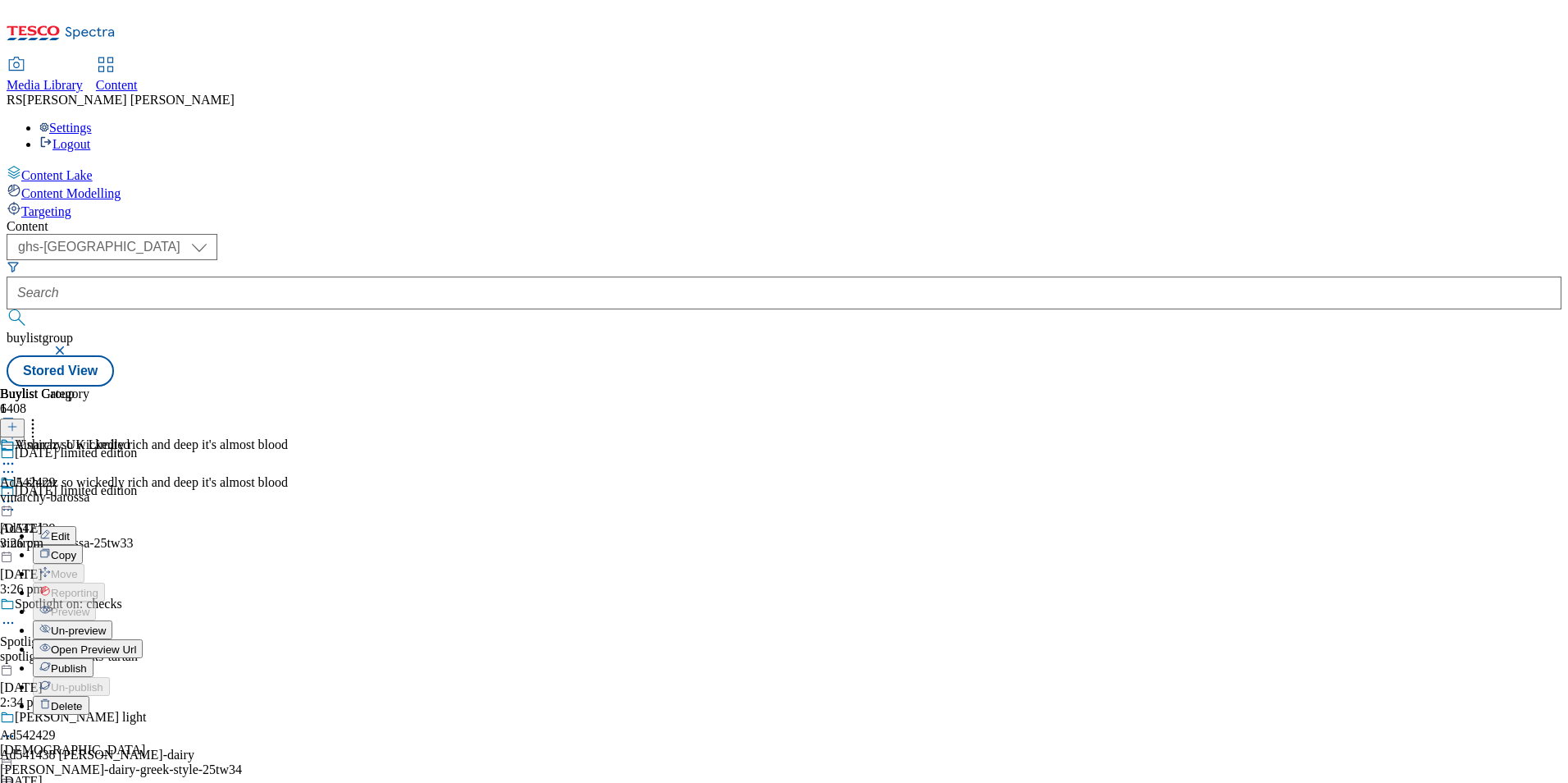
click at [87, 662] on span "Publish" at bounding box center [69, 668] width 36 height 13
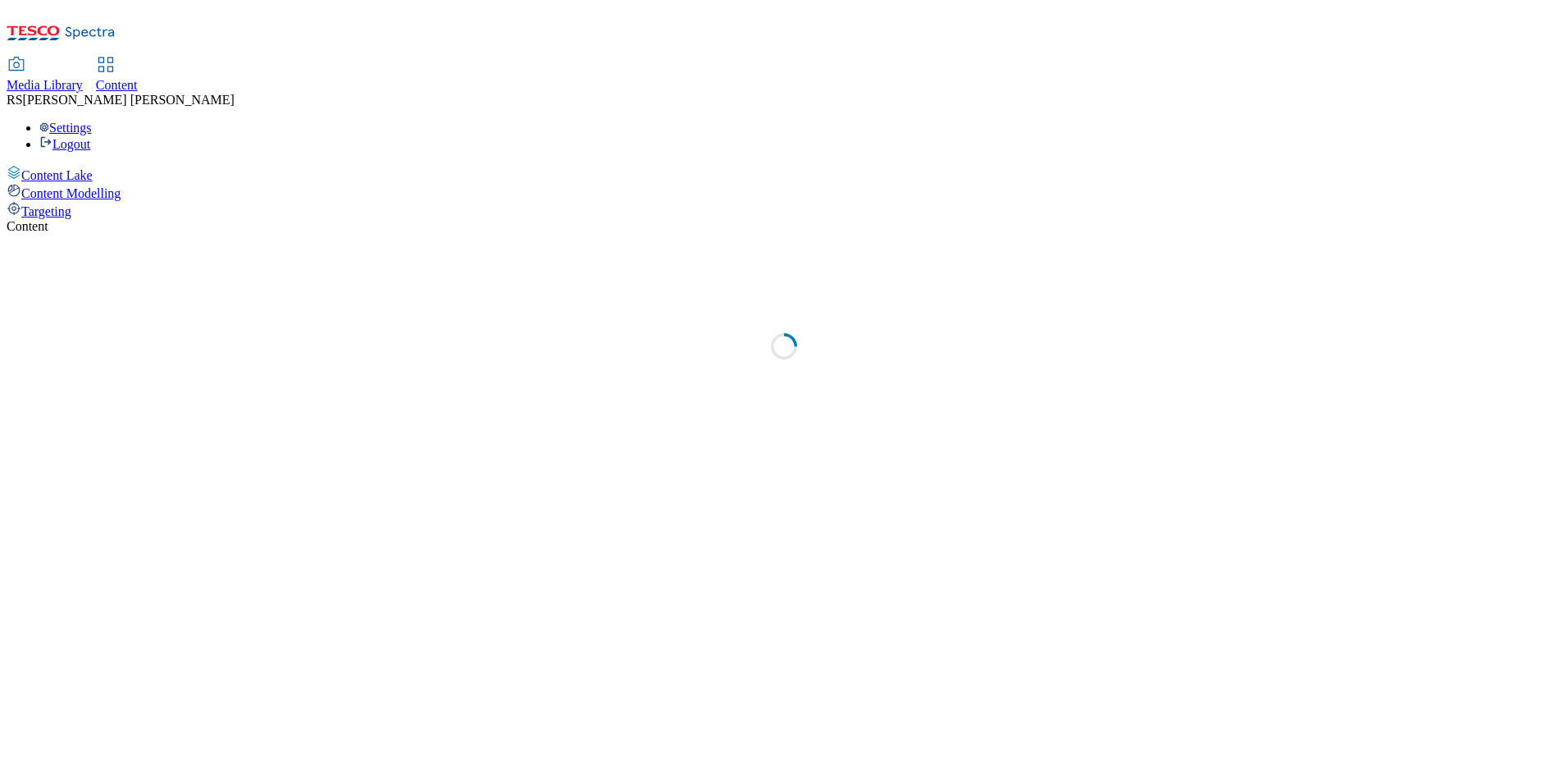
select select "ghs-[GEOGRAPHIC_DATA]"
